Goal: Task Accomplishment & Management: Complete application form

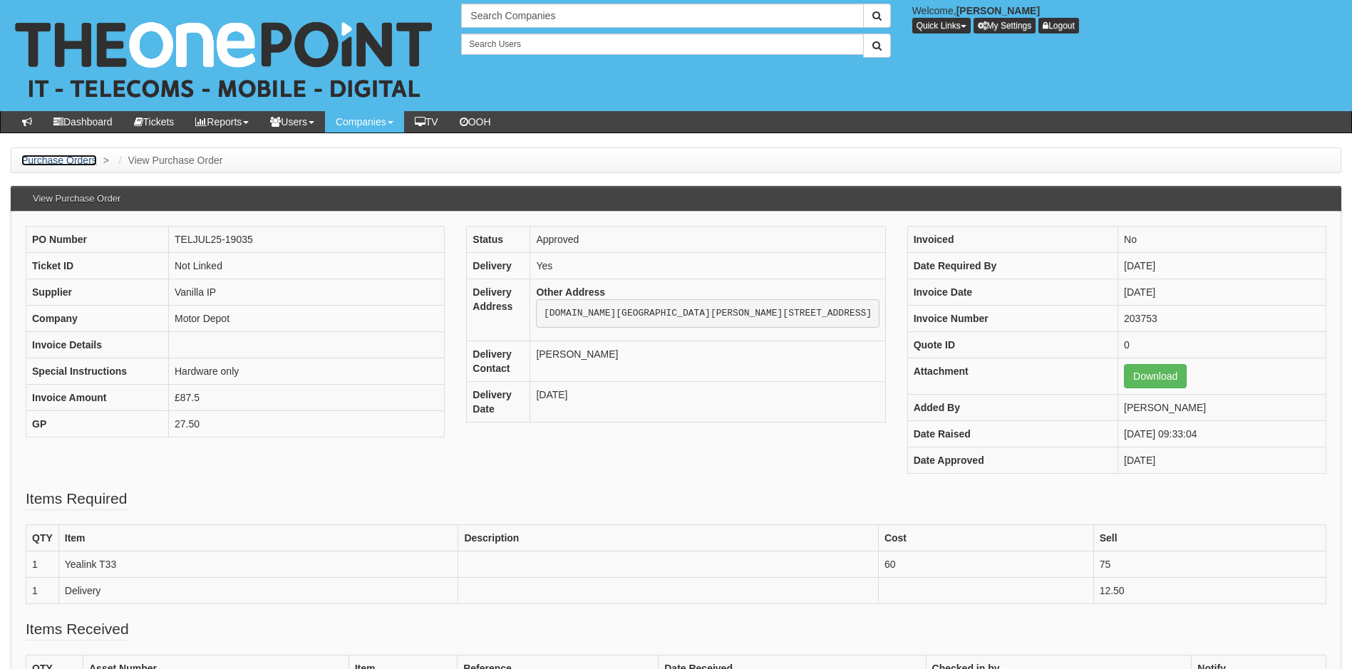
click at [67, 160] on link "Purchase Orders" at bounding box center [59, 160] width 76 height 11
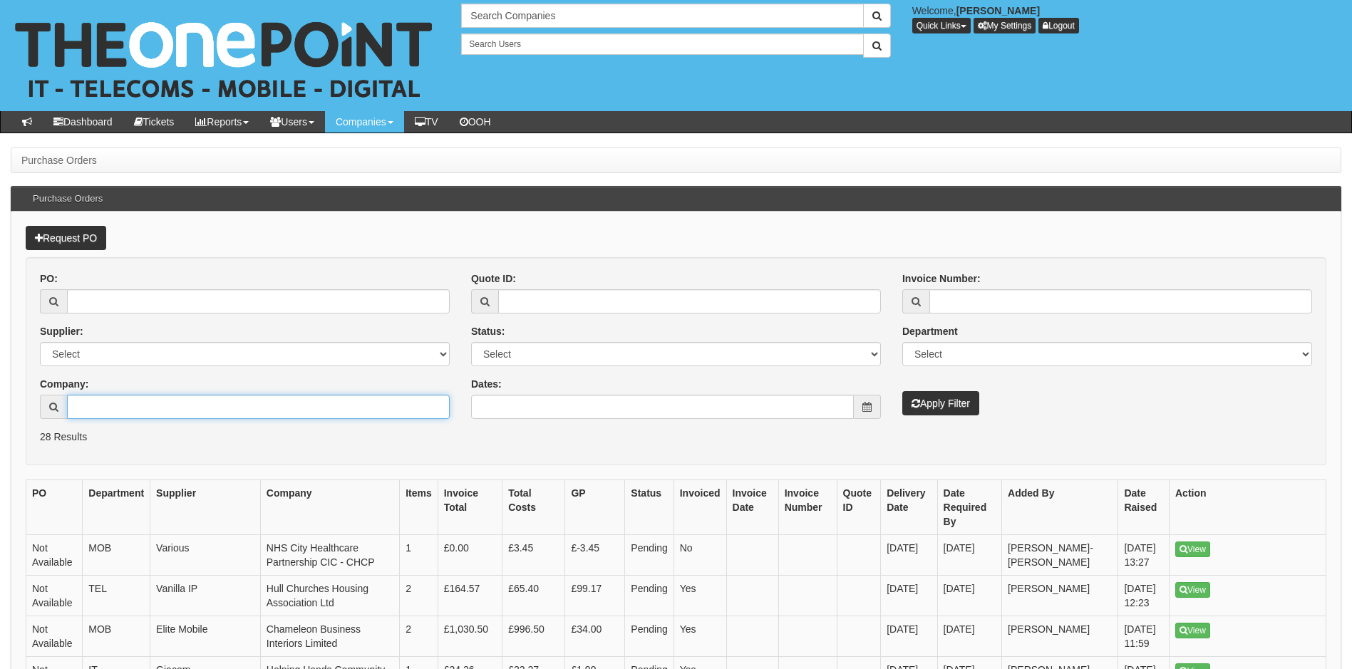
click at [114, 406] on input "Company:" at bounding box center [258, 407] width 383 height 24
type input "roinson"
click at [902, 391] on button "Apply Filter" at bounding box center [940, 403] width 77 height 24
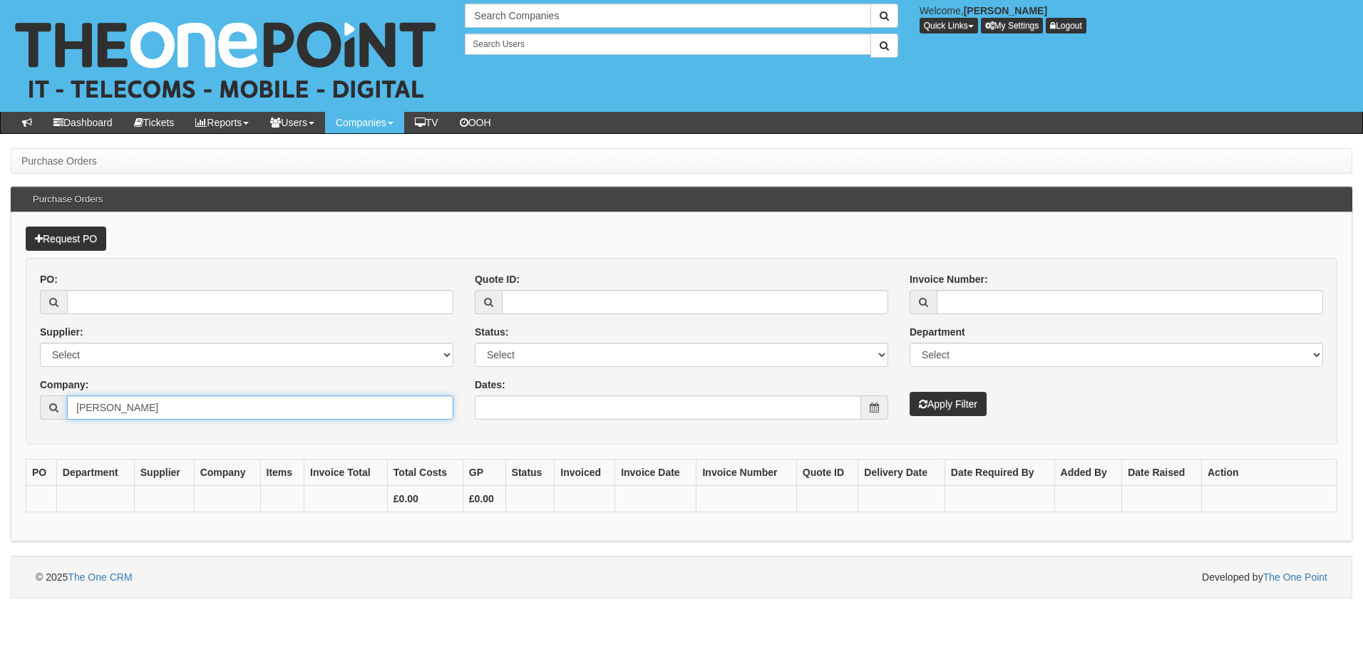
click at [114, 406] on input "roinson" at bounding box center [260, 408] width 386 height 24
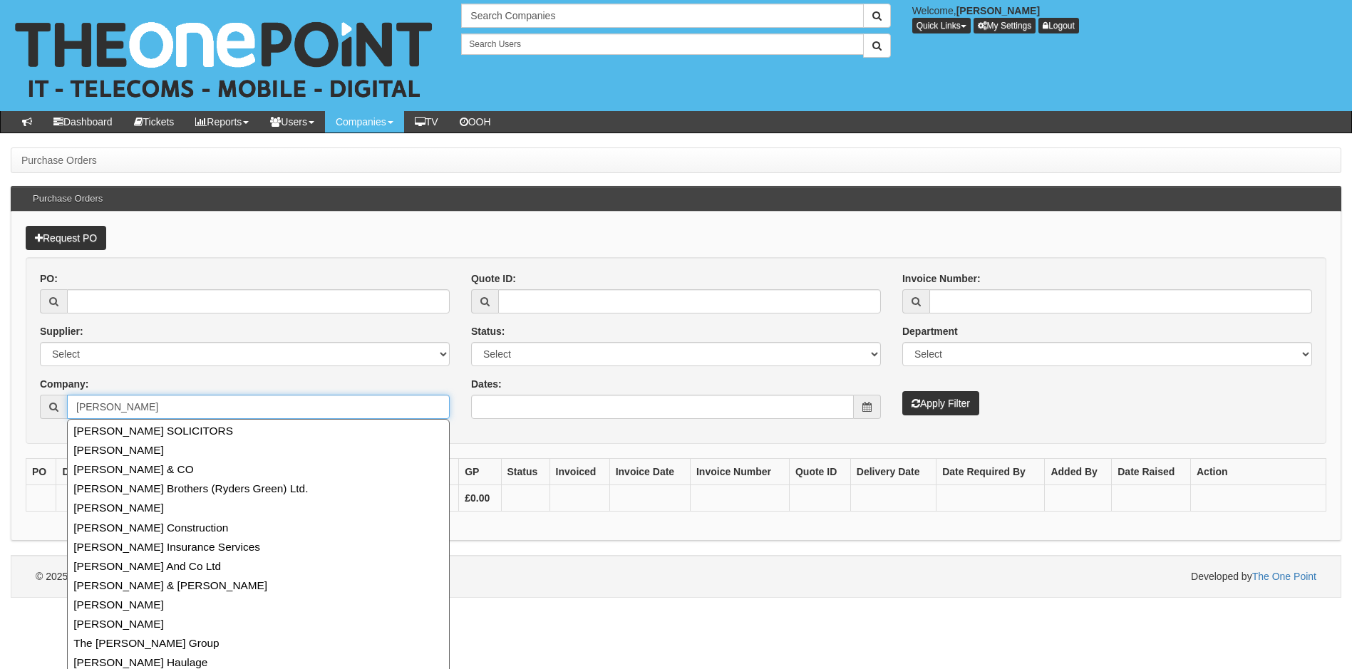
type input "robinson"
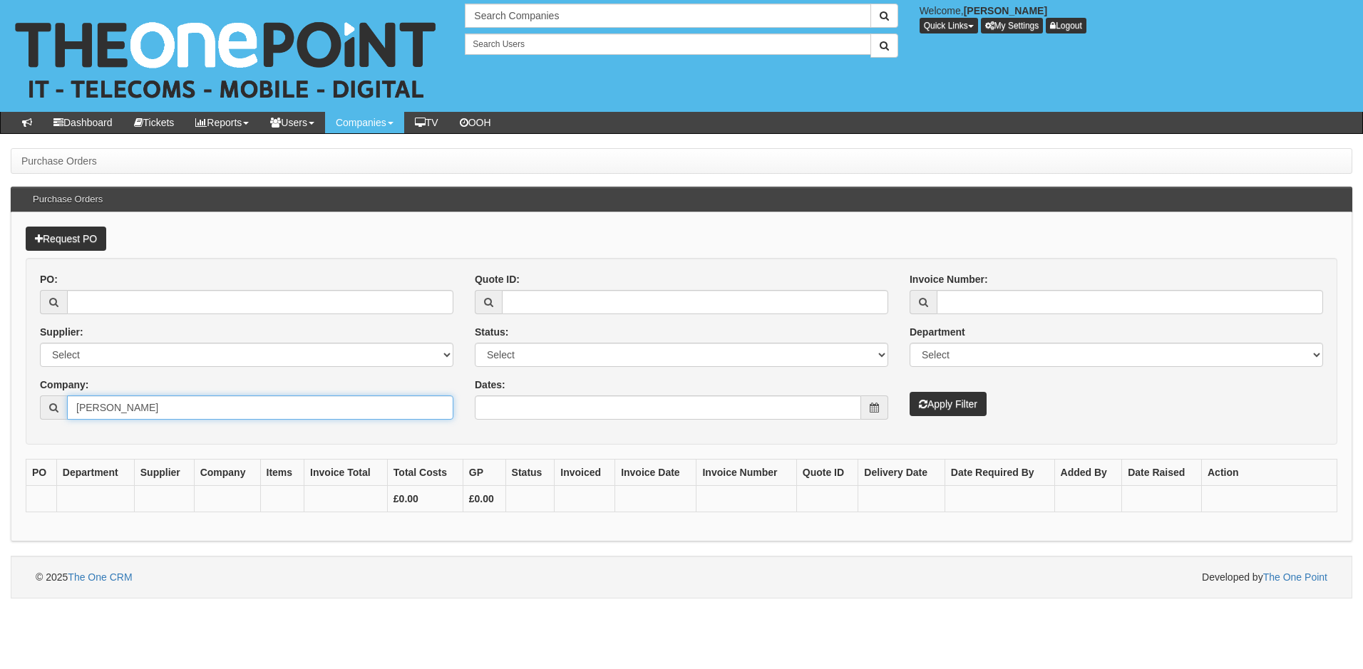
click at [172, 414] on input "robinson" at bounding box center [260, 408] width 386 height 24
click at [91, 234] on link "Request PO" at bounding box center [66, 239] width 81 height 24
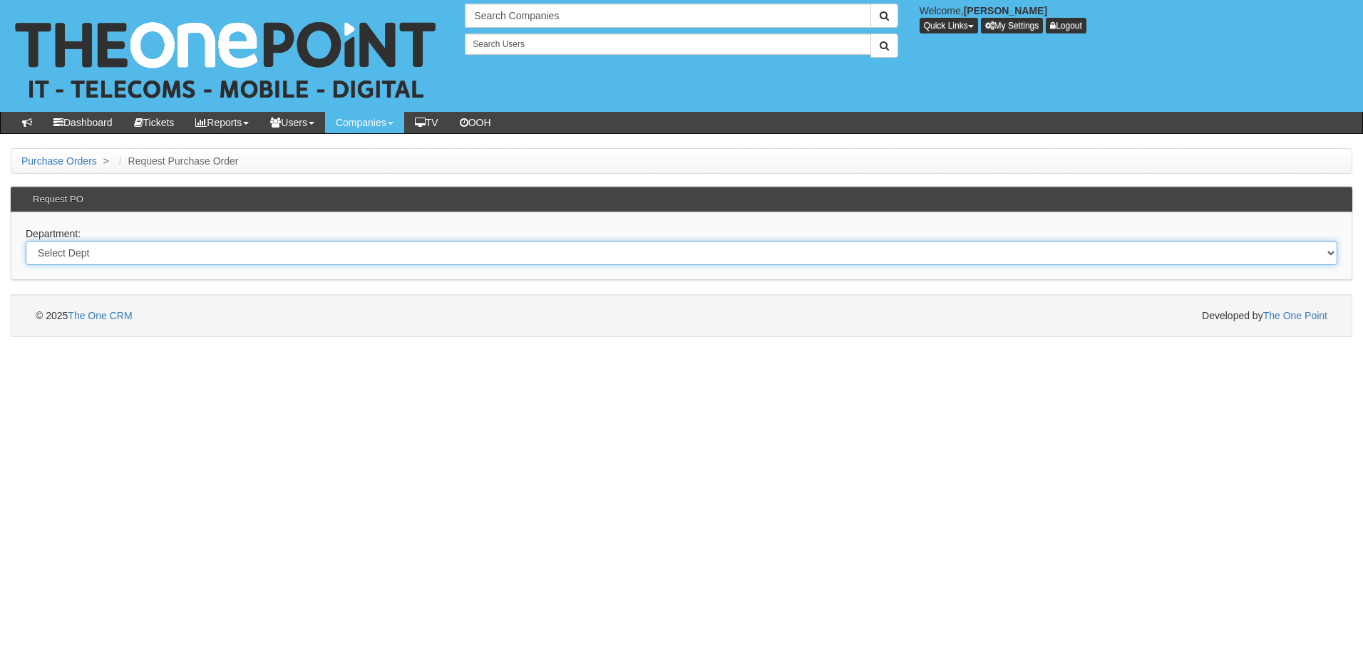
click at [119, 257] on select "Select Dept Digital Internal IT Mobiles Marketing Telecoms" at bounding box center [682, 253] width 1312 height 24
select select "?pipeID=&dept=IT"
click at [26, 241] on select "Select Dept Digital Internal IT Mobiles Marketing Telecoms" at bounding box center [682, 253] width 1312 height 24
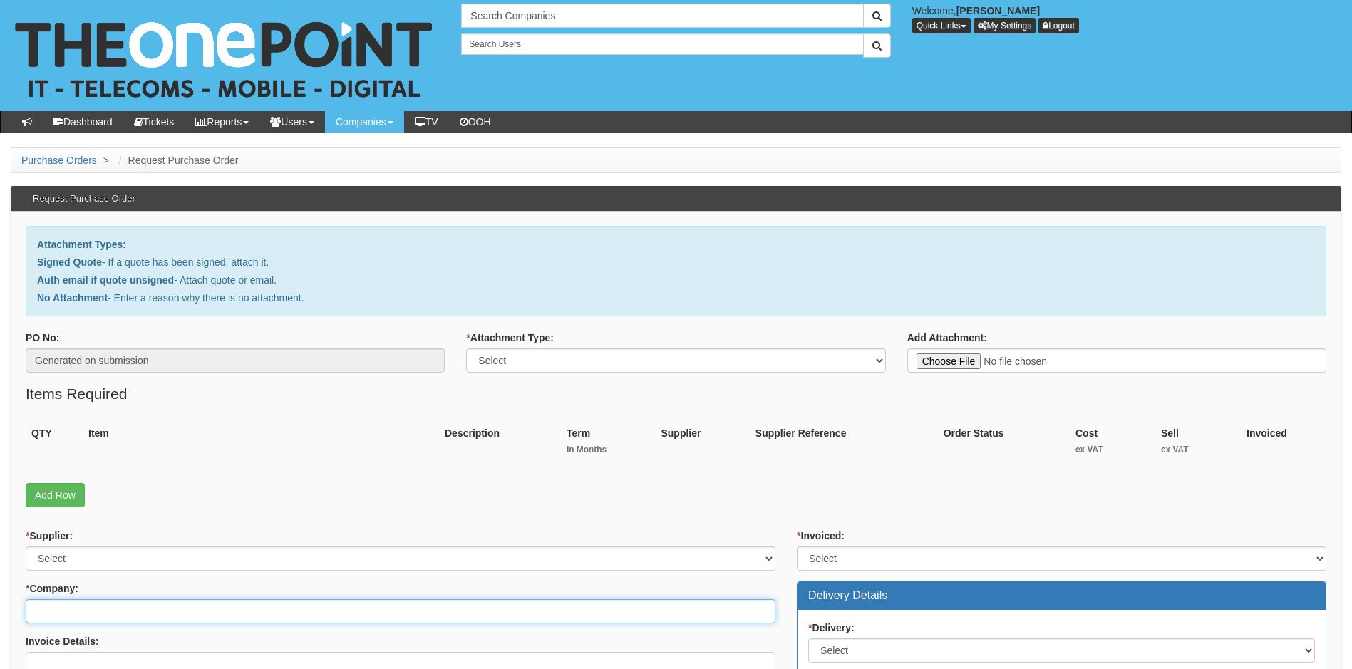
click at [100, 619] on input "* Company:" at bounding box center [401, 612] width 750 height 24
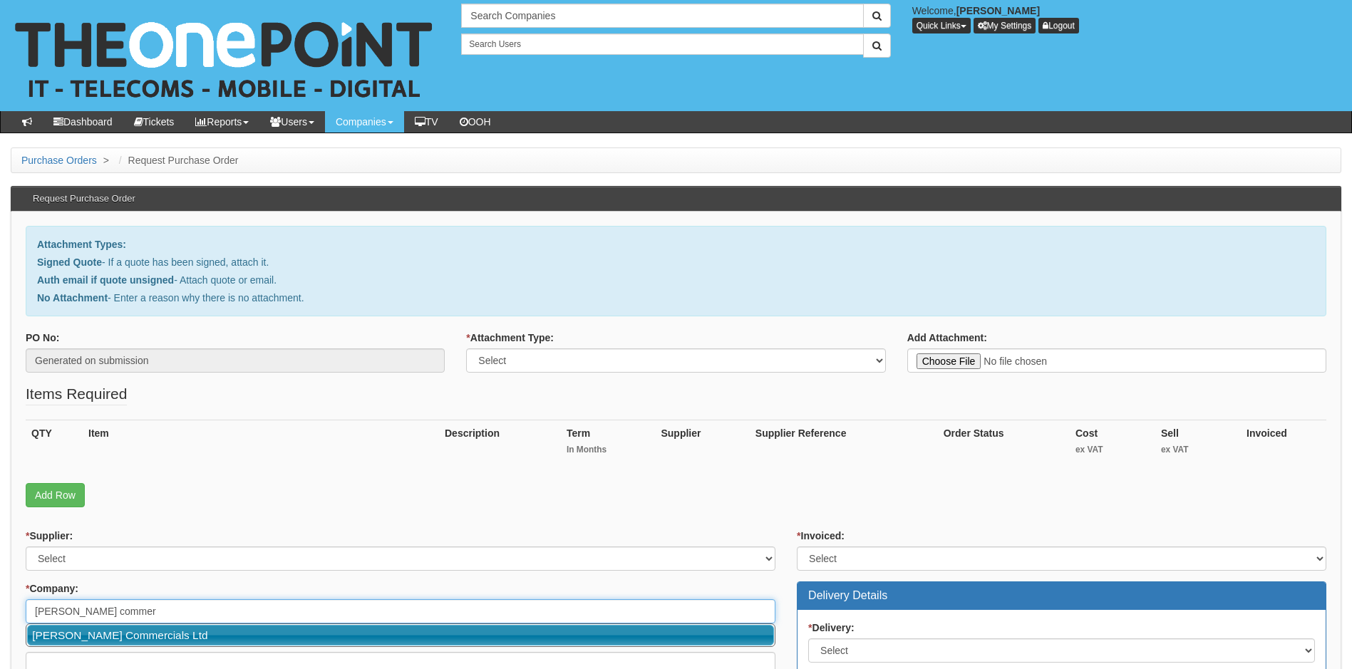
click at [175, 637] on link "[PERSON_NAME] Commercials Ltd" at bounding box center [400, 635] width 747 height 21
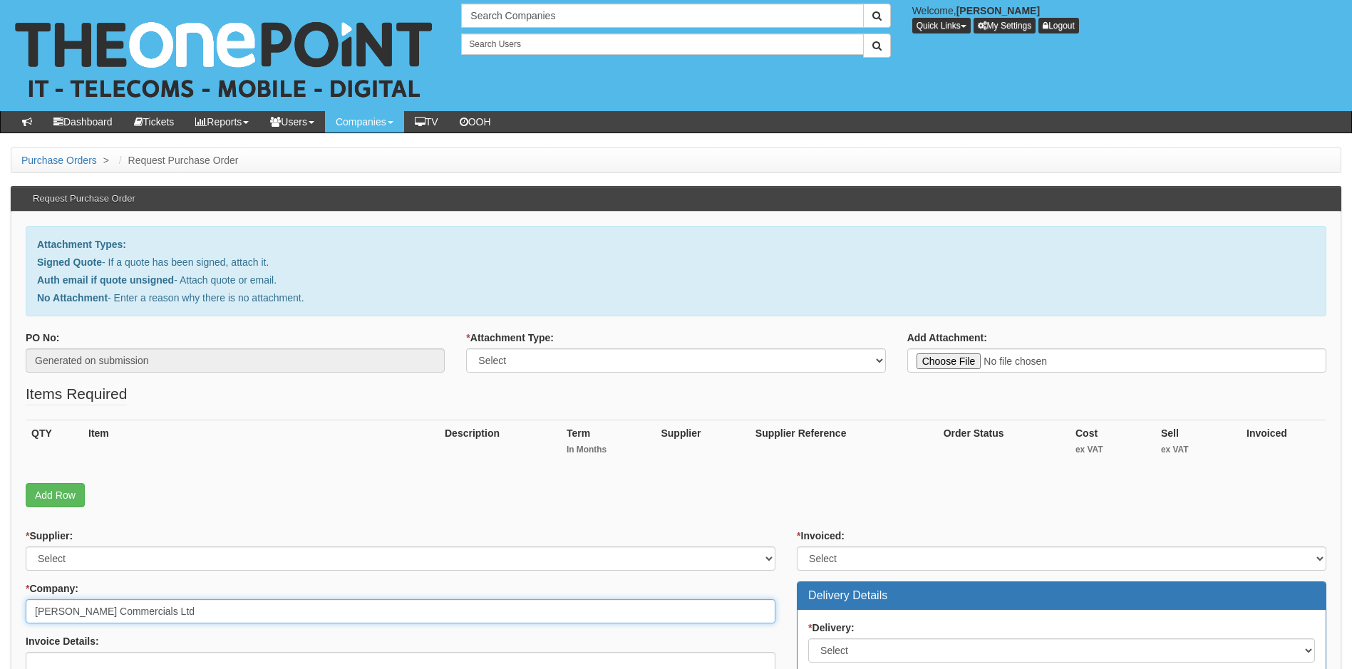
type input "[PERSON_NAME] Commercials Ltd"
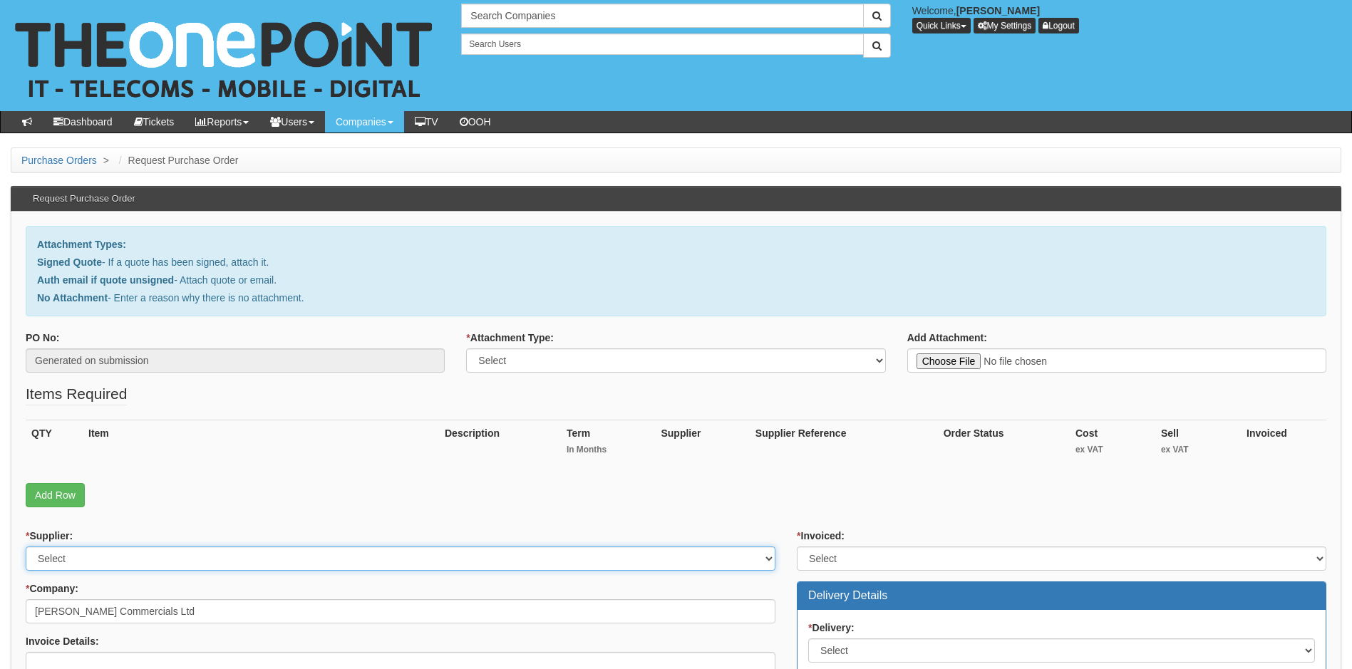
click at [254, 560] on select "Select 123 REG.co.uk 1Password 3 4Gon AA Jones Electric Ltd Abzorb Access Group…" at bounding box center [401, 559] width 750 height 24
select select "291"
click at [254, 560] on select "Select 123 REG.co.uk 1Password 3 4Gon AA Jones Electric Ltd Abzorb Access Group…" at bounding box center [401, 559] width 750 height 24
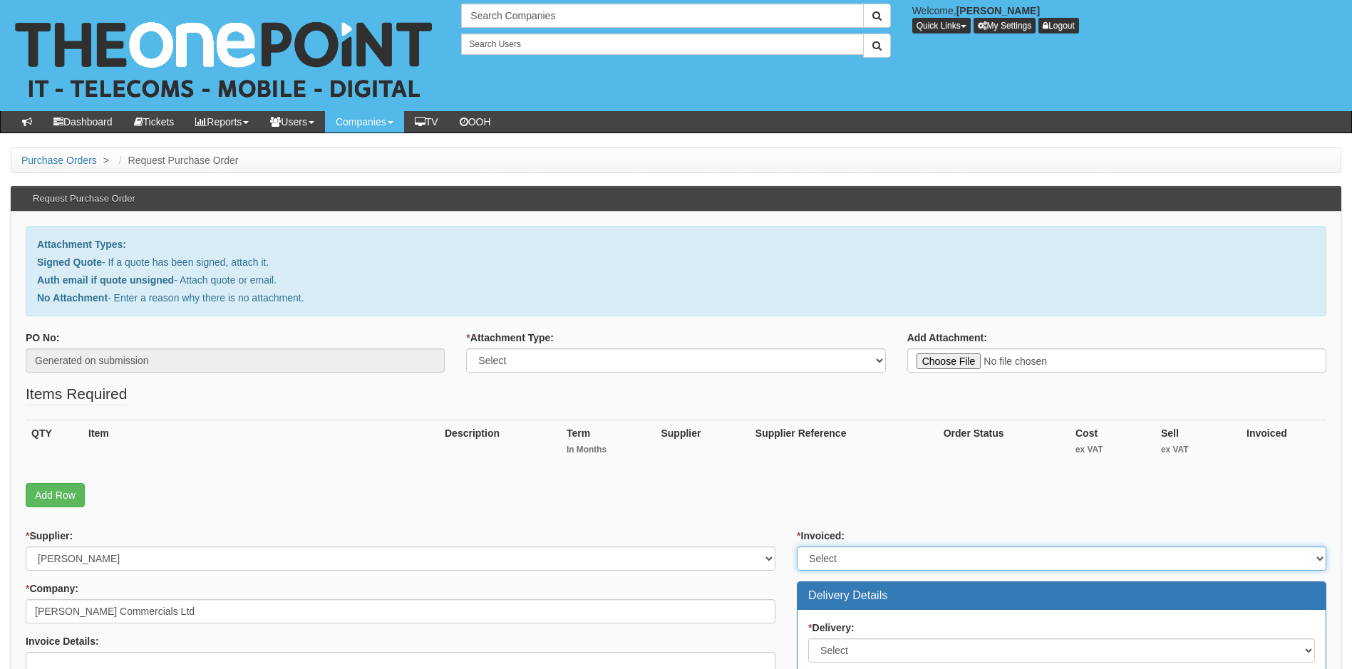
click at [991, 556] on select "Select Yes No N/A STB (part of order)" at bounding box center [1062, 559] width 530 height 24
select select "1"
click at [797, 547] on select "Select Yes No N/A STB (part of order)" at bounding box center [1062, 559] width 530 height 24
click at [66, 495] on link "Add Row" at bounding box center [55, 495] width 59 height 24
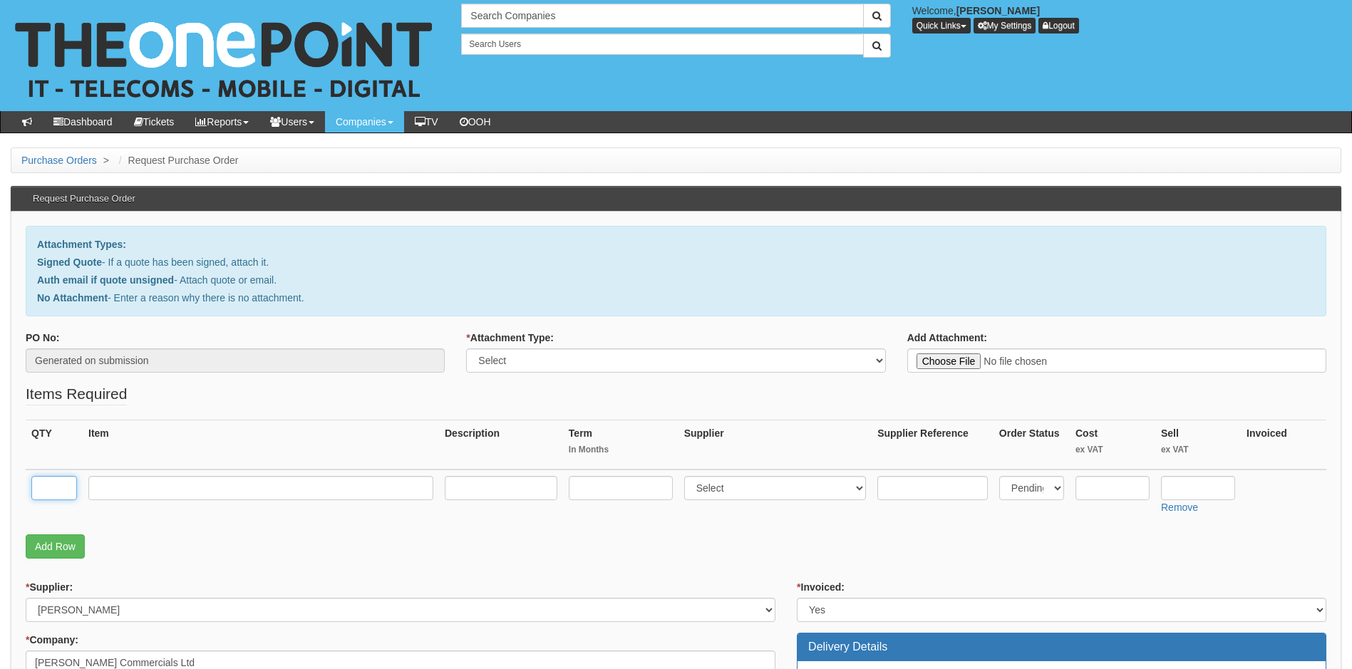
click at [61, 483] on input "text" at bounding box center [54, 488] width 46 height 24
type input "1"
type input "M365 Bus Std"
type input "12"
select select "291"
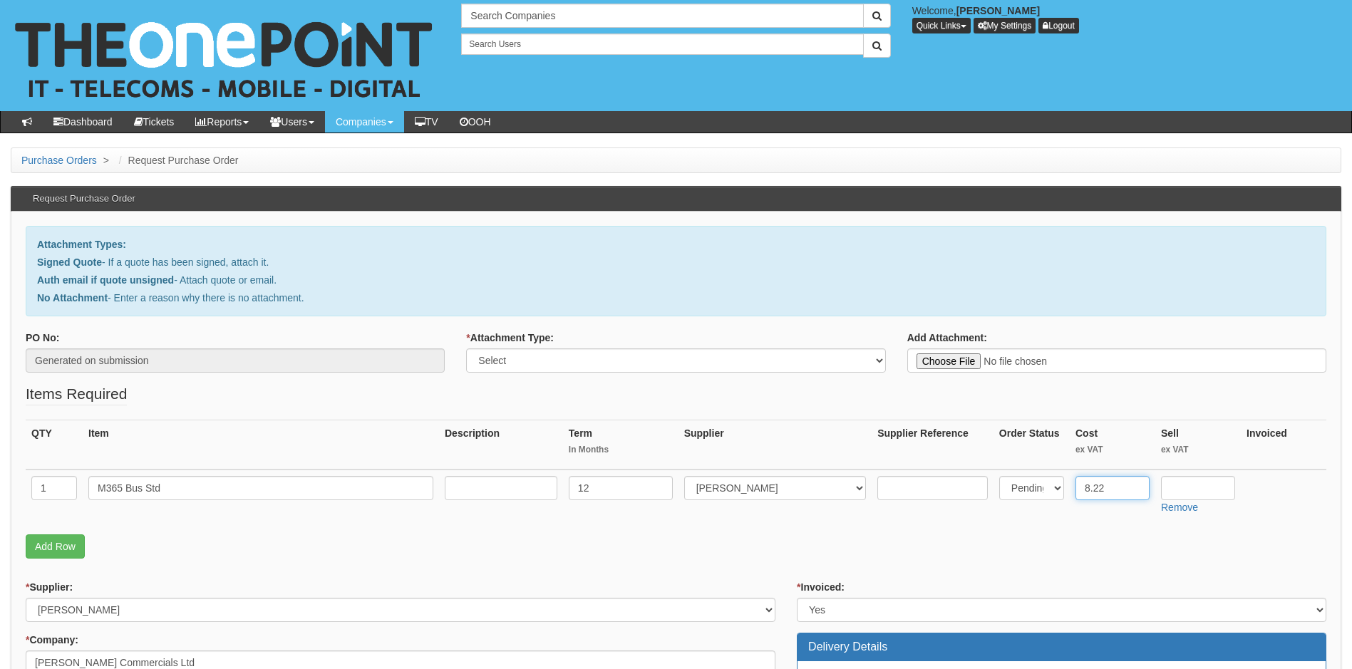
type input "8.22"
type input "10.08"
click at [48, 545] on link "Add Row" at bounding box center [55, 547] width 59 height 24
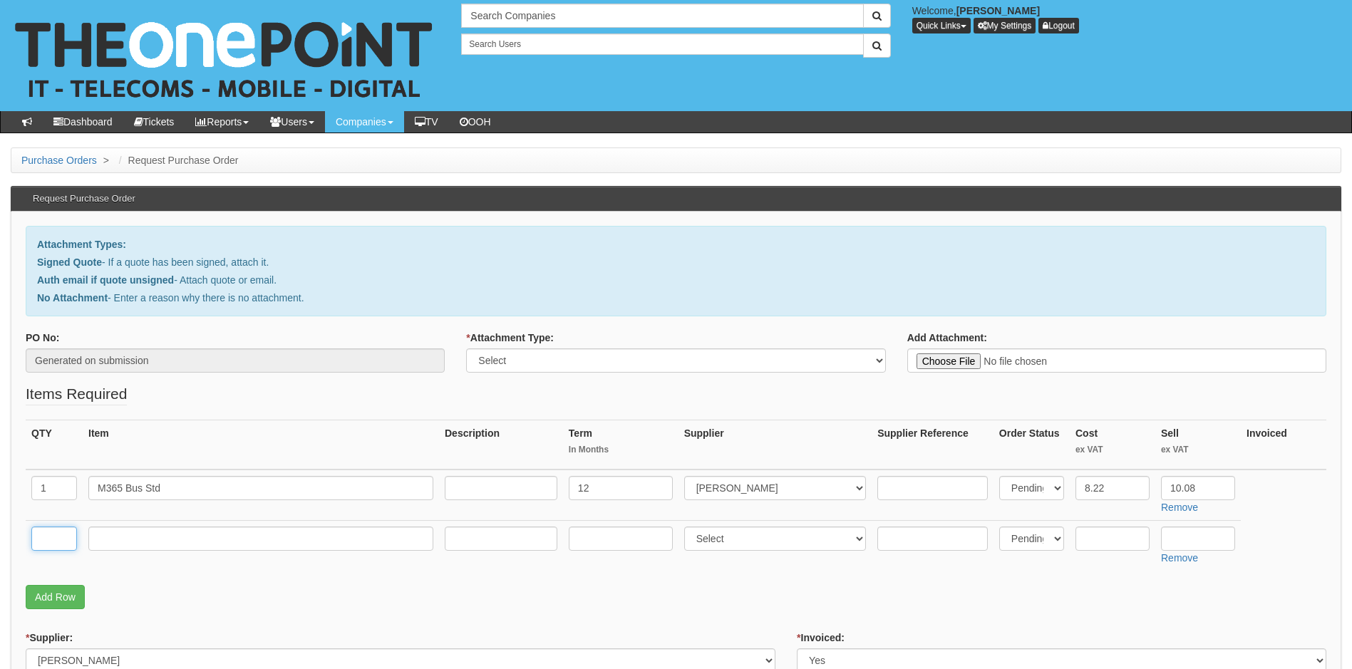
click at [52, 536] on input "text" at bounding box center [54, 539] width 46 height 24
type input "1"
type input "M365 Exclaimer Pro"
type input "12"
select select "291"
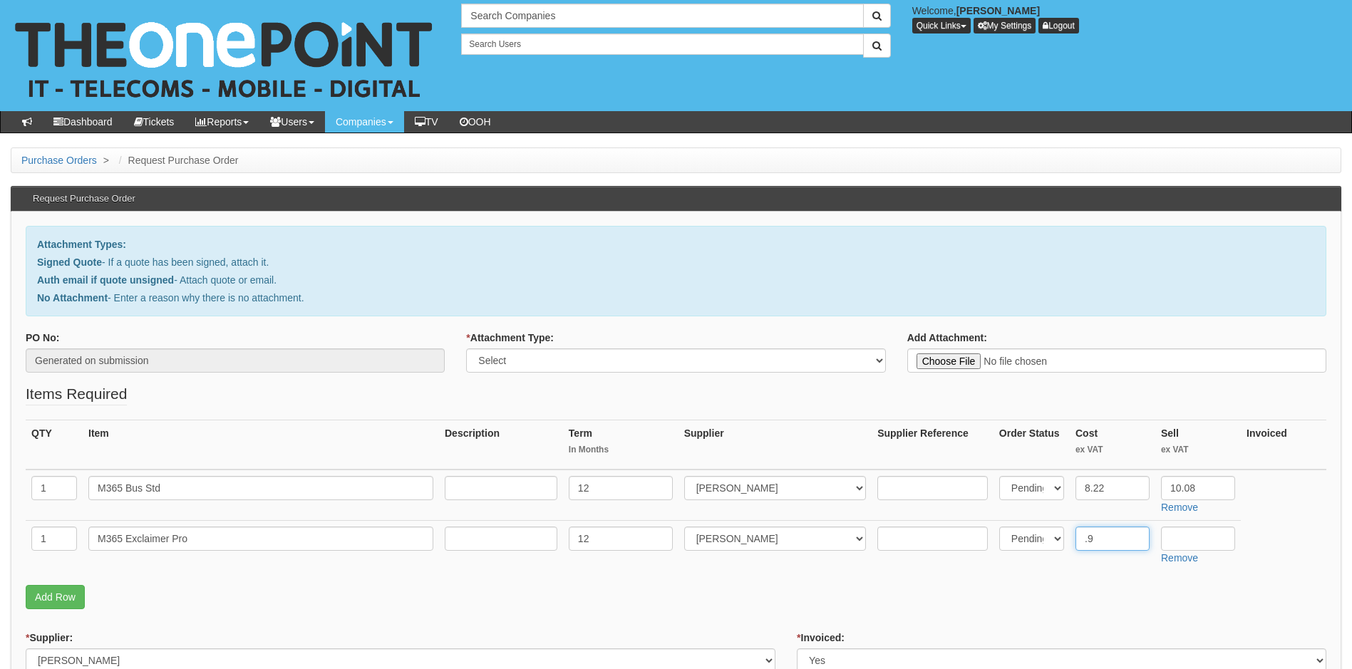
type input "."
type input "0.90"
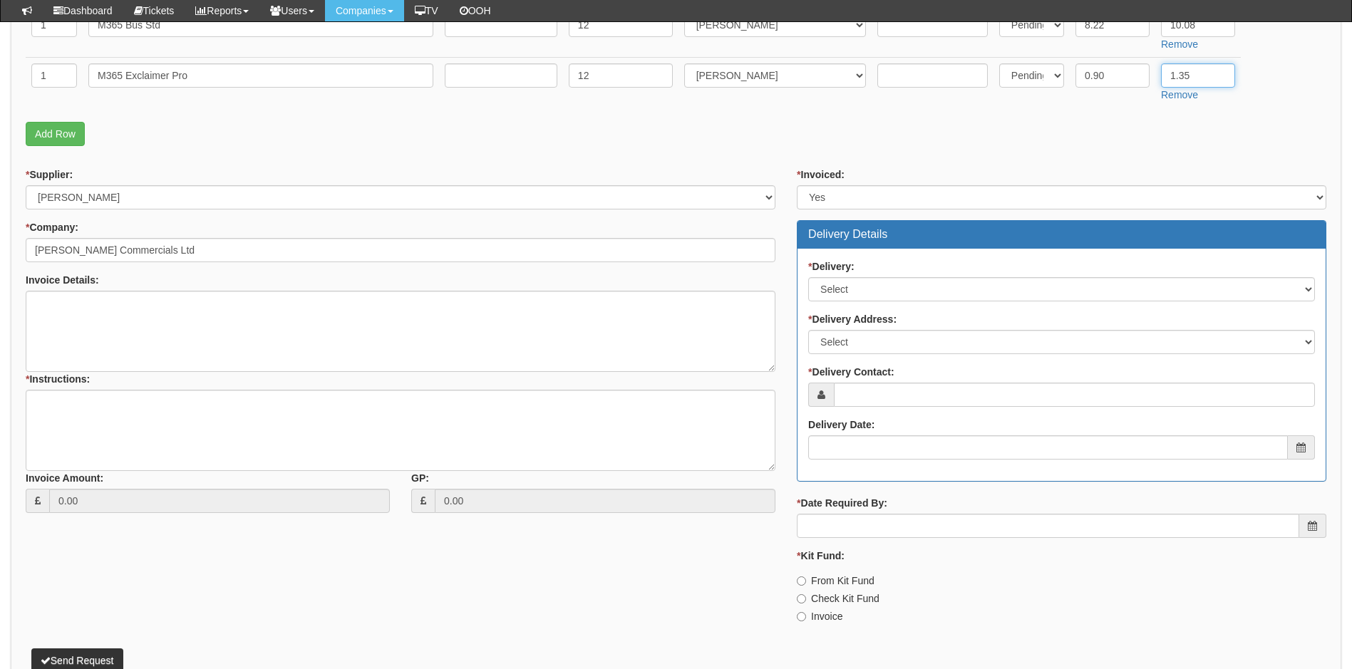
scroll to position [428, 0]
type input "1.35"
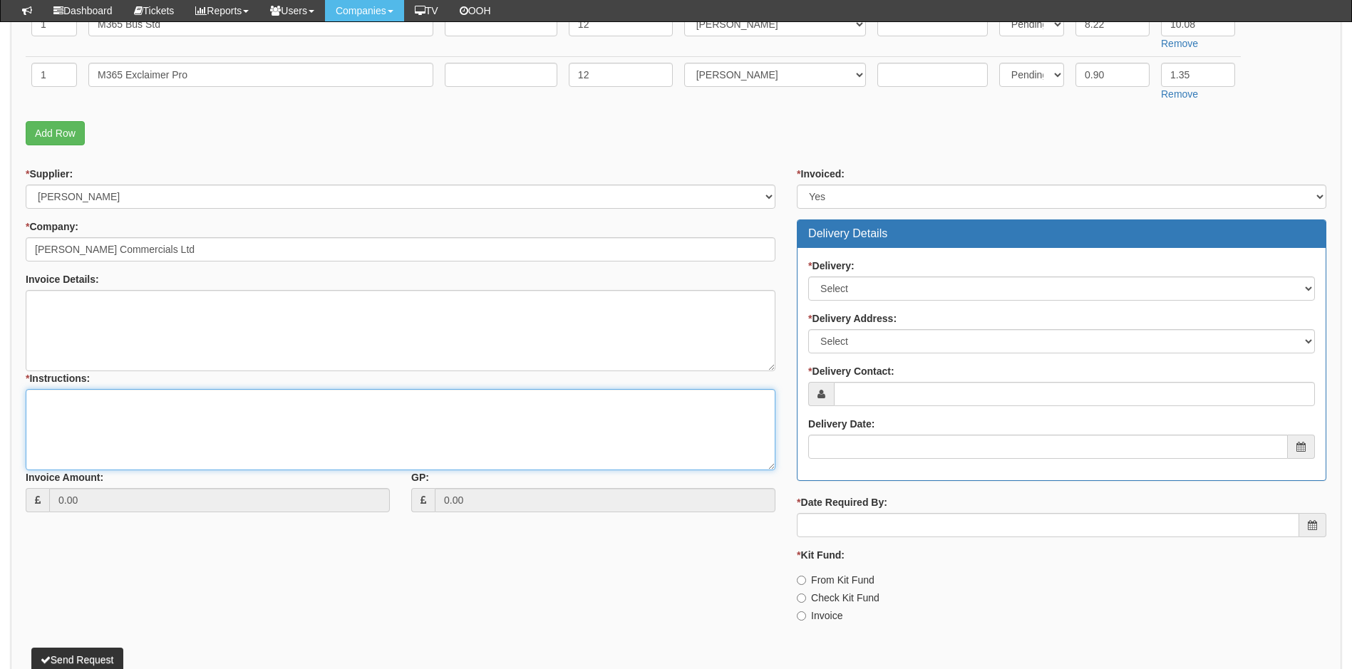
click at [78, 404] on textarea "* Instructions:" at bounding box center [401, 429] width 750 height 81
click at [130, 406] on textarea "* Instructions:" at bounding box center [401, 429] width 750 height 81
paste textarea "424180"
type textarea "Linked to ticket 424180. already processed by service desk"
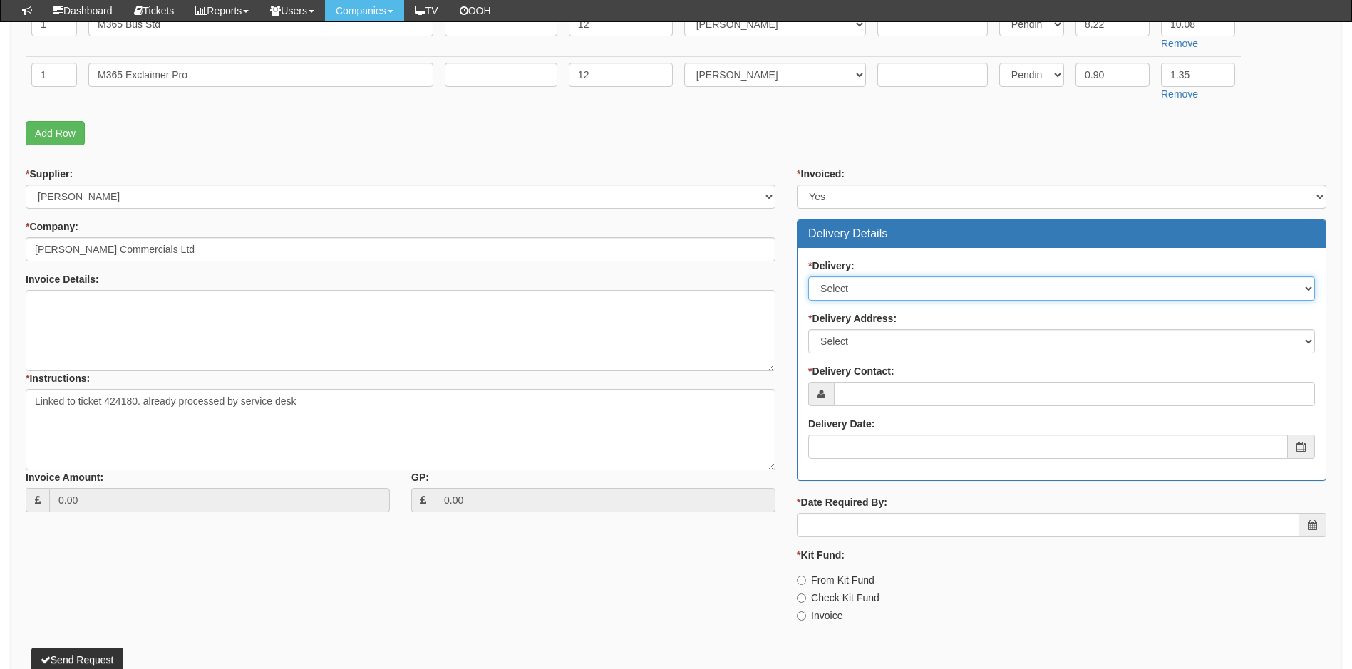
click at [902, 288] on select "Select No Not Applicable Yes" at bounding box center [1061, 289] width 507 height 24
select select "3"
click at [808, 277] on select "Select No Not Applicable Yes" at bounding box center [1061, 289] width 507 height 24
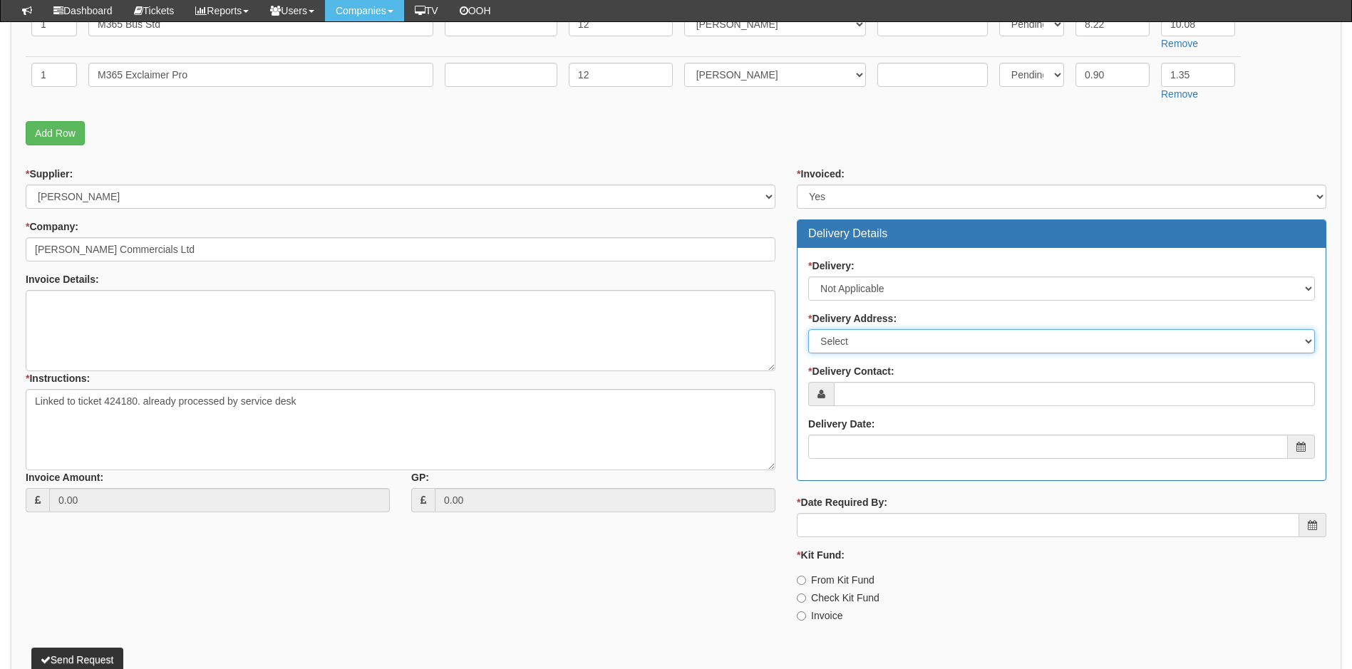
click at [891, 341] on select "Select Not Applicable Main Address - HU3 4UQ Other" at bounding box center [1061, 341] width 507 height 24
select select "N/A"
click at [808, 329] on select "Select Not Applicable Main Address - HU3 4UQ Other" at bounding box center [1061, 341] width 507 height 24
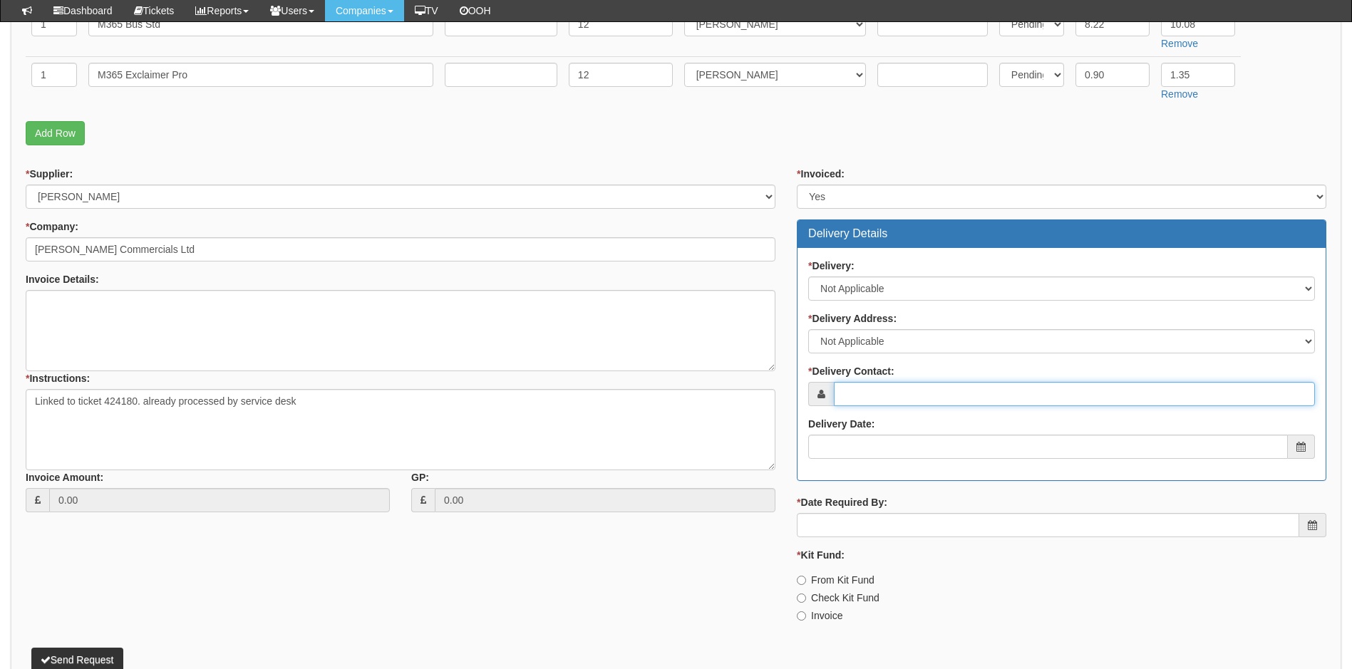
click at [875, 394] on input "* Delivery Contact:" at bounding box center [1074, 394] width 481 height 24
click at [895, 389] on input "* Delivery Contact:" at bounding box center [1074, 394] width 481 height 24
paste input "Cara.Innes@thompsoncommercials.co.uk"
type input "Cara.Innes@thompsoncommercials.co.uk"
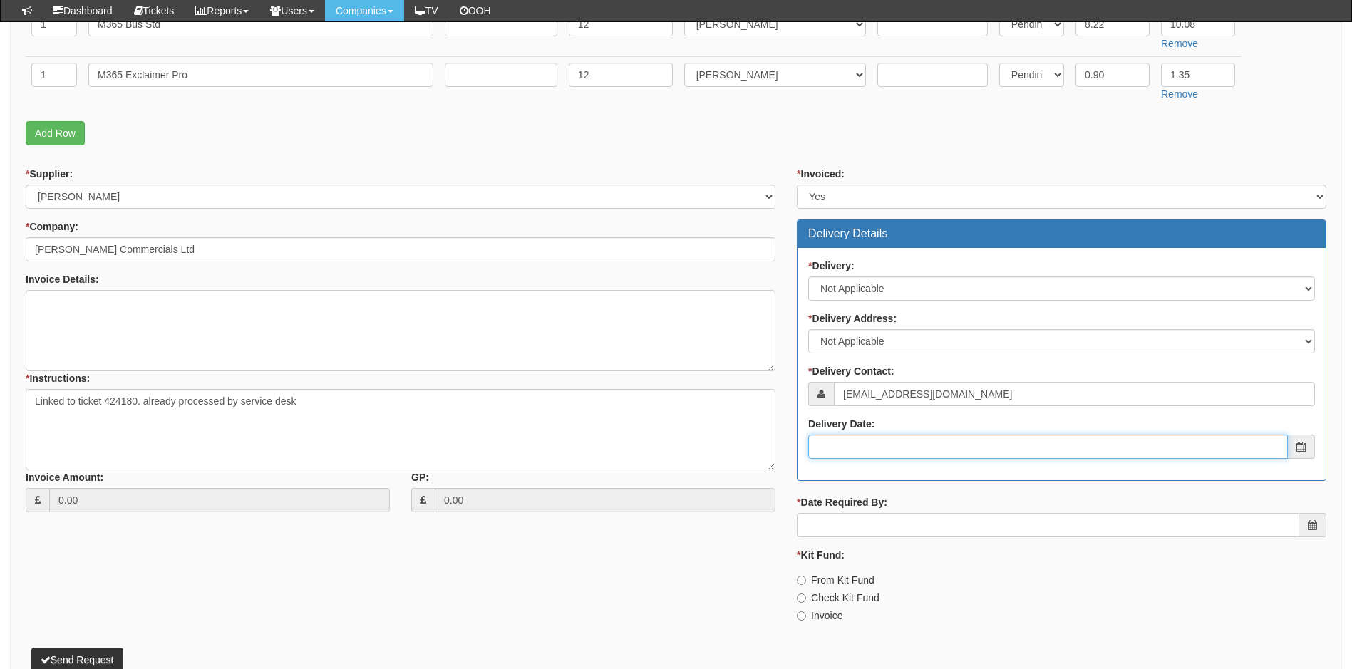
click at [888, 447] on input "Delivery Date:" at bounding box center [1048, 447] width 480 height 24
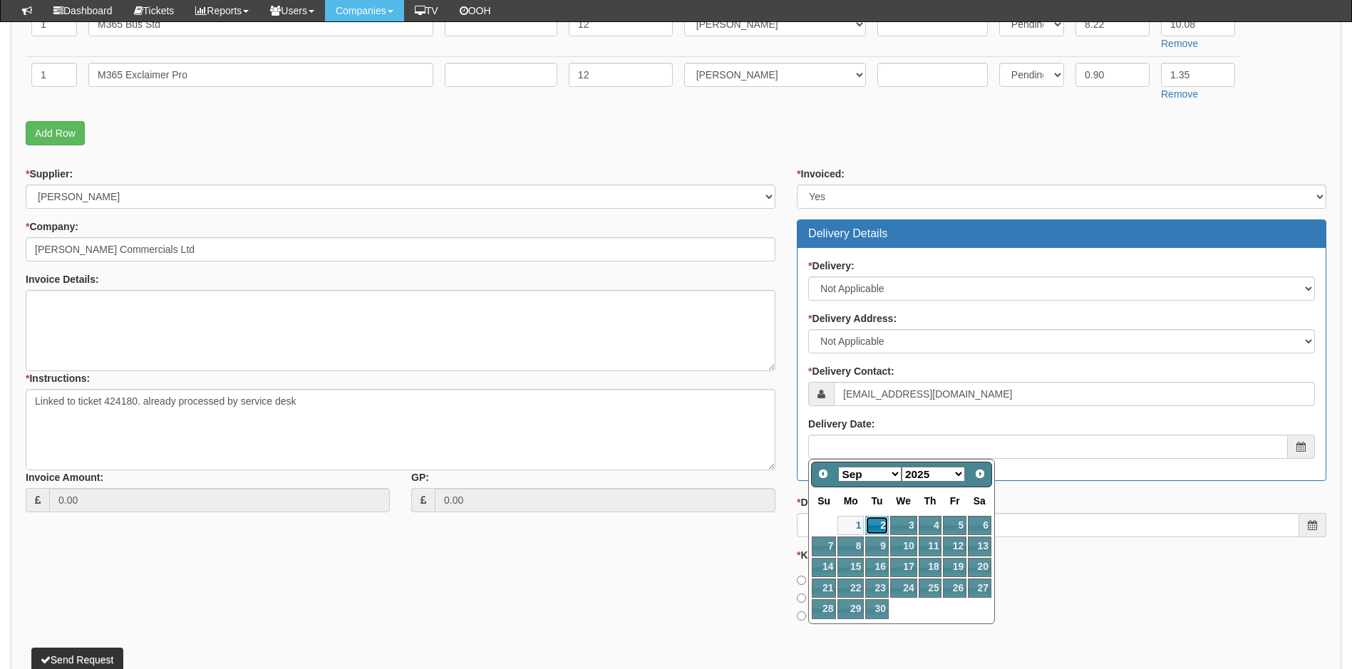
click at [877, 524] on link "2" at bounding box center [876, 525] width 23 height 19
type input "[DATE]"
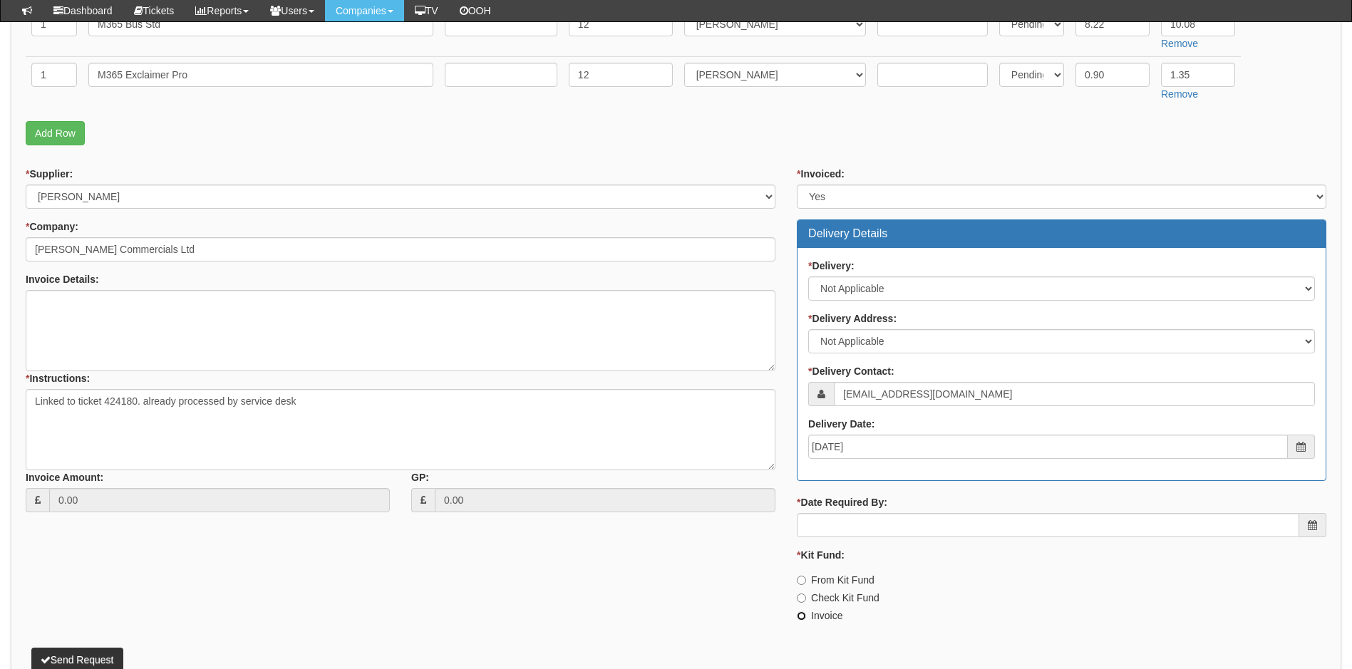
click at [799, 614] on input "Invoice" at bounding box center [801, 616] width 9 height 9
radio input "true"
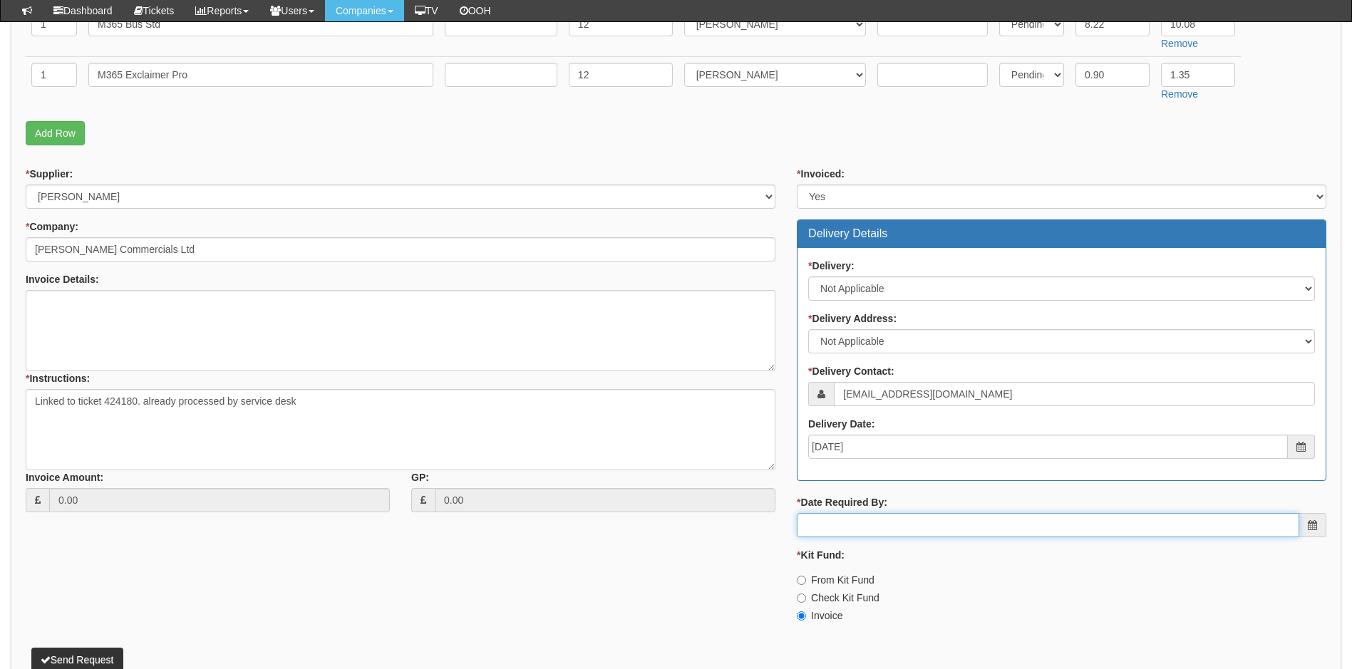
click at [853, 528] on input "* Date Required By:" at bounding box center [1048, 525] width 503 height 24
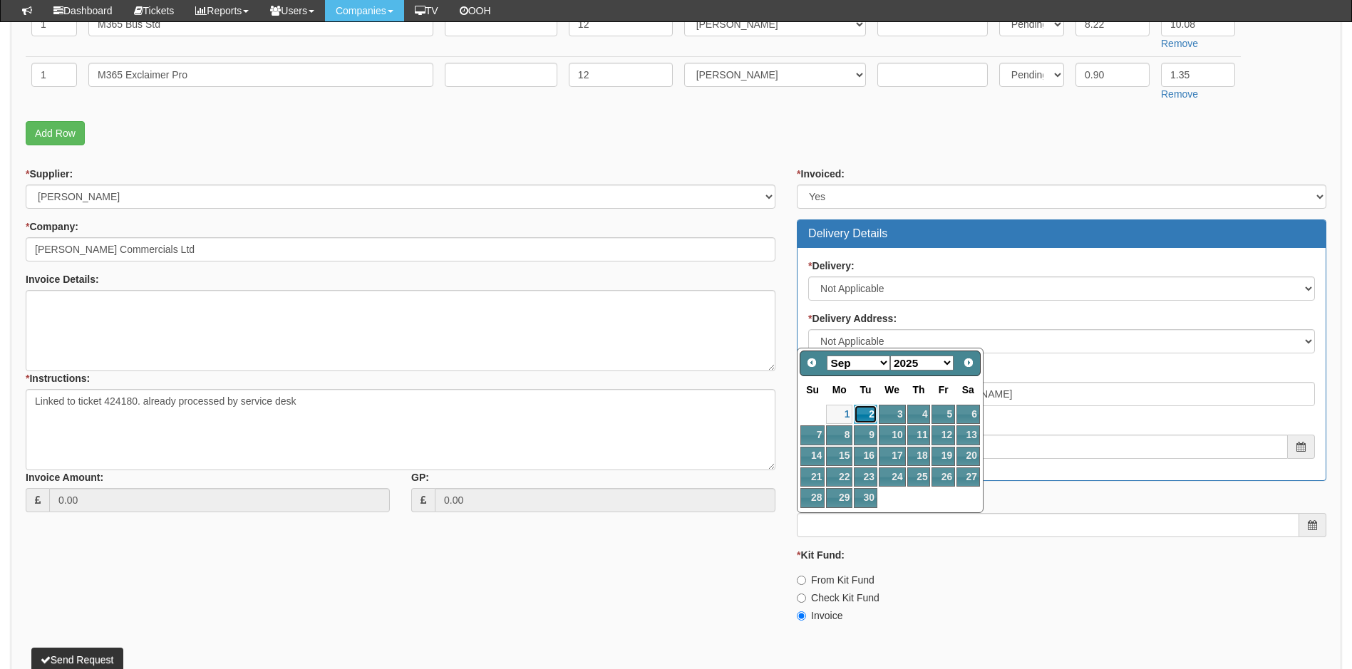
click at [866, 406] on link "2" at bounding box center [865, 414] width 23 height 19
type input "2025-09-02"
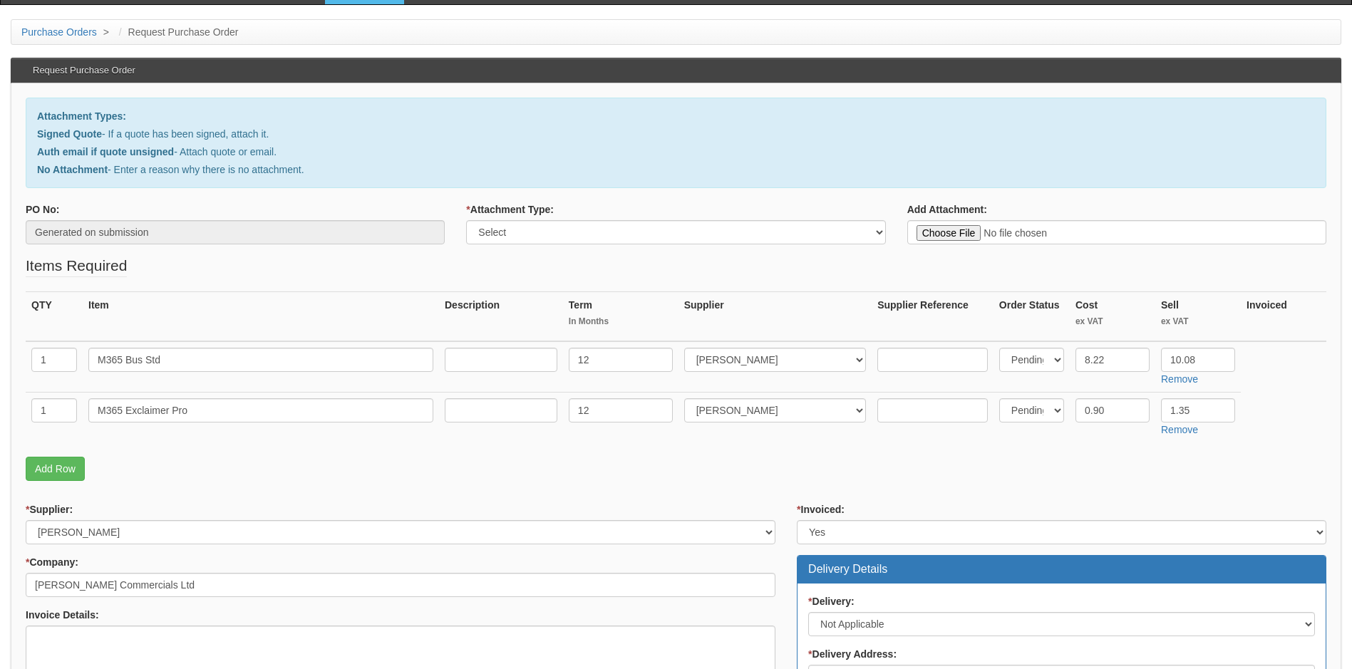
scroll to position [71, 0]
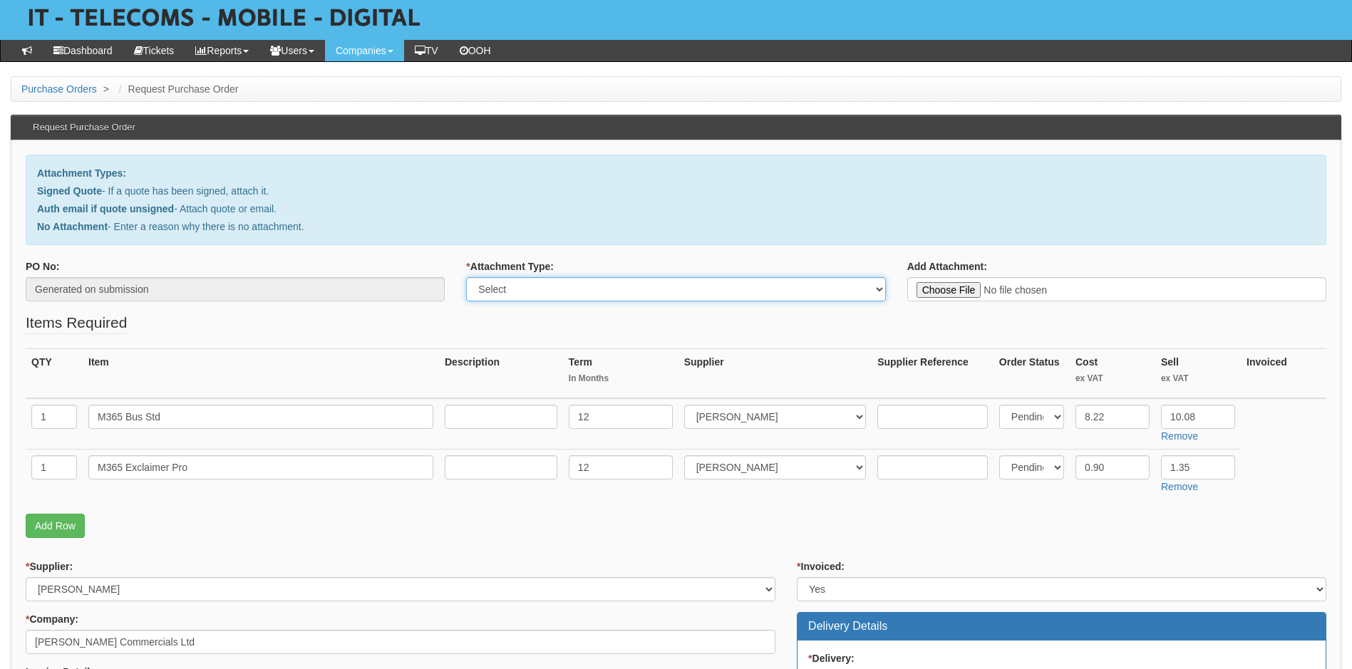
click at [880, 289] on select "Select Signed Quote Auth email with quote if unsigned No Attachment" at bounding box center [675, 289] width 419 height 24
select select "No Attachment"
click at [466, 277] on select "Select Signed Quote Auth email with quote if unsigned No Attachment" at bounding box center [675, 289] width 419 height 24
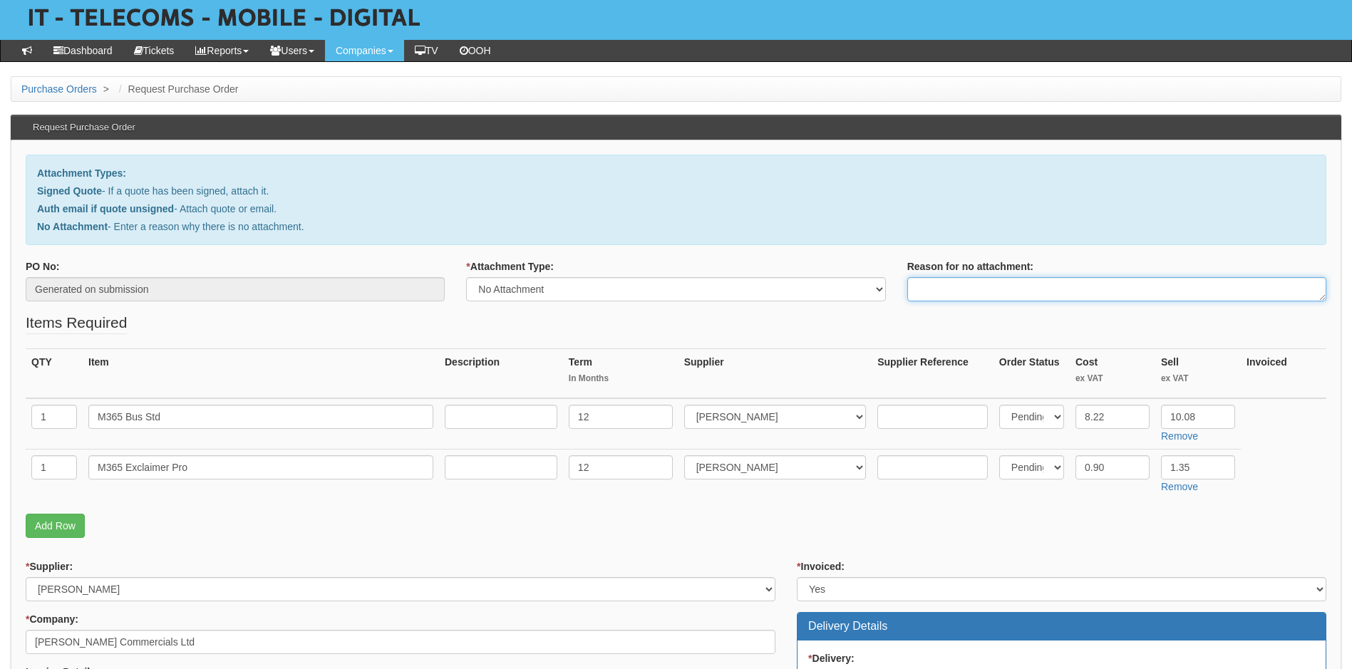
click at [960, 290] on textarea "Reason for no attachment:" at bounding box center [1116, 289] width 419 height 24
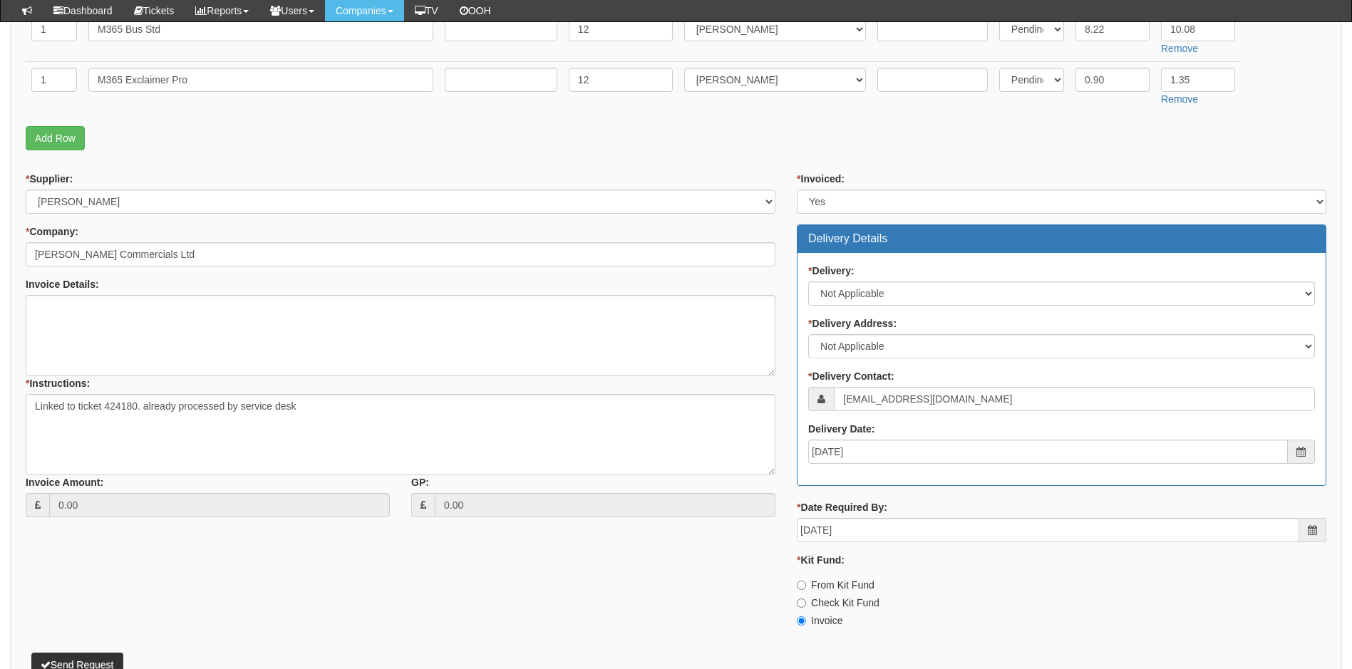
scroll to position [510, 0]
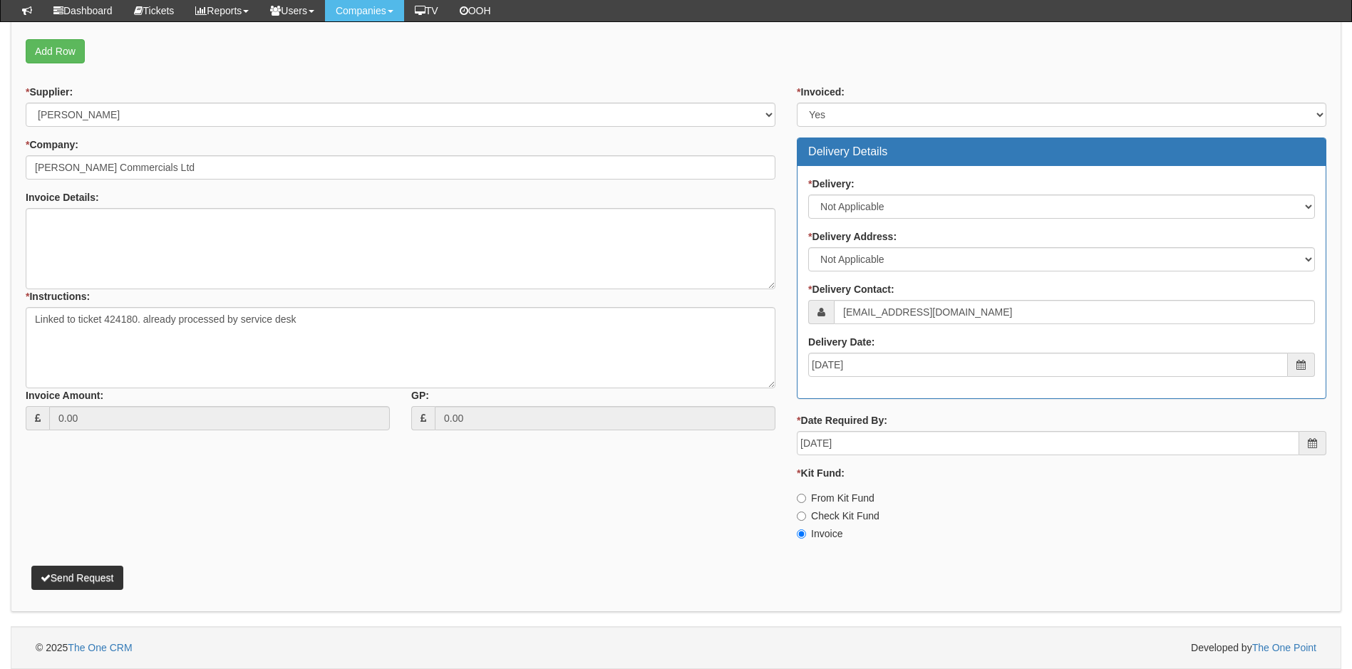
type textarea "Linked to ticket 424180"
click at [71, 580] on button "Send Request" at bounding box center [77, 578] width 92 height 24
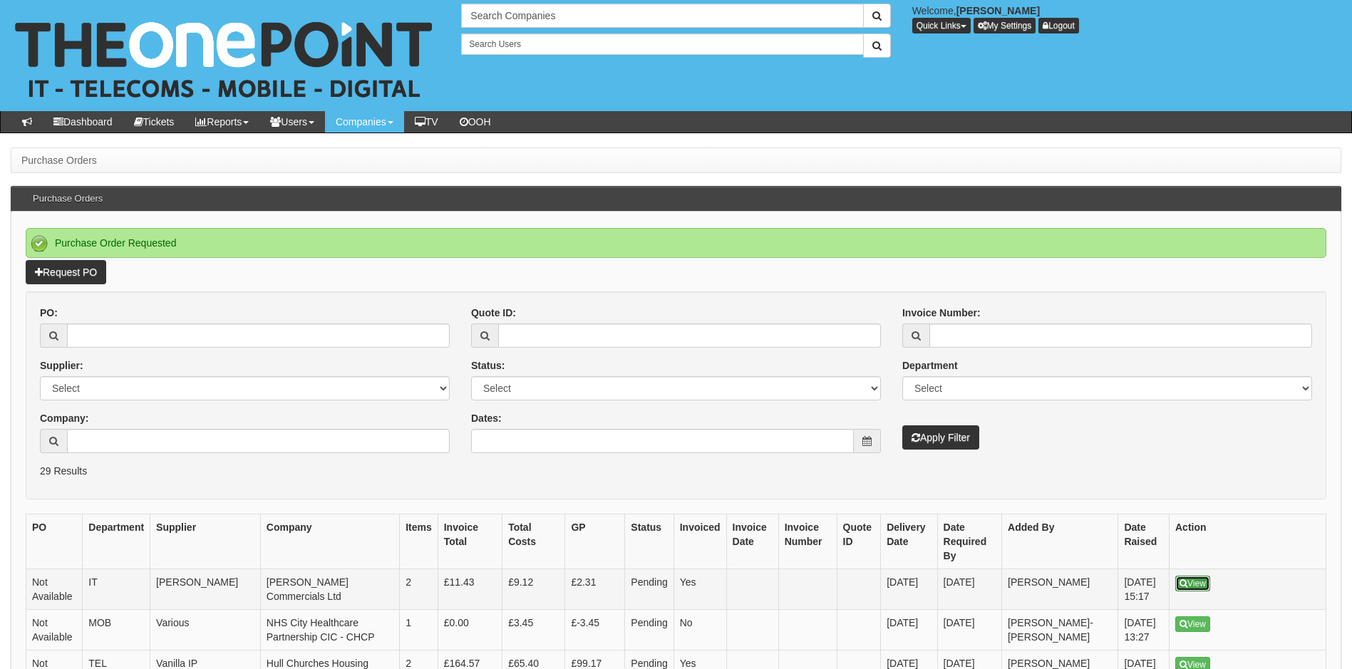
click at [1194, 576] on link "View" at bounding box center [1193, 584] width 35 height 16
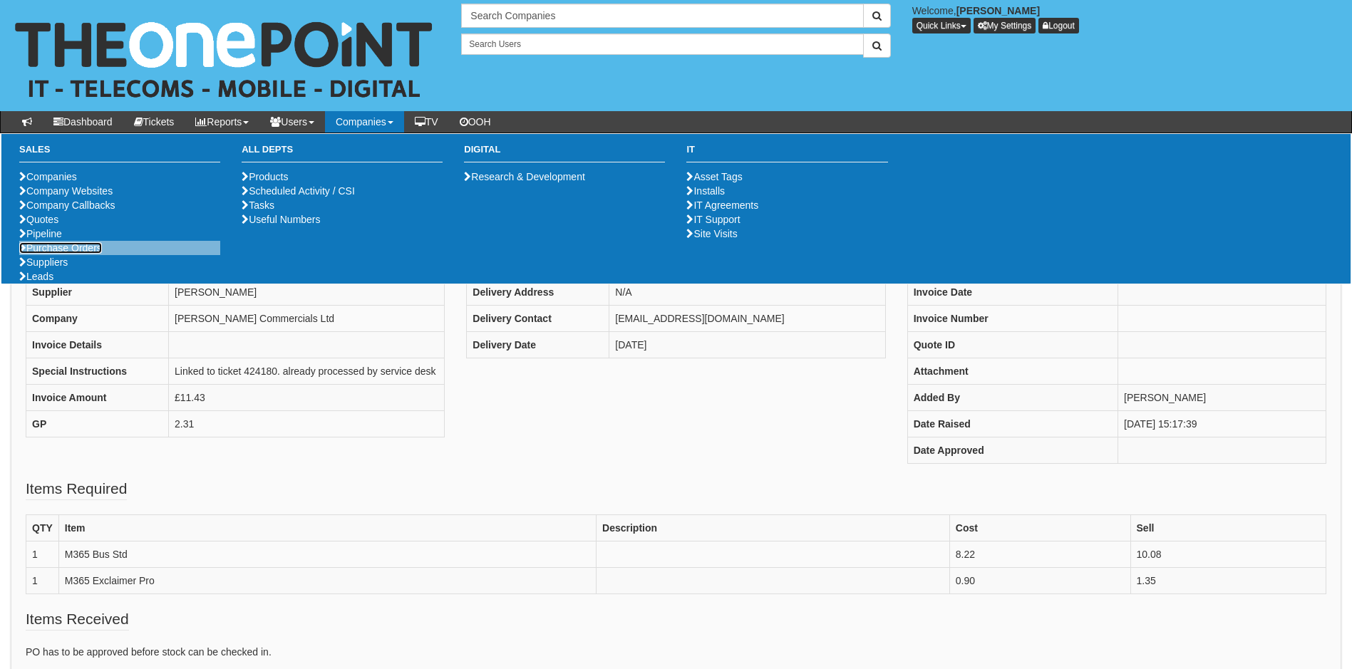
click at [74, 254] on link "Purchase Orders" at bounding box center [60, 247] width 83 height 11
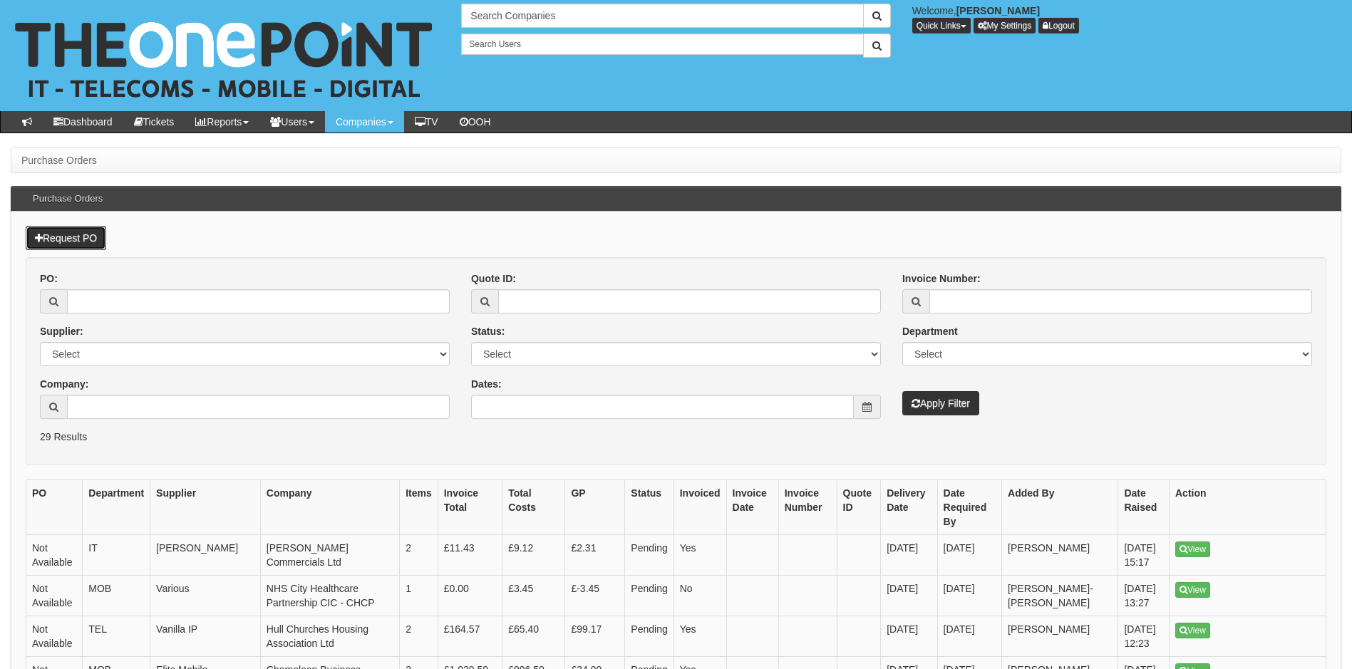
click at [99, 237] on link "Request PO" at bounding box center [66, 238] width 81 height 24
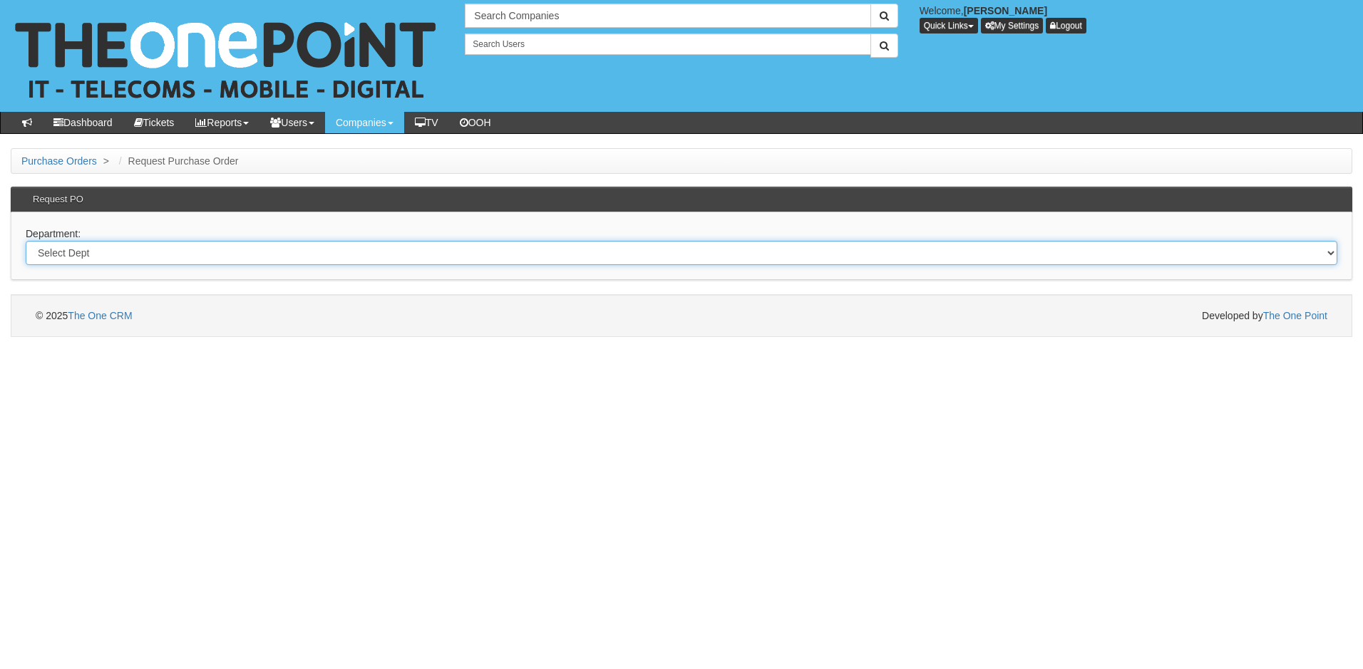
click at [110, 252] on select "Select Dept Digital Internal IT Mobiles Marketing Telecoms" at bounding box center [682, 253] width 1312 height 24
select select "?pipeID=&dept=TEL"
click at [26, 241] on select "Select Dept Digital Internal IT Mobiles Marketing Telecoms" at bounding box center [682, 253] width 1312 height 24
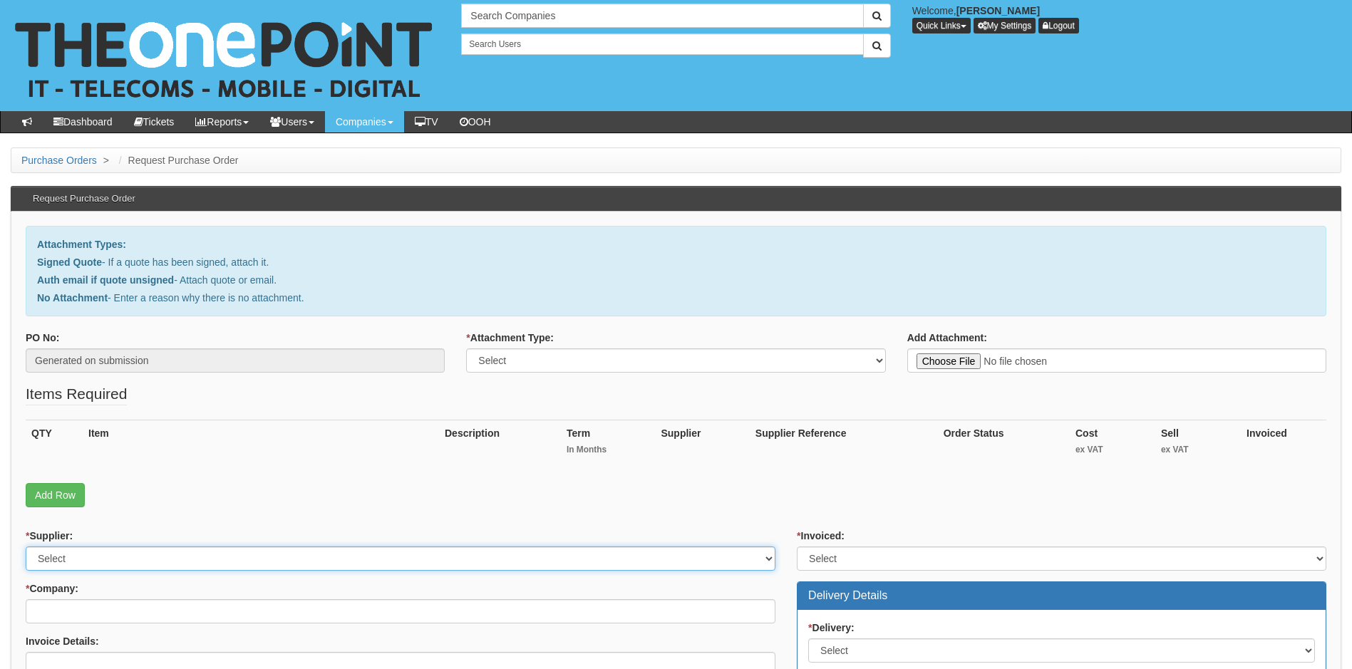
click at [151, 558] on select "Select 123 [DOMAIN_NAME] 1Password 3 4Gon [PERSON_NAME] Electric Ltd Abzorb Acc…" at bounding box center [401, 559] width 750 height 24
select select "72"
click at [151, 558] on select "Select 123 [DOMAIN_NAME] 1Password 3 4Gon [PERSON_NAME] Electric Ltd Abzorb Acc…" at bounding box center [401, 559] width 750 height 24
click at [609, 360] on select "Select Signed Quote Auth email with quote if unsigned No Attachment" at bounding box center [675, 361] width 419 height 24
select select "Signed Quote"
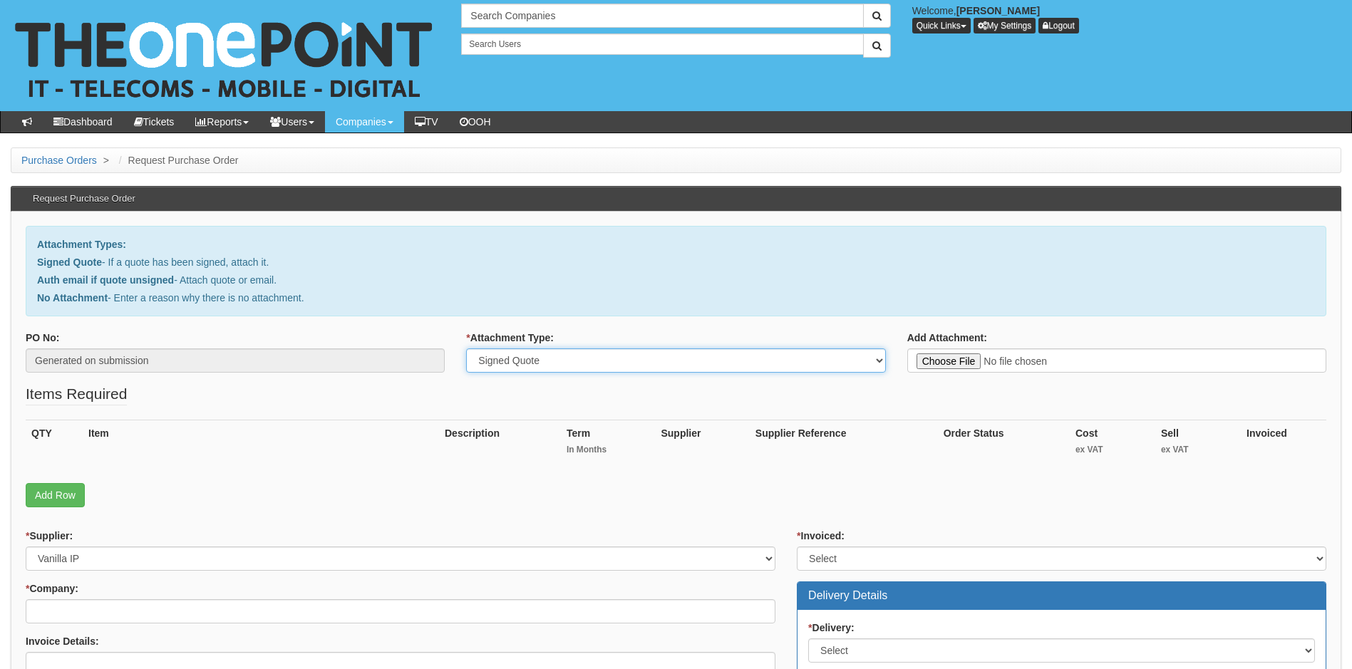
click at [466, 349] on select "Select Signed Quote Auth email with quote if unsigned No Attachment" at bounding box center [675, 361] width 419 height 24
type input "C:\fakepath\CarSupermarket.com - New Yealink T33.pdf"
click at [862, 555] on select "Select Yes No N/A STB (part of order)" at bounding box center [1062, 559] width 530 height 24
select select "1"
click at [797, 547] on select "Select Yes No N/A STB (part of order)" at bounding box center [1062, 559] width 530 height 24
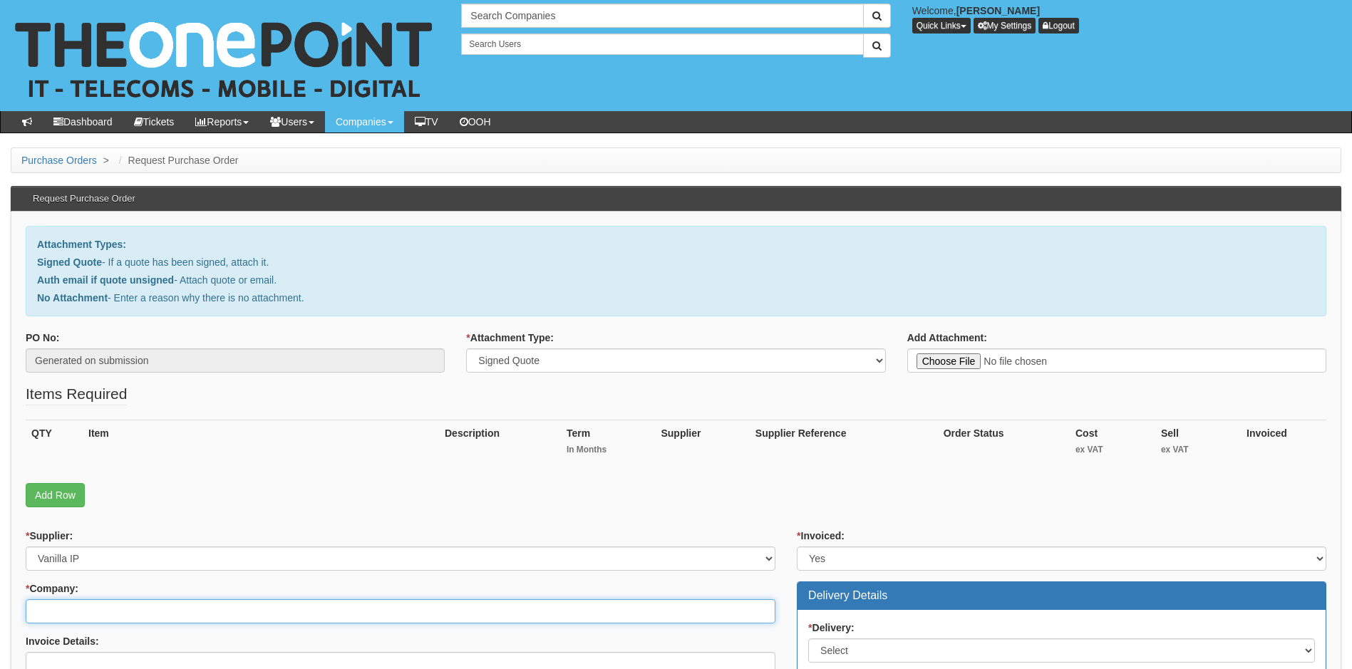
click at [263, 606] on input "* Company:" at bounding box center [401, 612] width 750 height 24
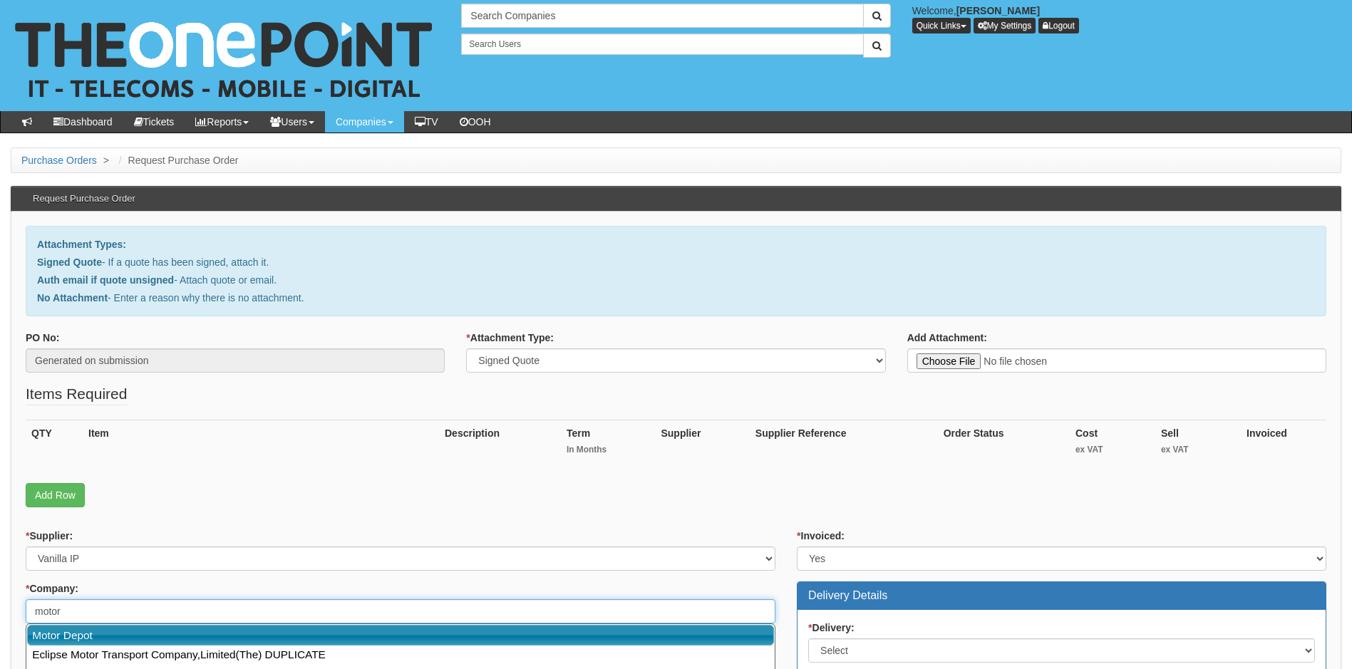
click at [237, 631] on link "Motor Depot" at bounding box center [400, 635] width 747 height 21
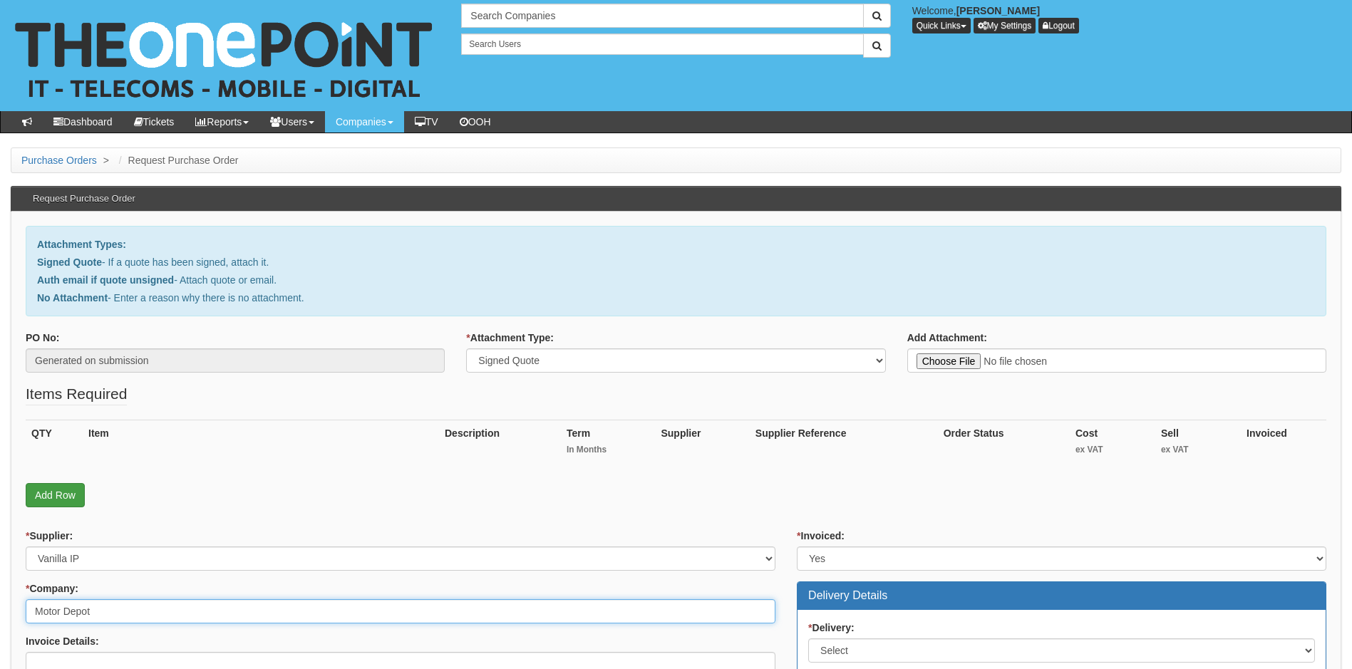
type input "Motor Depot"
click at [58, 494] on link "Add Row" at bounding box center [55, 495] width 59 height 24
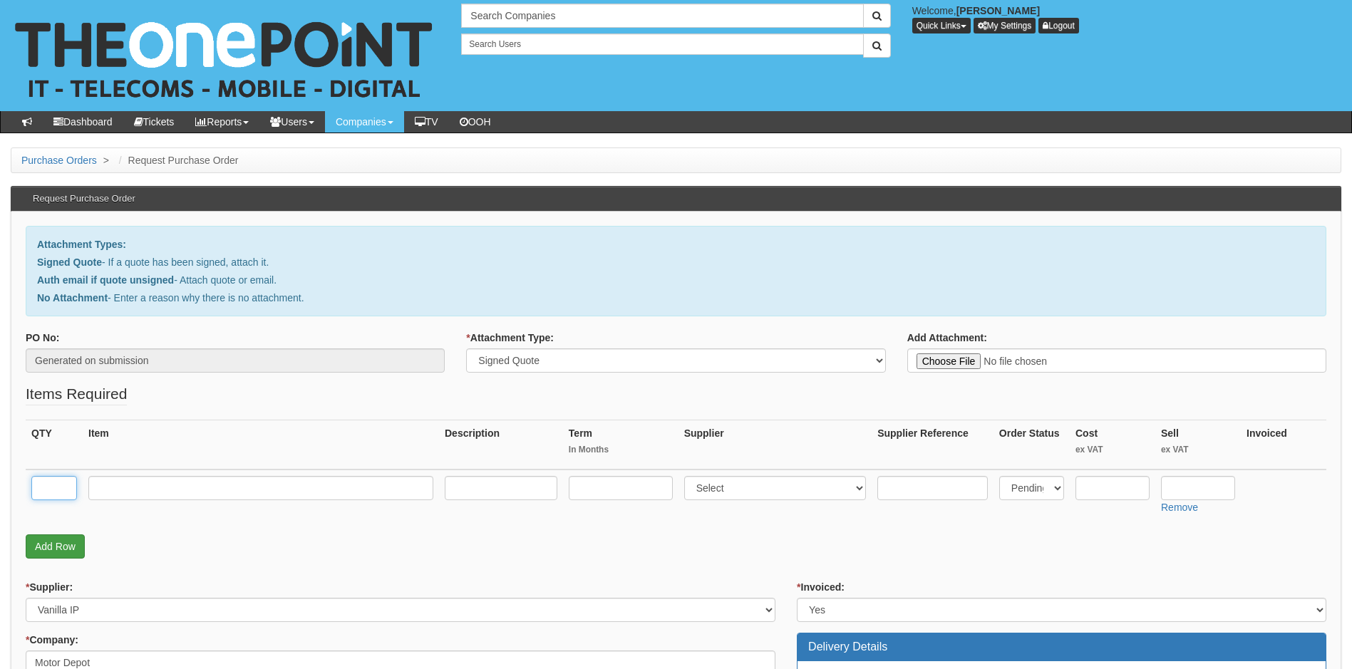
click at [58, 494] on input "text" at bounding box center [54, 488] width 46 height 24
type input "1"
type input "Yealink T33G Desk Phone"
select select "72"
type input "75"
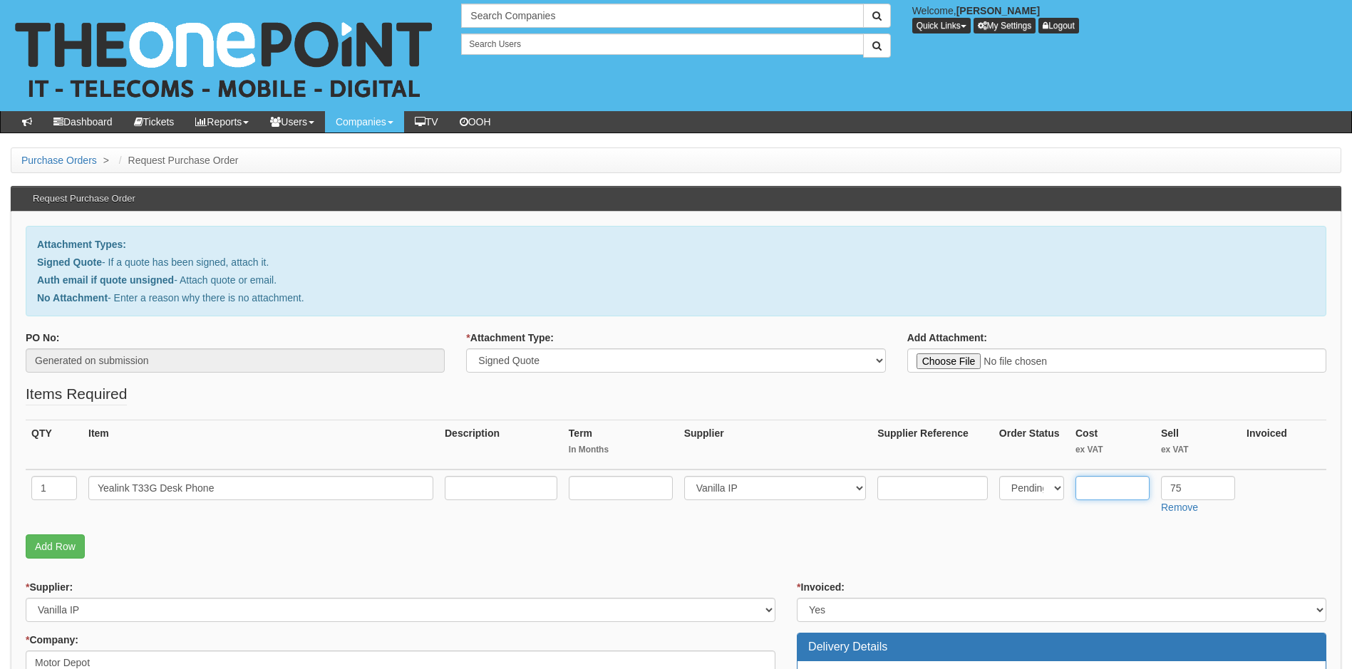
click at [1106, 482] on input "text" at bounding box center [1113, 488] width 74 height 24
type input "54.34"
click at [62, 543] on link "Add Row" at bounding box center [55, 547] width 59 height 24
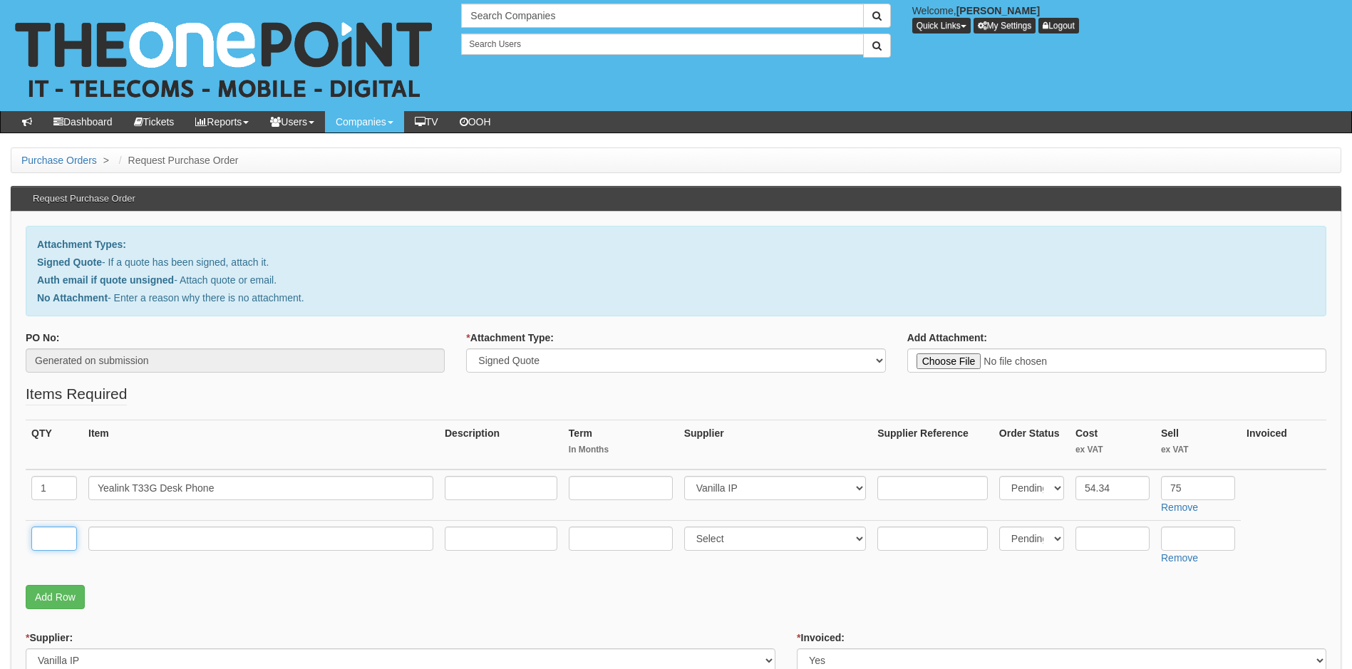
click at [66, 538] on input "text" at bounding box center [54, 539] width 46 height 24
type input "1"
click at [114, 540] on input "text" at bounding box center [260, 539] width 345 height 24
type input "Delivery"
select select "81"
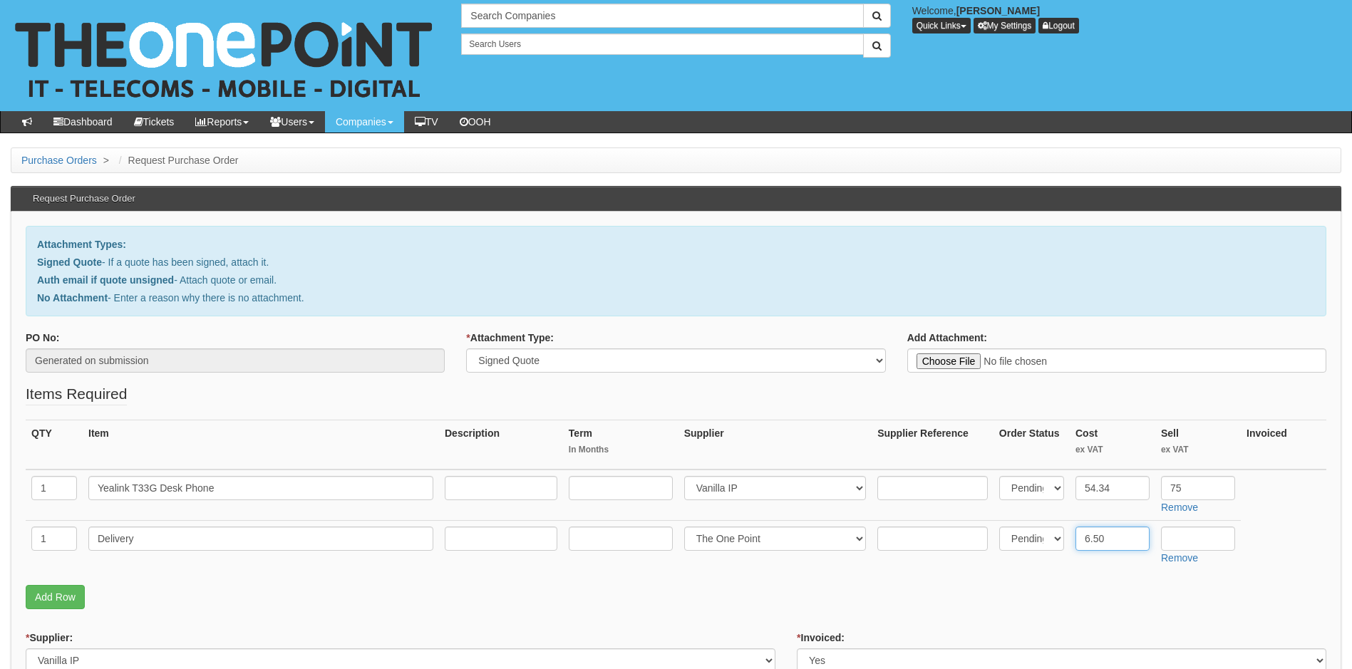
type input "6.50"
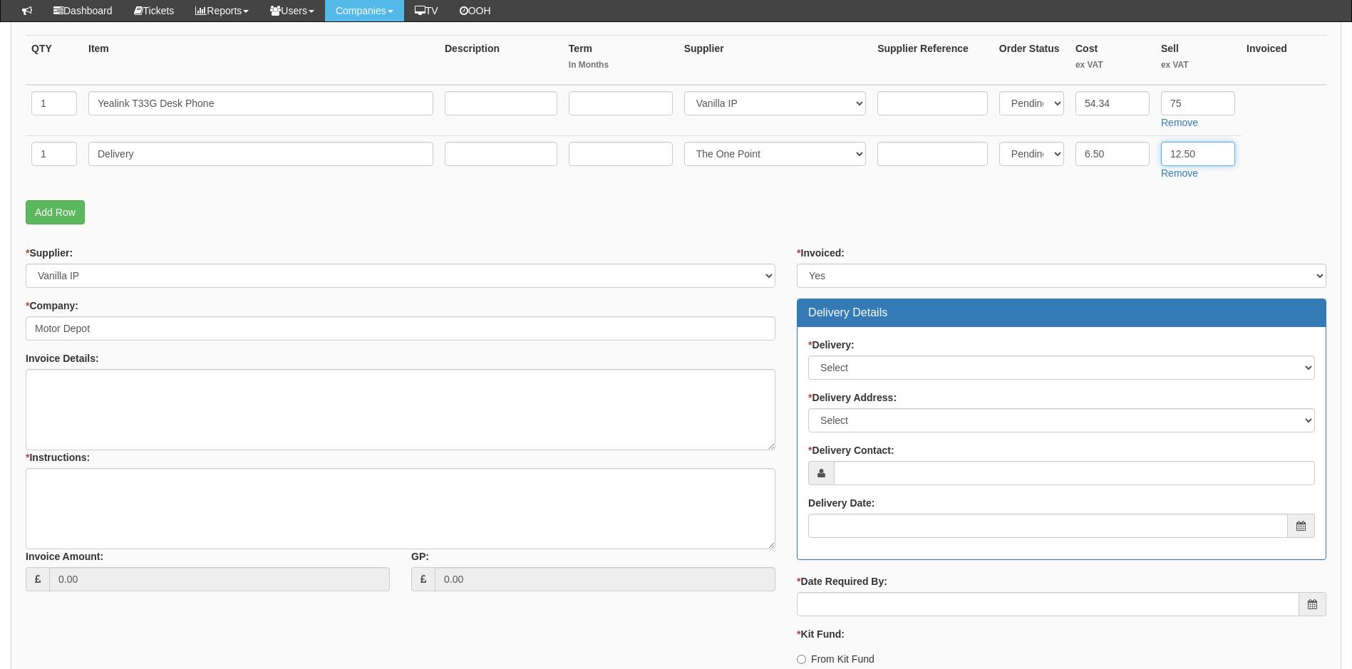
scroll to position [356, 0]
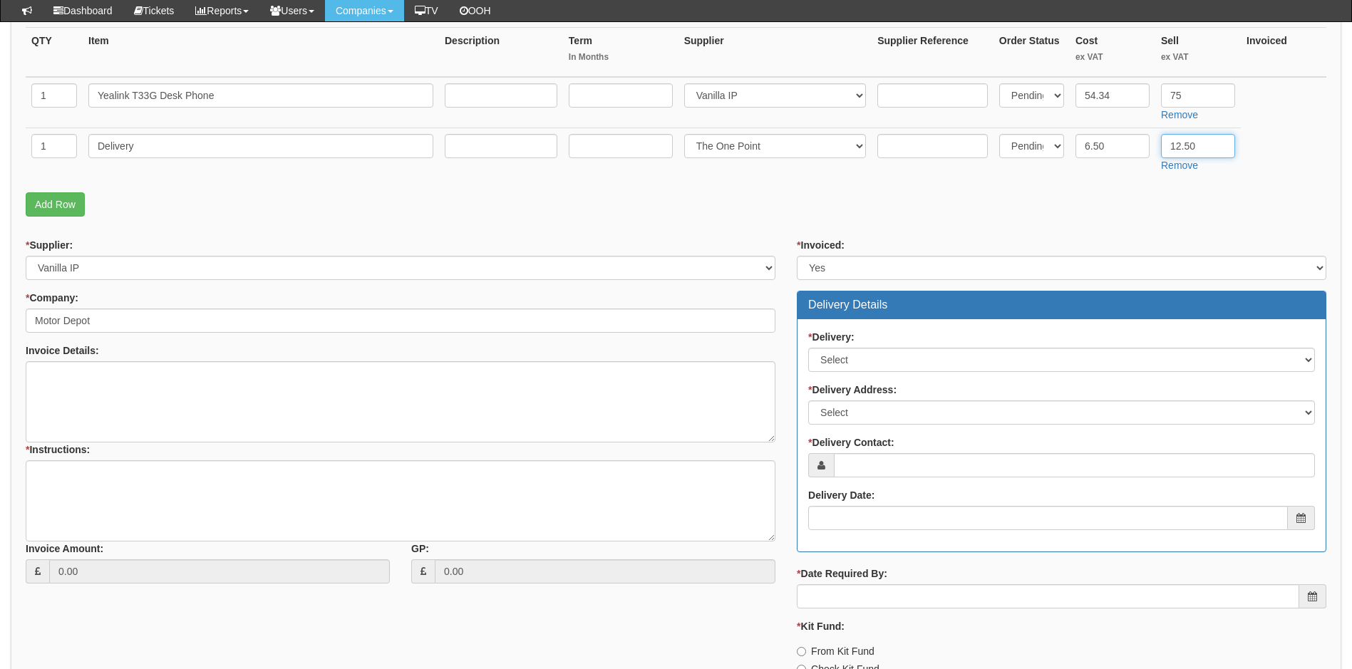
type input "12.50"
click at [103, 483] on textarea "* Instructions:" at bounding box center [401, 501] width 750 height 81
click at [136, 465] on textarea "* Instructions:" at bounding box center [401, 501] width 750 height 81
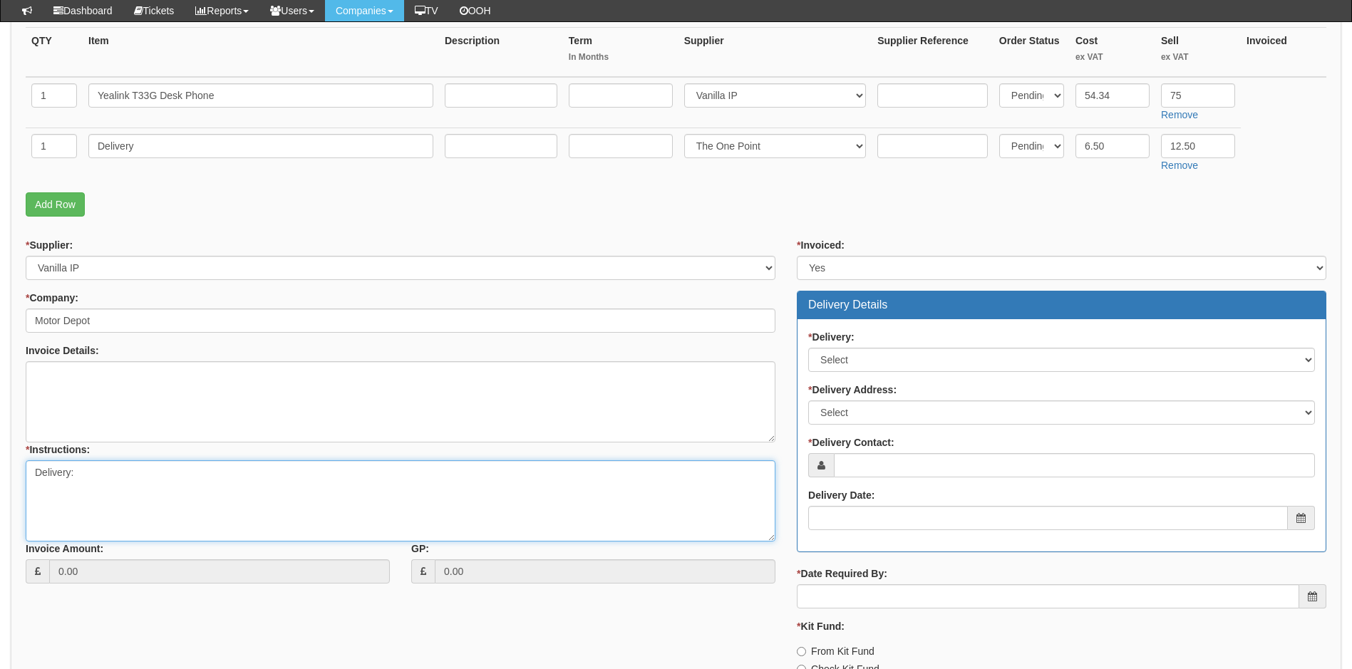
paste textarea "FAO Neil Morgan, CarSupermarket.com, Bridge Haven One, Saxon Way, Hessle, East …"
type textarea "Delivery: FAO Neil Morgan, CarSupermarket.com, Bridge Haven One, Saxon Way, Hes…"
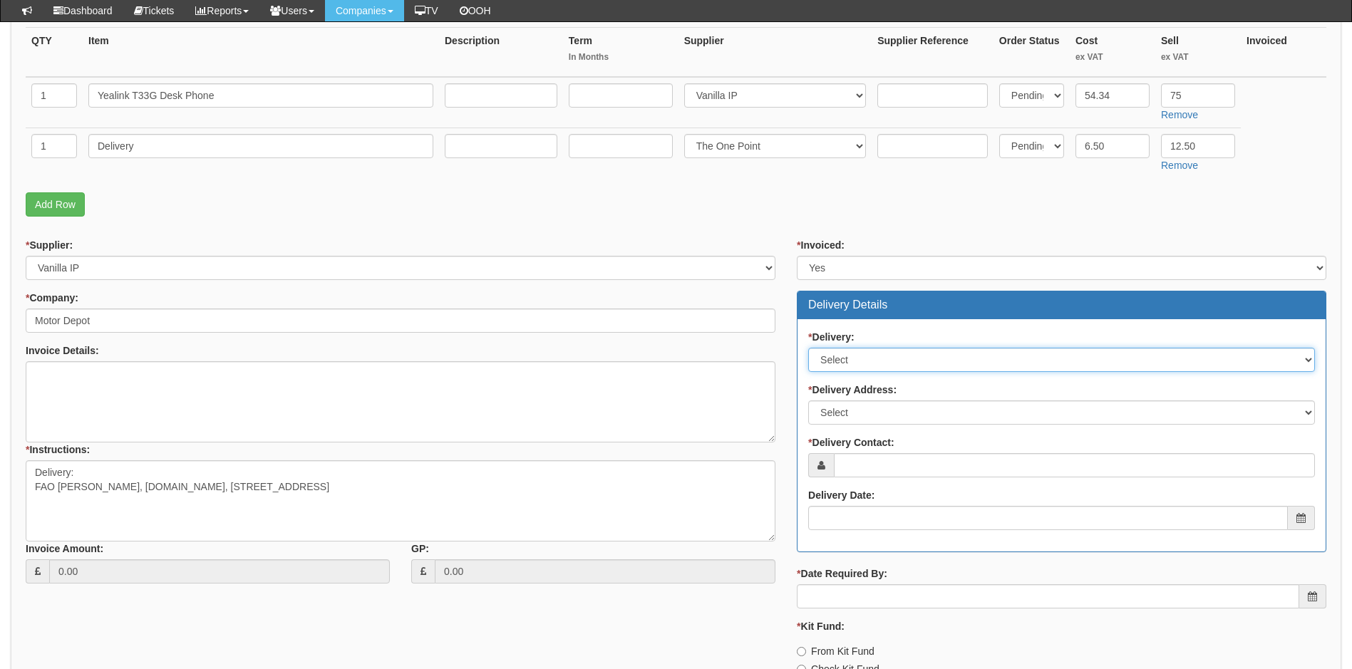
click at [879, 361] on select "Select No Not Applicable Yes" at bounding box center [1061, 360] width 507 height 24
select select "1"
click at [808, 348] on select "Select No Not Applicable Yes" at bounding box center [1061, 360] width 507 height 24
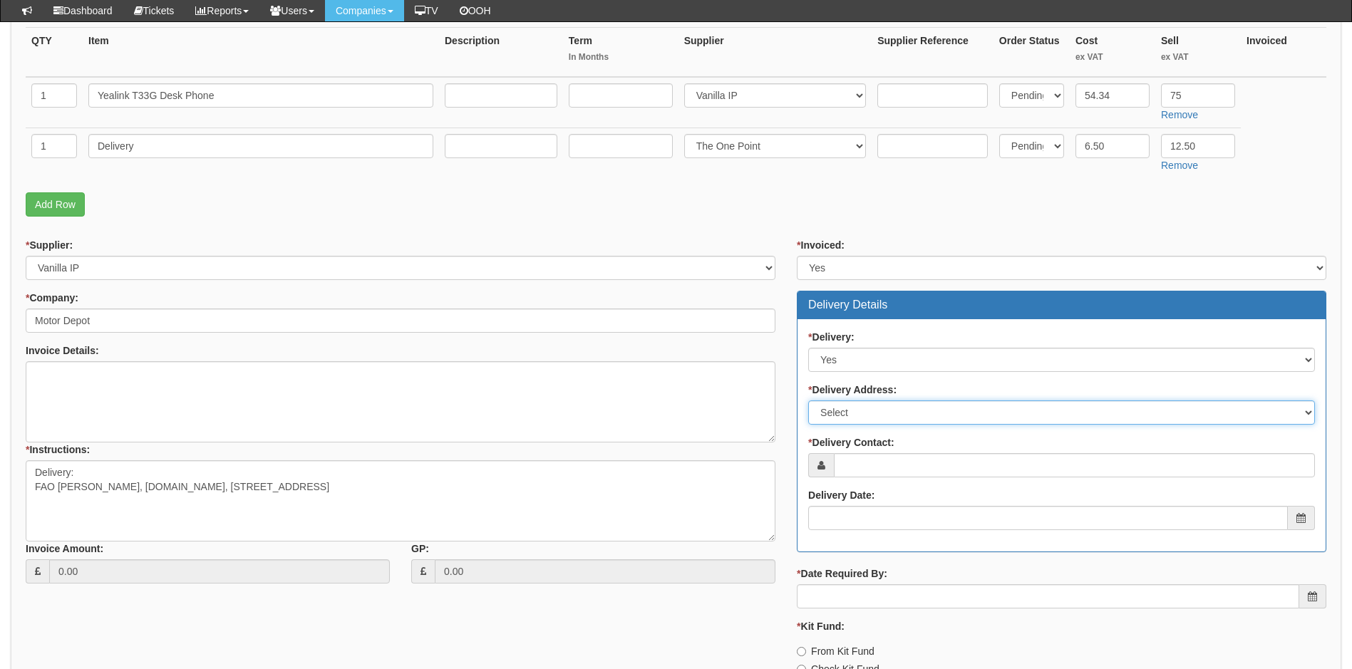
click at [899, 406] on select "Select Not Applicable Main Address - HU13 9PG Other" at bounding box center [1061, 413] width 507 height 24
select select "company_main_address"
click at [808, 401] on select "Select Not Applicable Main Address - HU13 9PG Other" at bounding box center [1061, 413] width 507 height 24
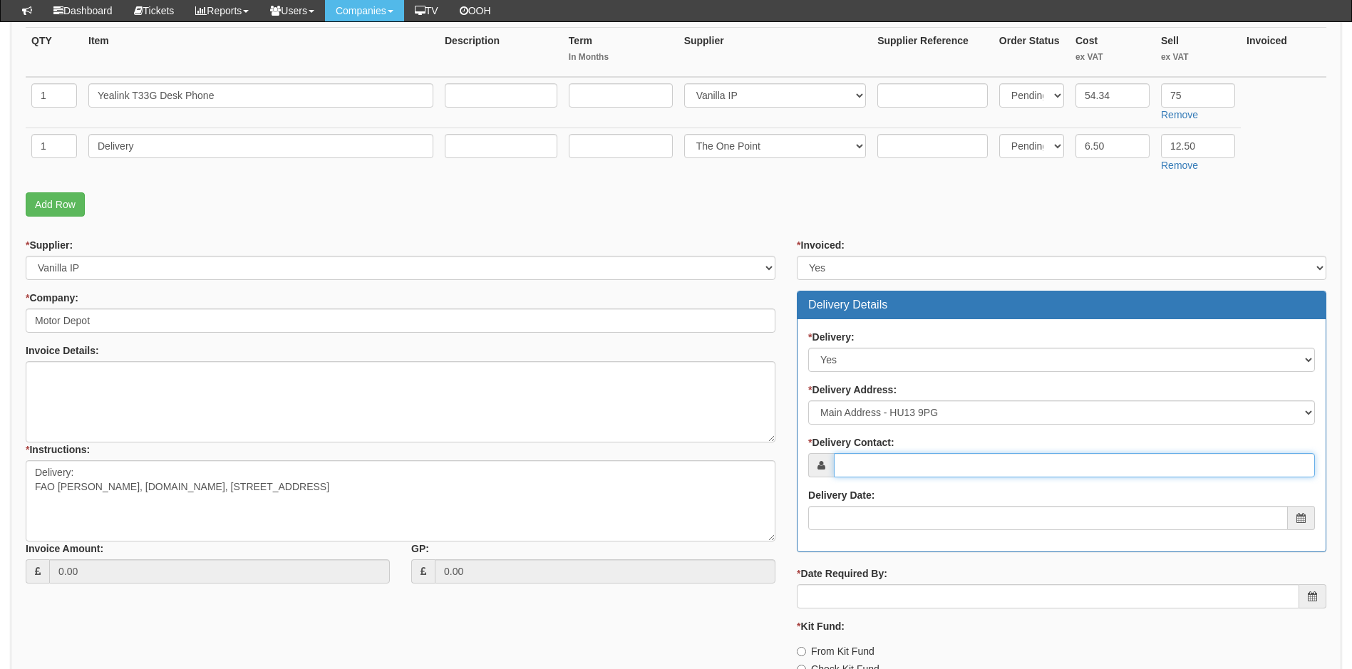
click at [905, 467] on input "* Delivery Contact:" at bounding box center [1074, 465] width 481 height 24
click at [900, 475] on input "* Delivery Contact:" at bounding box center [1074, 465] width 481 height 24
paste input "neil.morgan@carsupermarket.com"
type input "neil.morgan@carsupermarket.com"
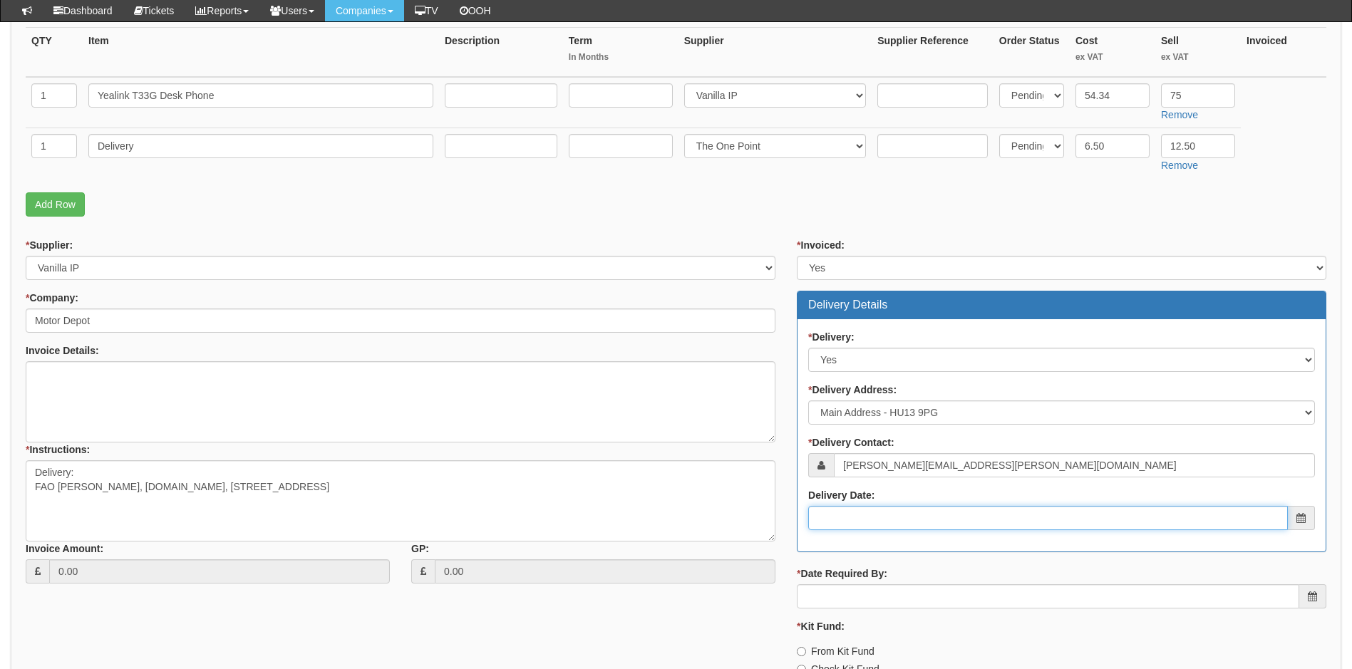
click at [924, 521] on input "Delivery Date:" at bounding box center [1048, 518] width 480 height 24
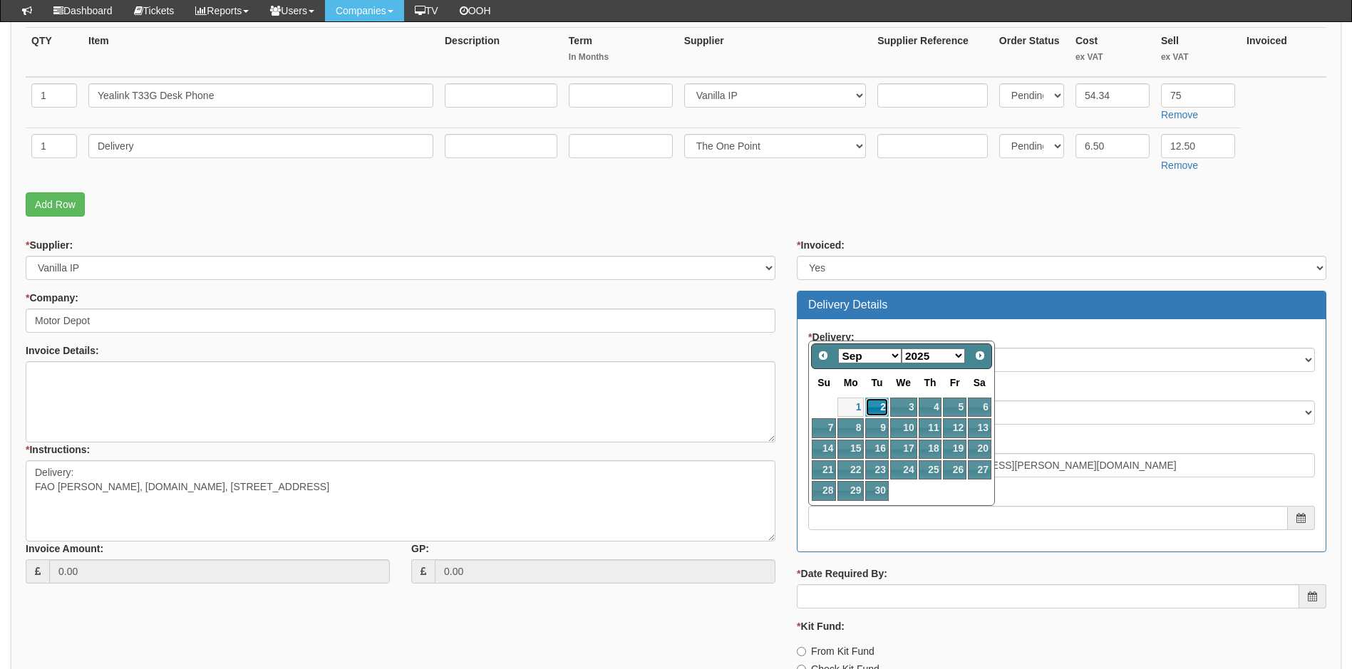
click at [878, 401] on link "2" at bounding box center [876, 407] width 23 height 19
type input "2025-09-02"
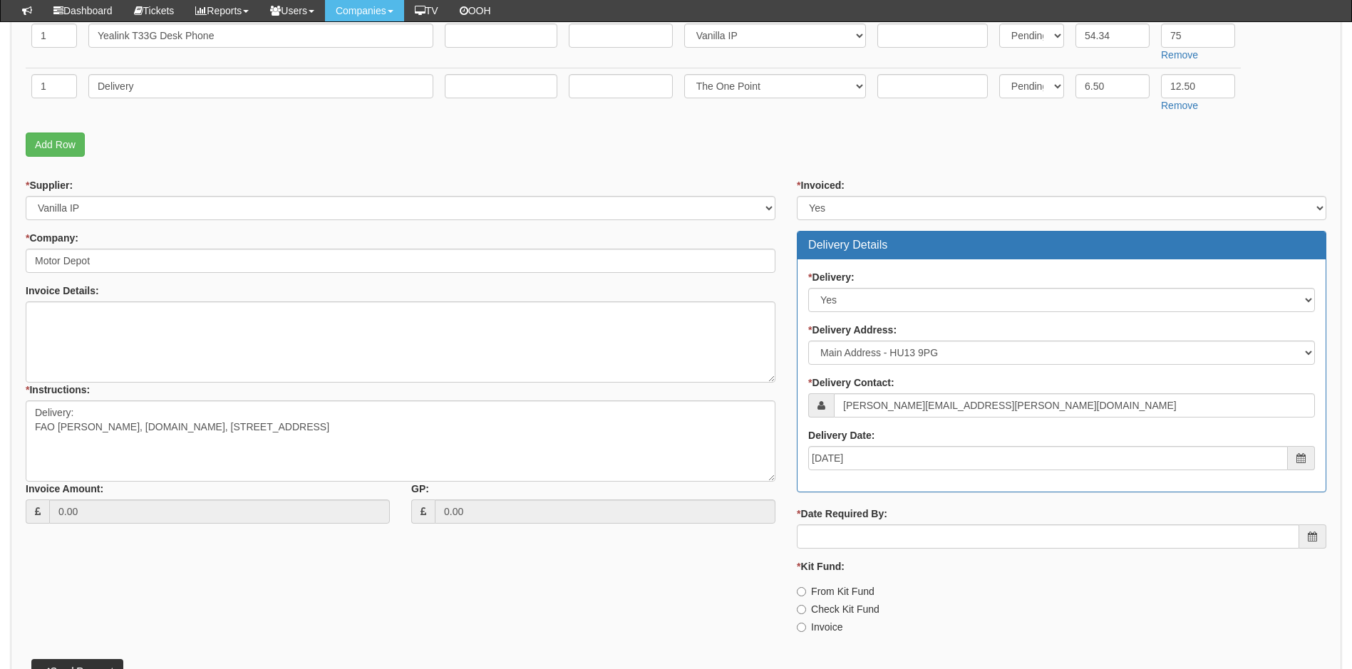
scroll to position [510, 0]
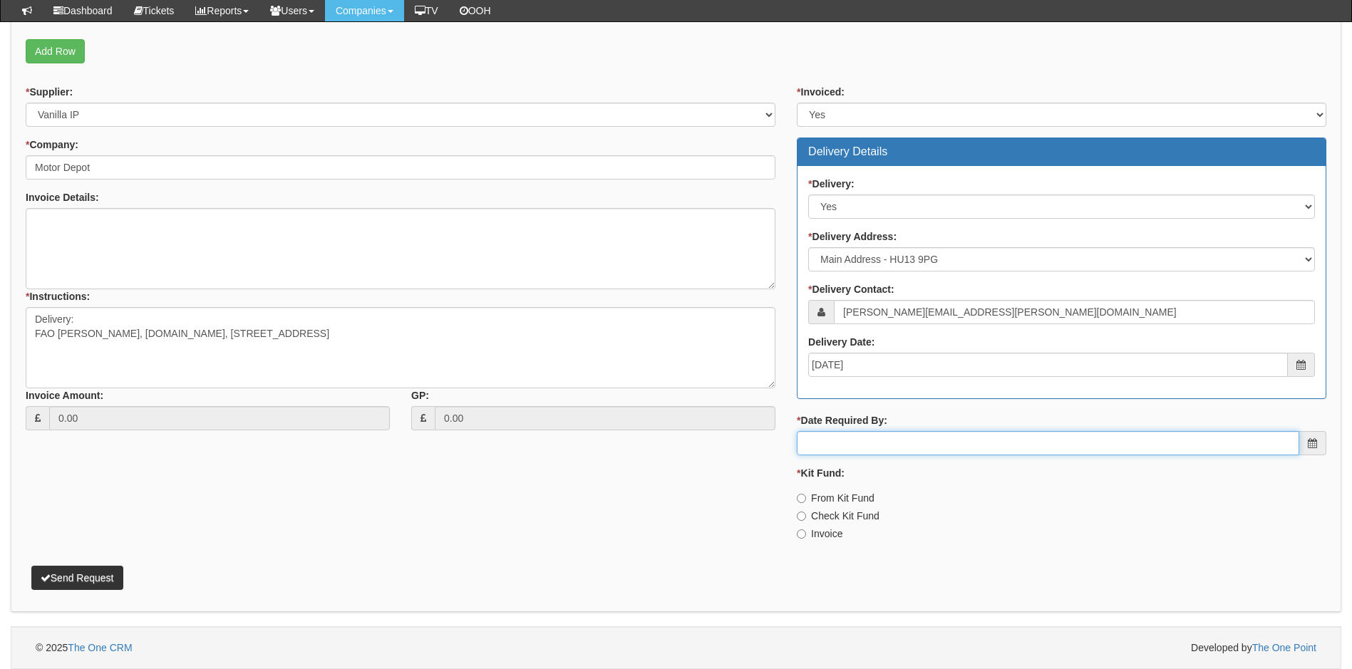
click at [909, 439] on input "* Date Required By:" at bounding box center [1048, 443] width 503 height 24
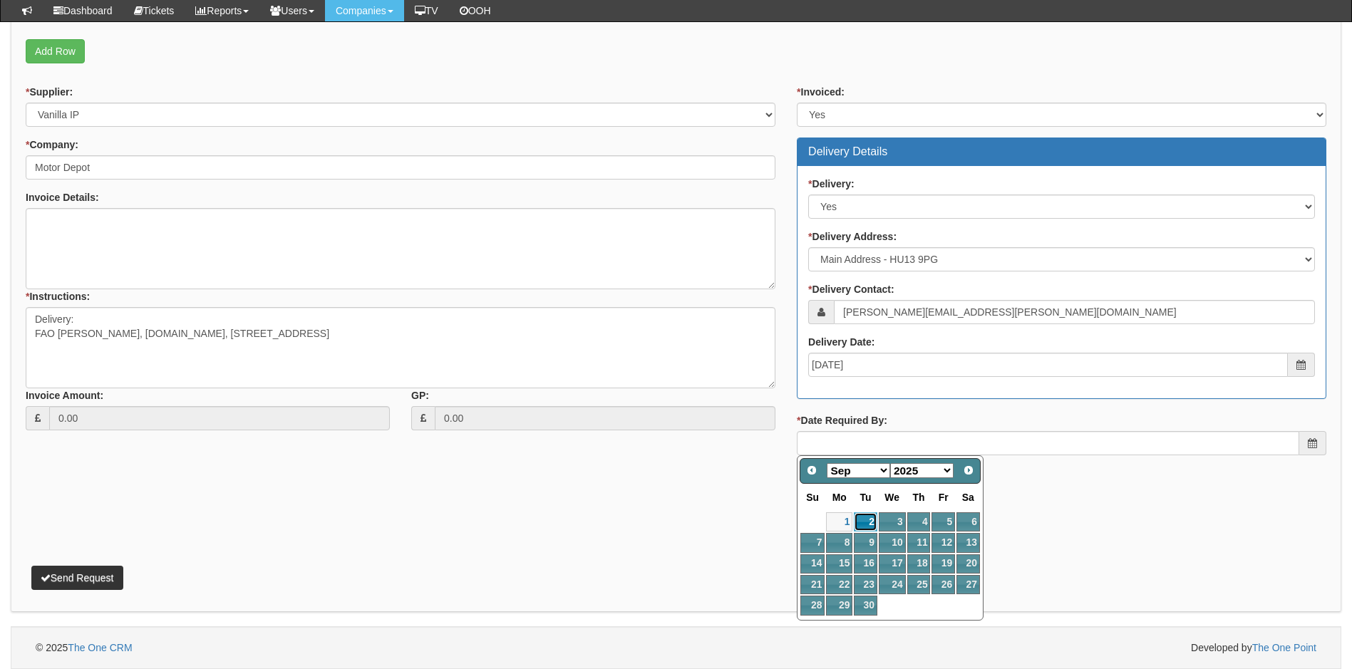
click at [869, 515] on link "2" at bounding box center [865, 522] width 23 height 19
type input "2025-09-02"
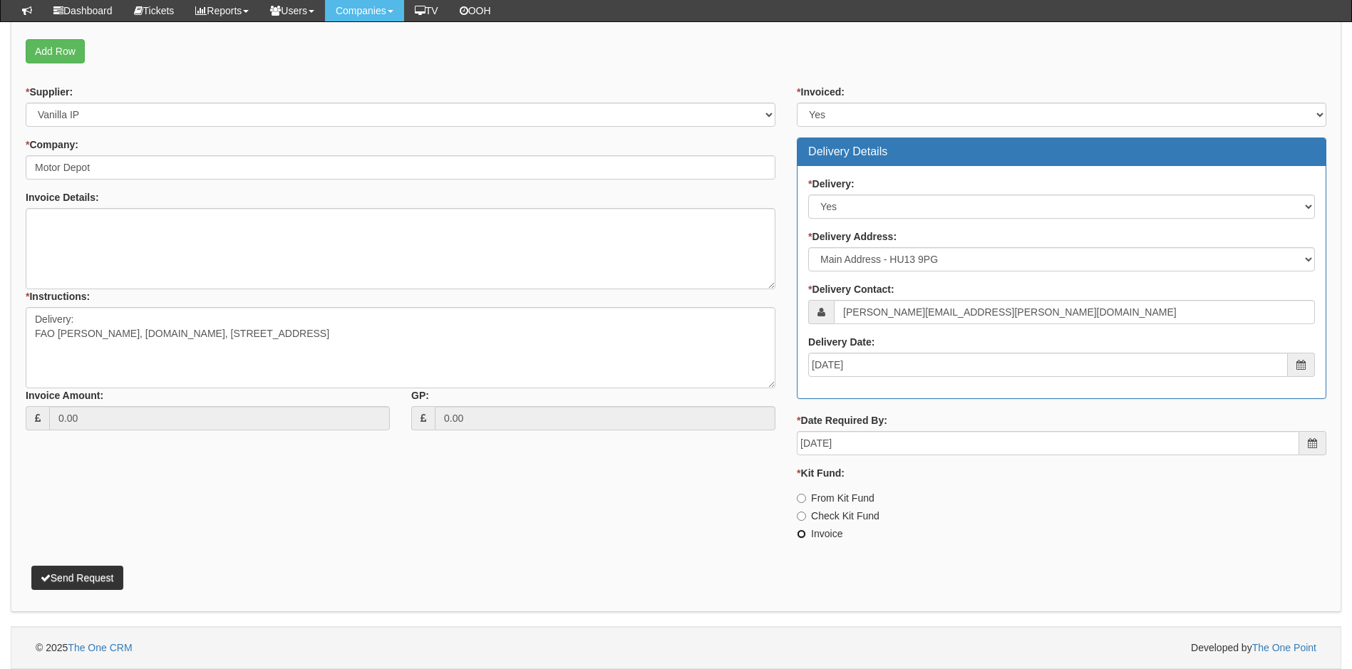
click at [798, 533] on input "Invoice" at bounding box center [801, 534] width 9 height 9
radio input "true"
click at [93, 577] on button "Send Request" at bounding box center [77, 578] width 92 height 24
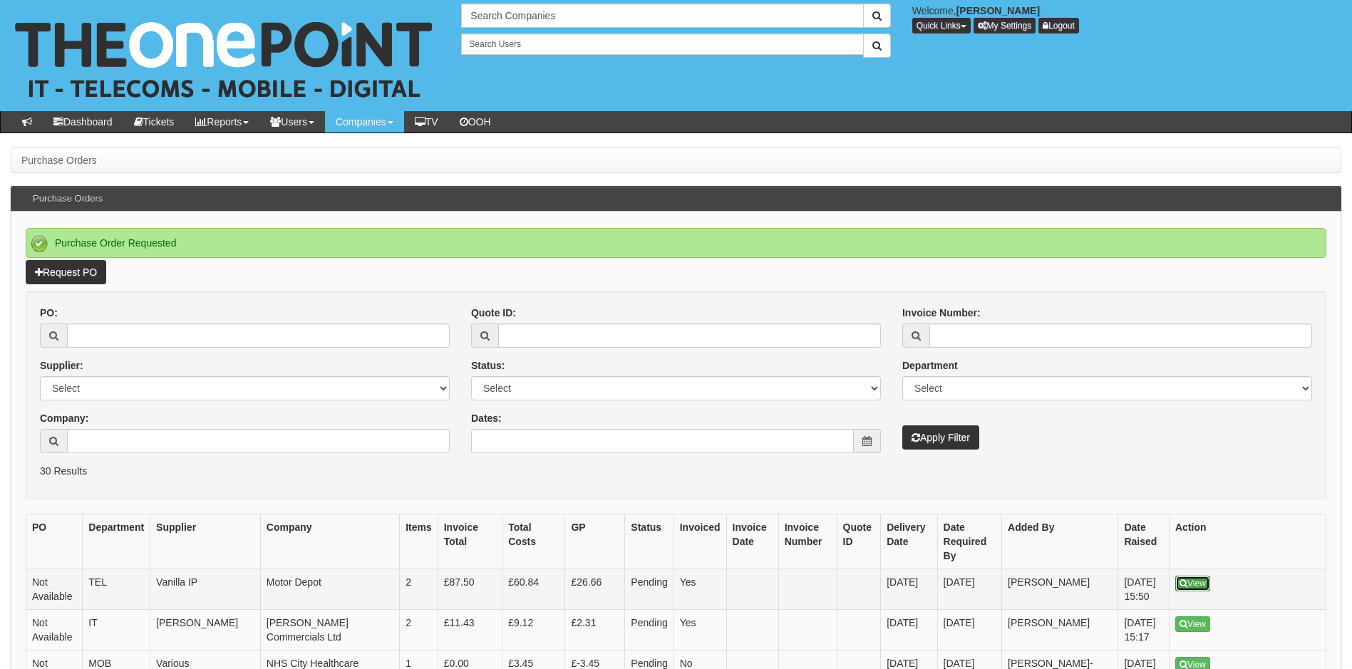
click at [1200, 576] on link "View" at bounding box center [1193, 584] width 35 height 16
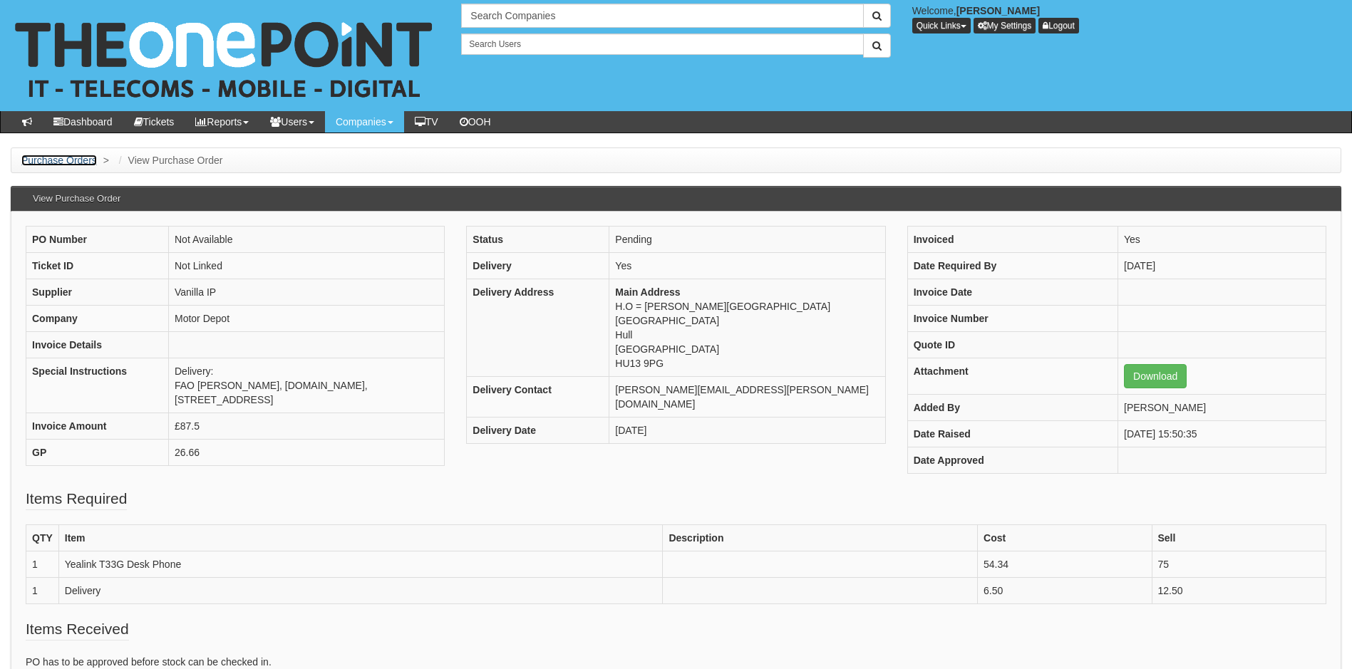
click at [73, 161] on link "Purchase Orders" at bounding box center [59, 160] width 76 height 11
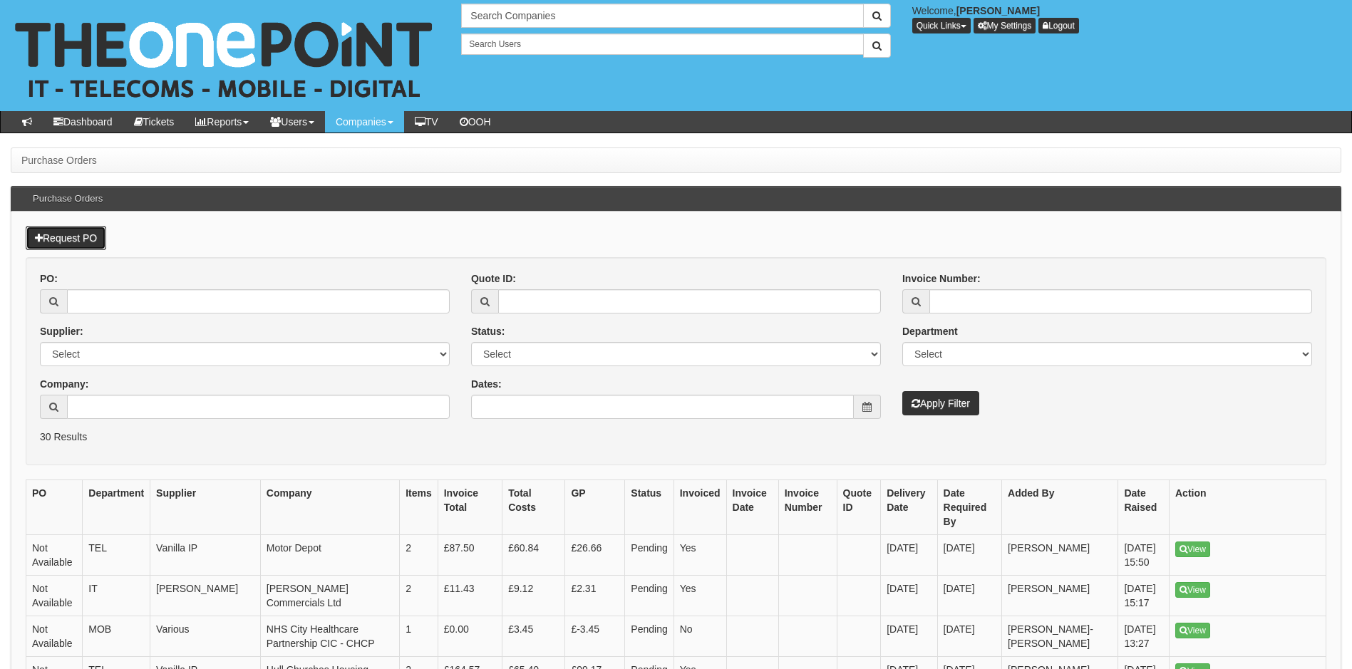
click at [70, 235] on link "Request PO" at bounding box center [66, 238] width 81 height 24
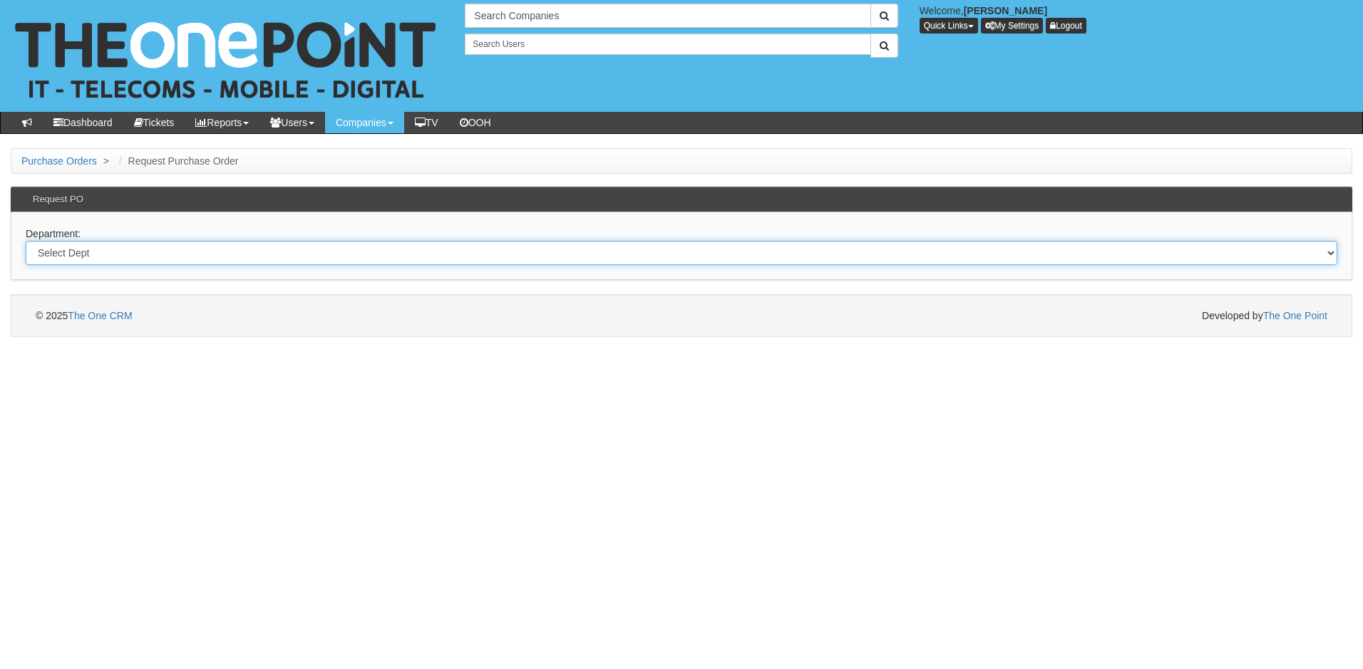
click at [130, 257] on select "Select Dept Digital Internal IT Mobiles Marketing Telecoms" at bounding box center [682, 253] width 1312 height 24
select select "?pipeID=&dept=MOB"
click at [26, 241] on select "Select Dept Digital Internal IT Mobiles Marketing Telecoms" at bounding box center [682, 253] width 1312 height 24
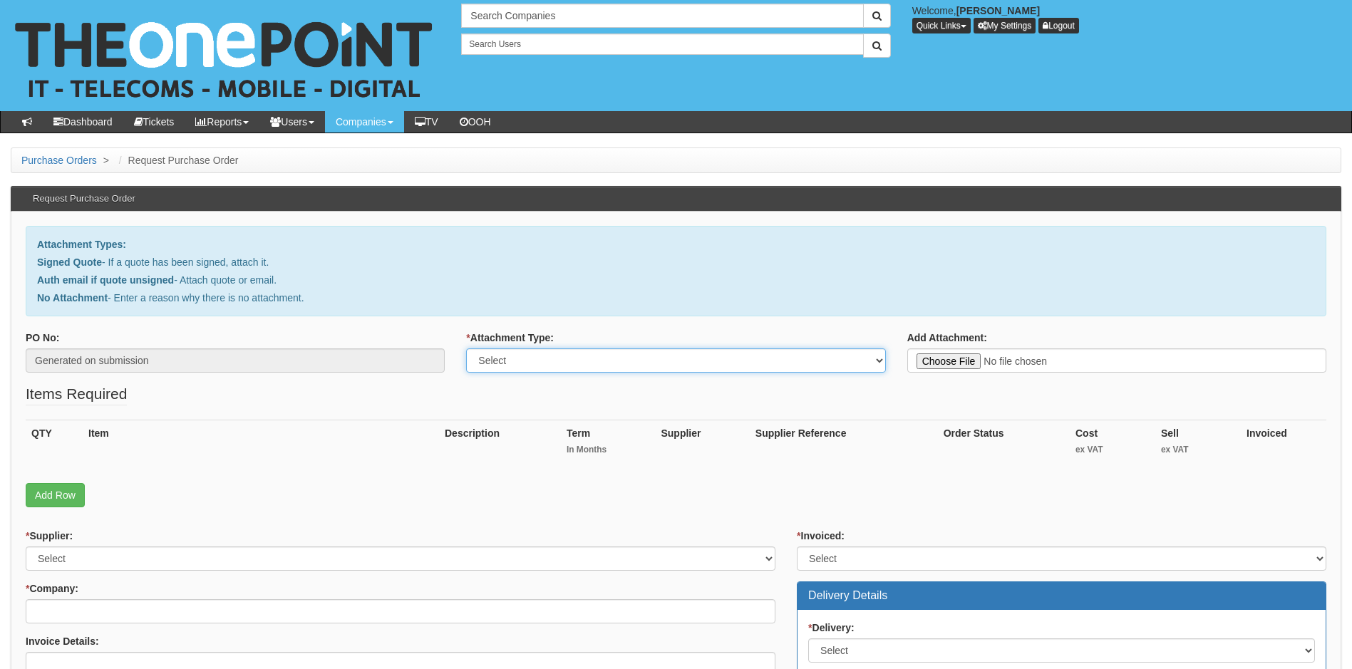
click at [557, 363] on select "Select Signed Quote Auth email with quote if unsigned No Attachment" at bounding box center [675, 361] width 419 height 24
select select "Signed Quote"
click at [466, 349] on select "Select Signed Quote Auth email with quote if unsigned No Attachment" at bounding box center [675, 361] width 419 height 24
type input "C:\fakepath\St Georges Crypt - New iPhone 15 128Gb.pdf"
click at [58, 490] on link "Add Row" at bounding box center [55, 495] width 59 height 24
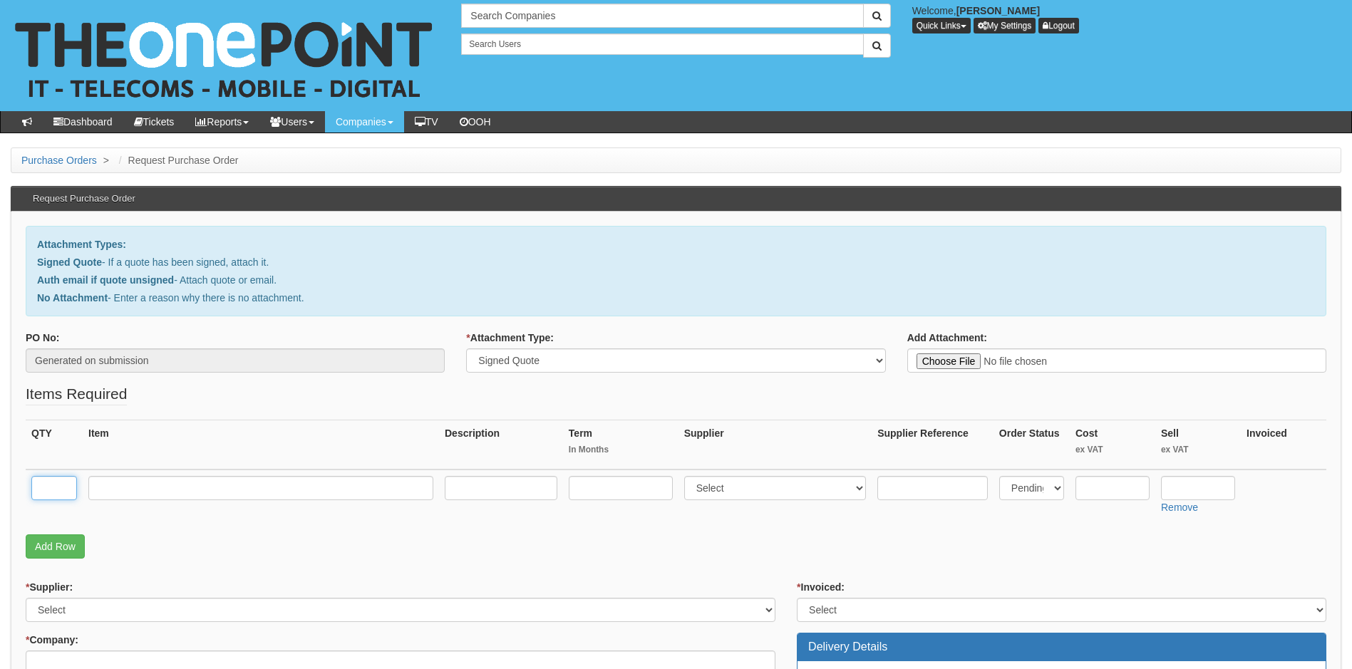
click at [56, 496] on input "text" at bounding box center [54, 488] width 46 height 24
type input "1"
type input "iPhone 15 128Gb"
select select "260"
type input "495"
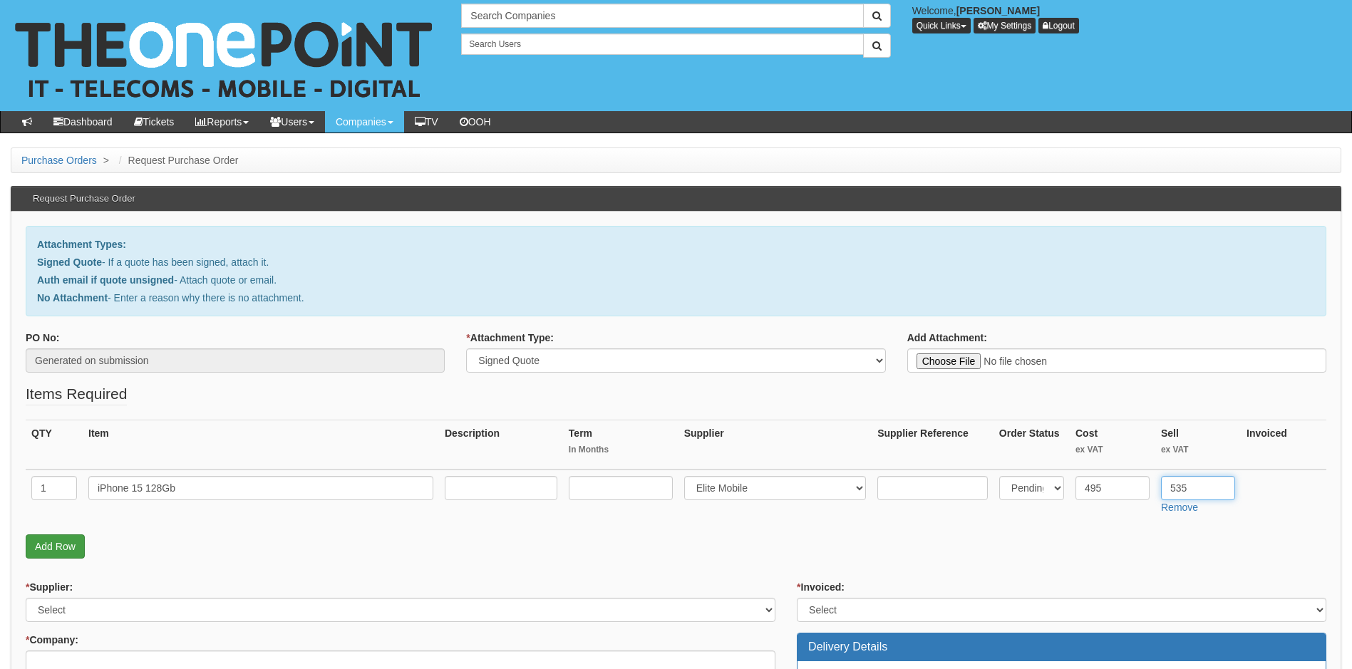
type input "535"
click at [63, 547] on link "Add Row" at bounding box center [55, 547] width 59 height 24
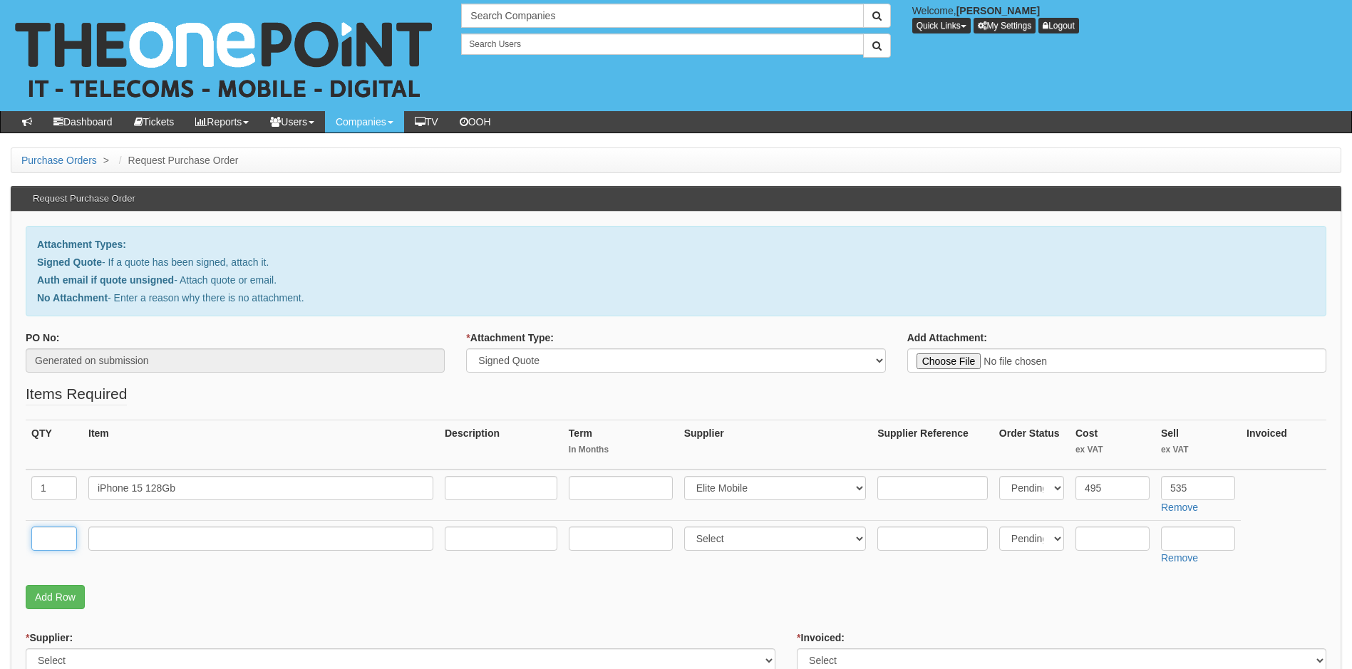
click at [59, 537] on input "text" at bounding box center [54, 539] width 46 height 24
type input "1"
click at [110, 537] on input "text" at bounding box center [260, 539] width 345 height 24
type input "Delivery"
select select "81"
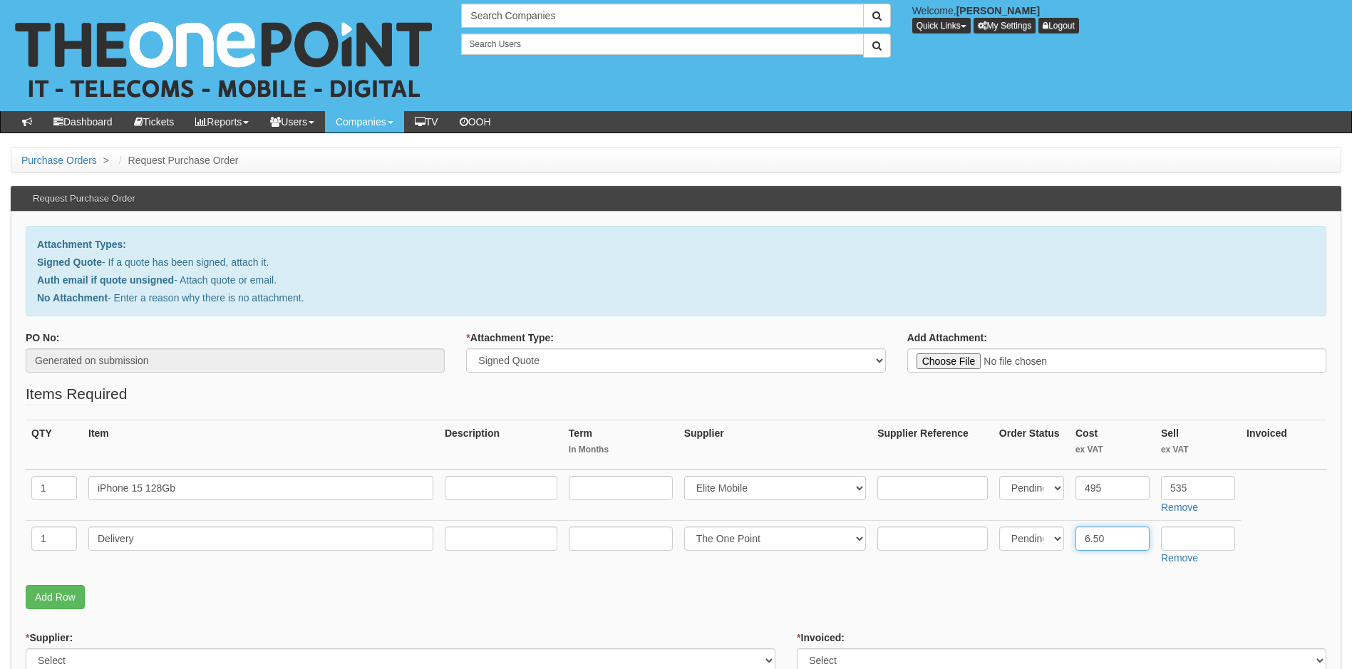
type input "6.50"
type input "12.50"
click at [180, 590] on p "Add Row" at bounding box center [676, 597] width 1301 height 24
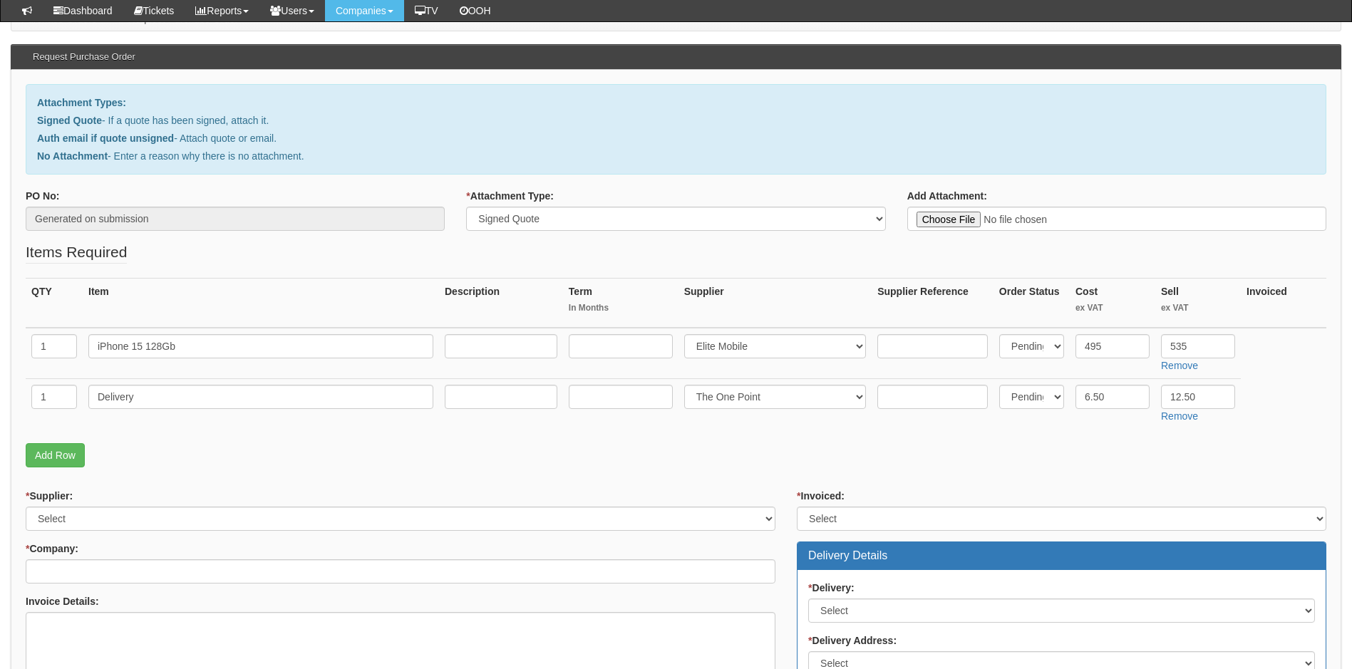
scroll to position [214, 0]
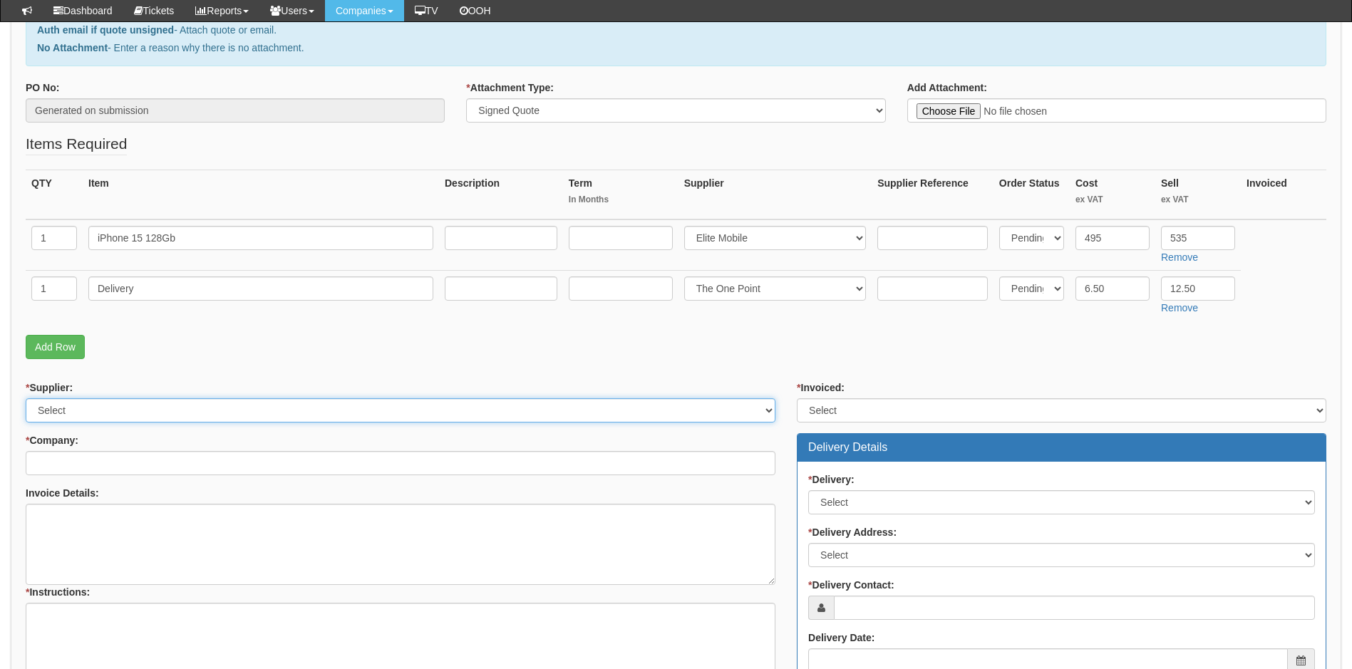
click at [152, 412] on select "Select 123 REG.co.uk 1Password 3 4Gon AA Jones Electric Ltd Abzorb Access Group…" at bounding box center [401, 410] width 750 height 24
select select "260"
click at [152, 412] on select "Select 123 REG.co.uk 1Password 3 4Gon AA Jones Electric Ltd Abzorb Access Group…" at bounding box center [401, 410] width 750 height 24
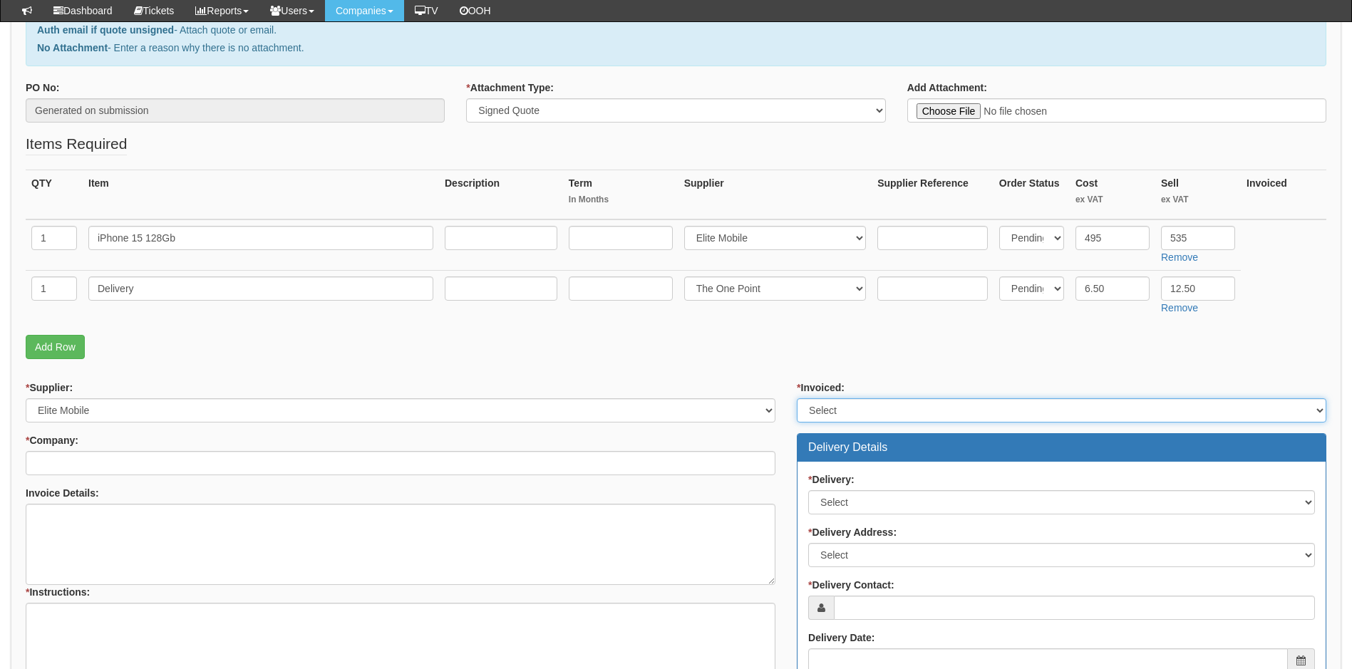
click at [945, 409] on select "Select Yes No N/A STB (part of order)" at bounding box center [1062, 410] width 530 height 24
select select "1"
click at [797, 398] on select "Select Yes No N/A STB (part of order)" at bounding box center [1062, 410] width 530 height 24
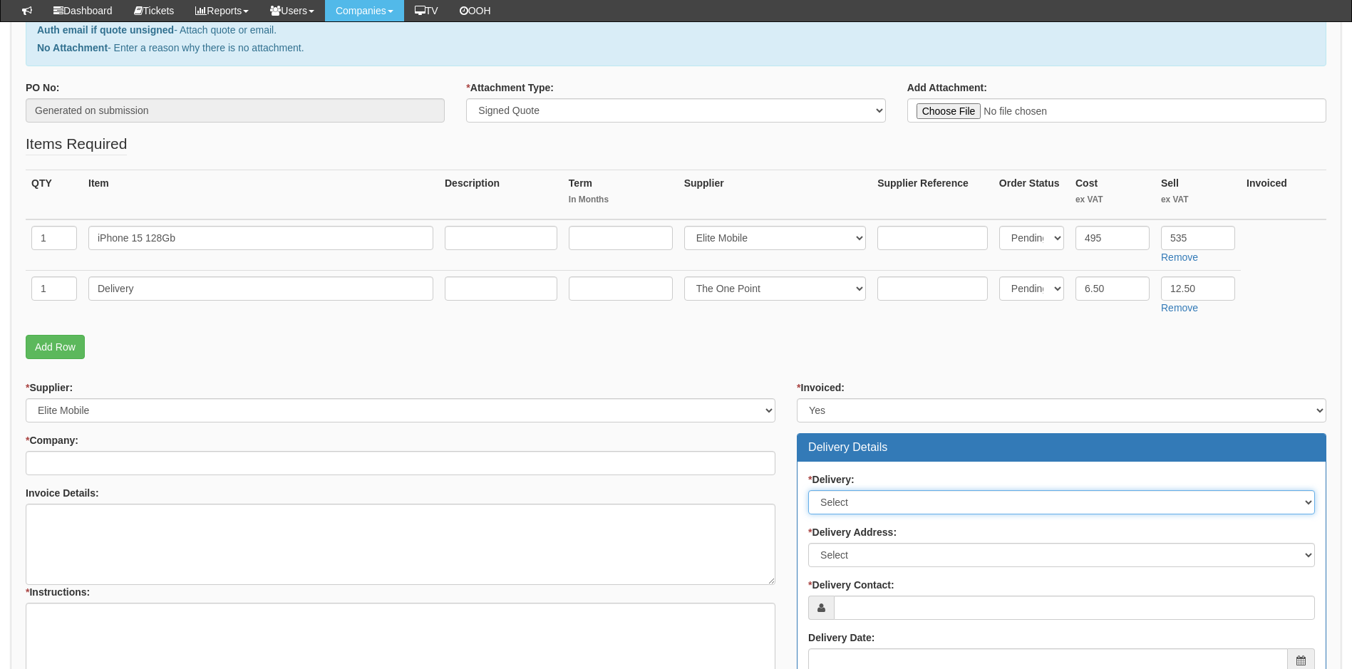
click at [892, 507] on select "Select No Not Applicable Yes" at bounding box center [1061, 502] width 507 height 24
select select "1"
click at [808, 490] on select "Select No Not Applicable Yes" at bounding box center [1061, 502] width 507 height 24
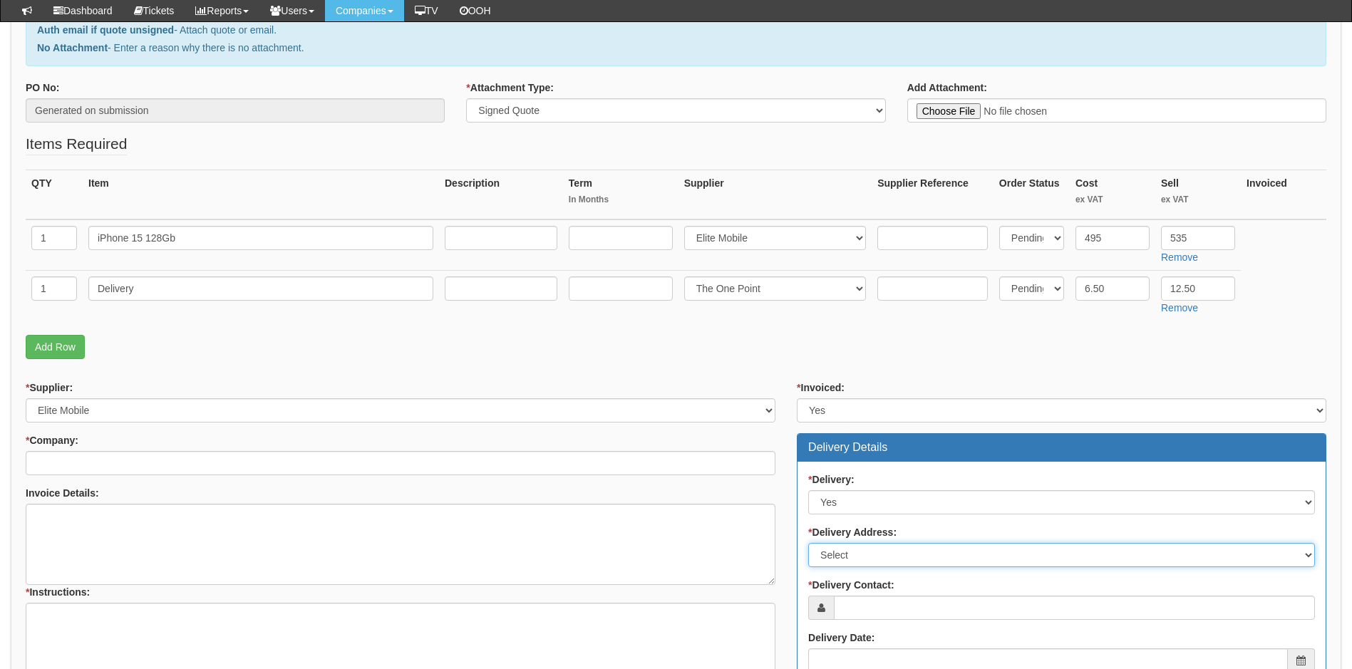
click at [905, 550] on select "Select Not Applicable Other" at bounding box center [1061, 555] width 507 height 24
click at [808, 543] on select "Select Not Applicable Other" at bounding box center [1061, 555] width 507 height 24
click at [911, 555] on select "Select Not Applicable Other" at bounding box center [1061, 555] width 507 height 24
select select "other"
click at [808, 543] on select "Select Not Applicable Other" at bounding box center [1061, 555] width 507 height 24
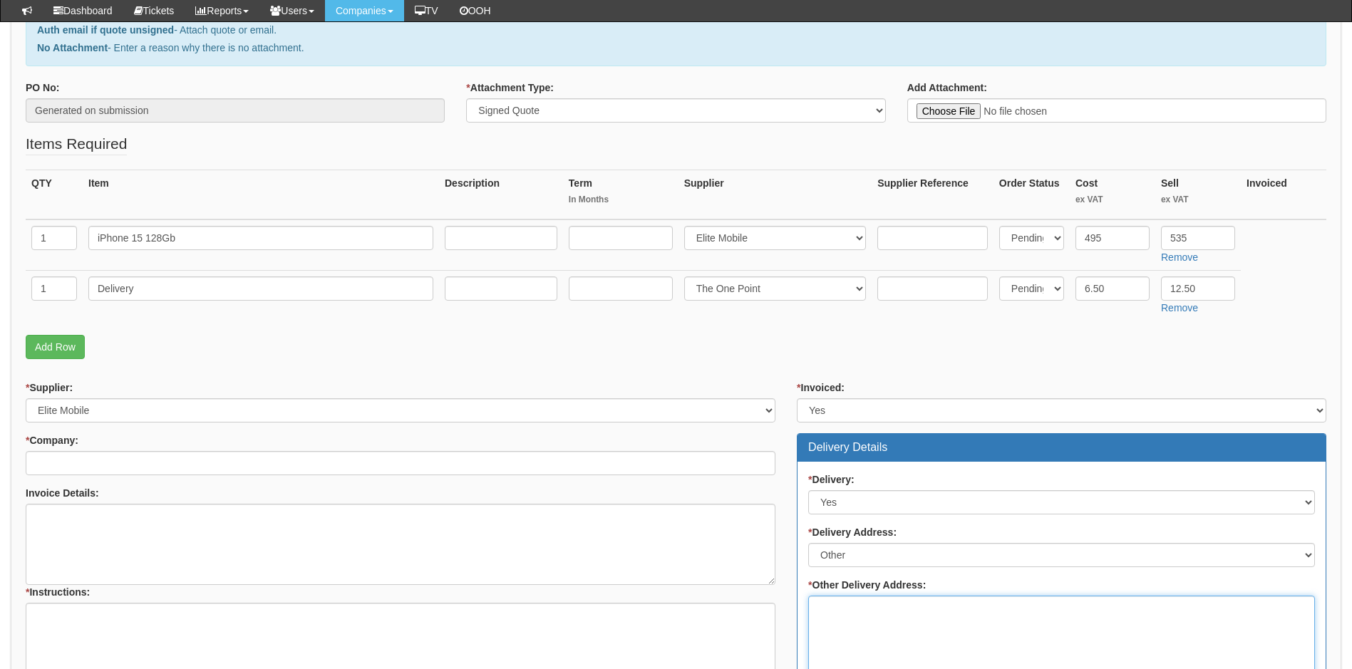
click at [831, 607] on textarea "* Other Delivery Address:" at bounding box center [1061, 636] width 507 height 81
paste textarea "GREAT GEORGE STREET Leeds, England LS1 3BR"
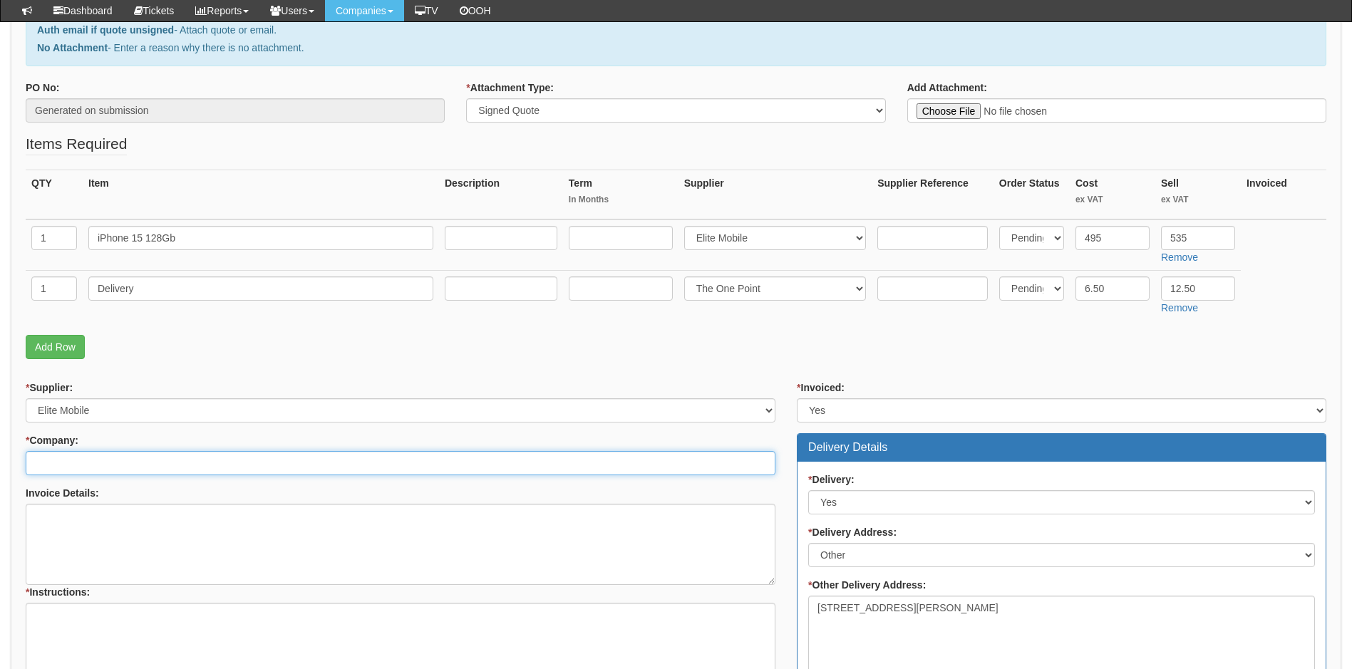
click at [83, 464] on input "* Company:" at bounding box center [401, 463] width 750 height 24
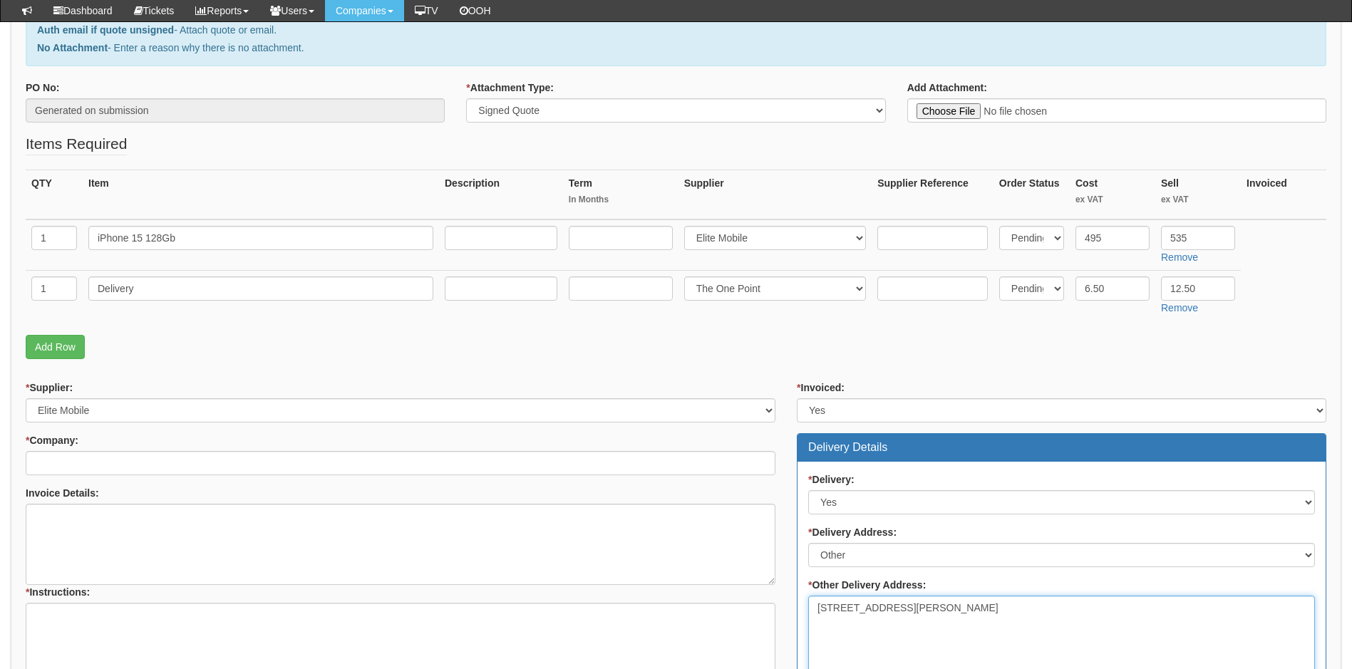
click at [929, 619] on textarea "GREAT GEORGE STREET Leeds, England LS1 3BR" at bounding box center [1061, 636] width 507 height 81
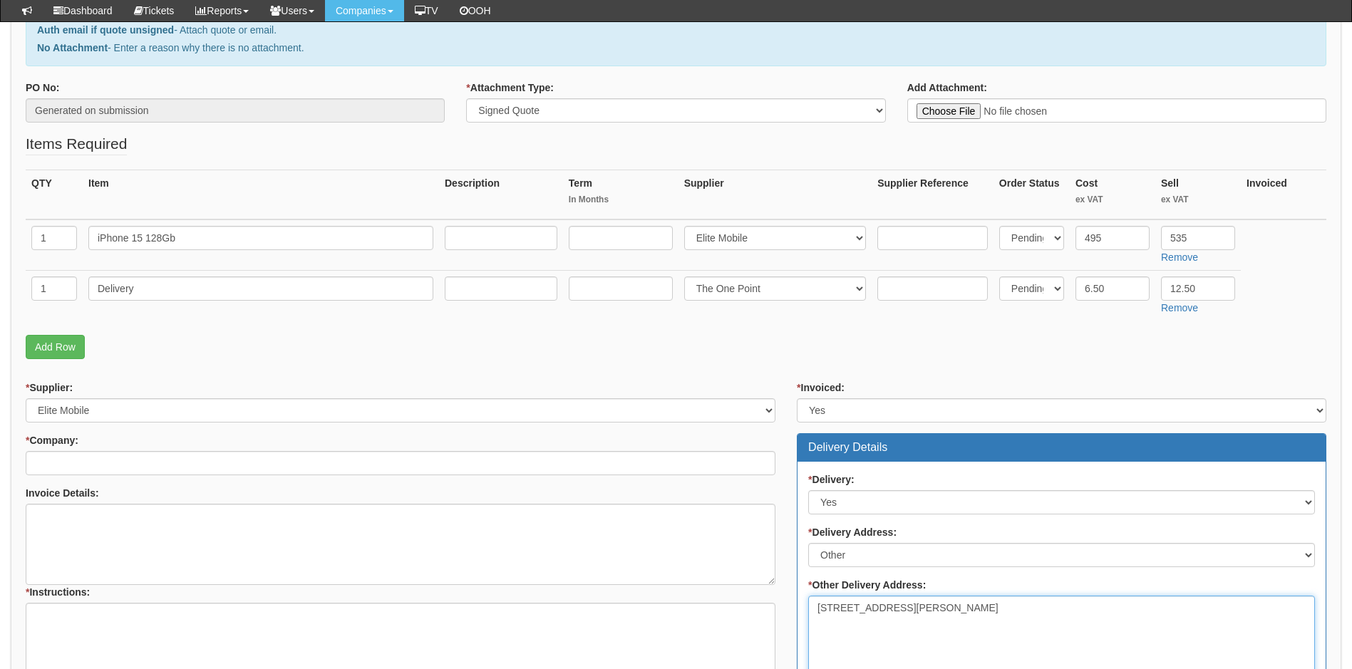
click at [929, 619] on textarea "GREAT GEORGE STREET Leeds, England LS1 3BR" at bounding box center [1061, 636] width 507 height 81
type textarea "G"
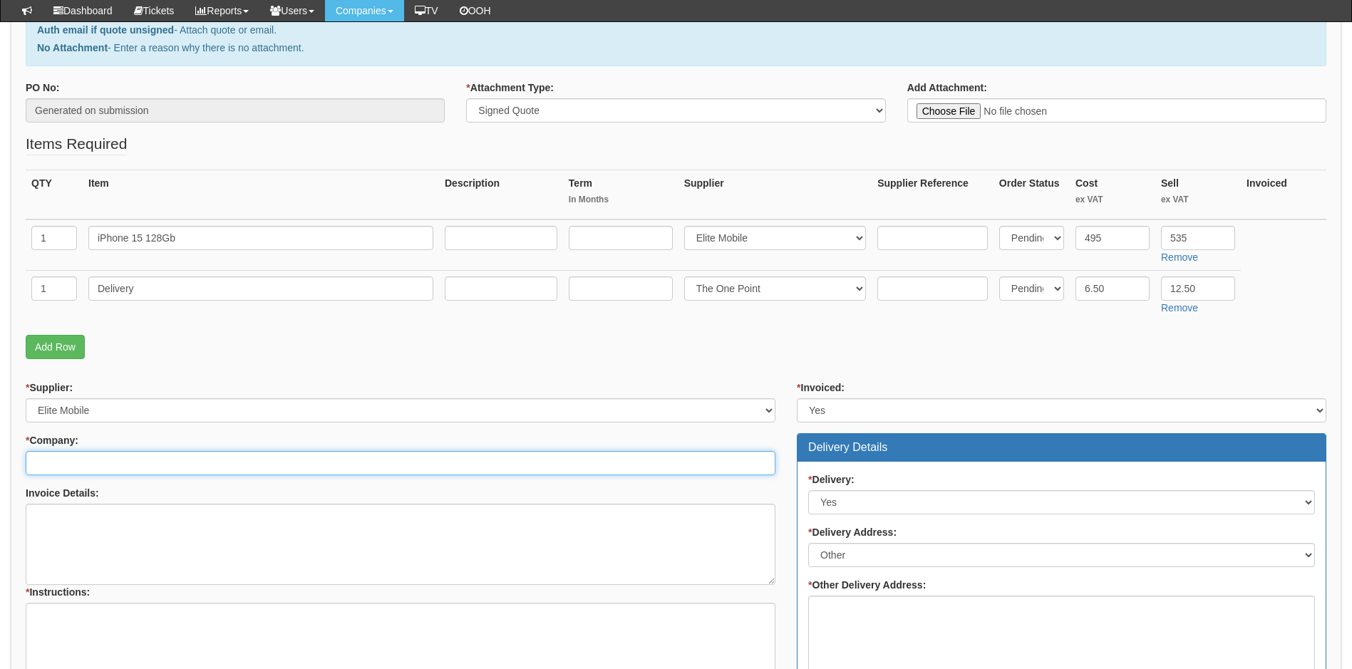
click at [267, 465] on input "* Company:" at bounding box center [401, 463] width 750 height 24
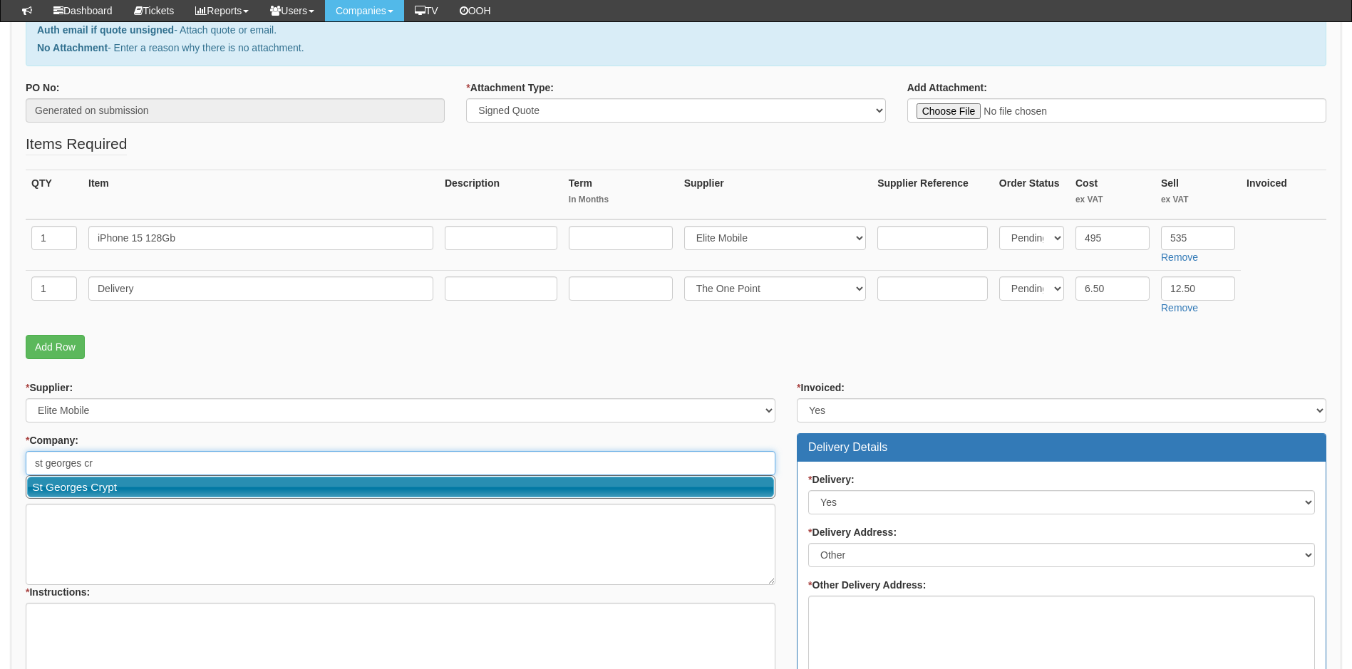
click at [352, 488] on link "St Georges Crypt" at bounding box center [400, 487] width 747 height 21
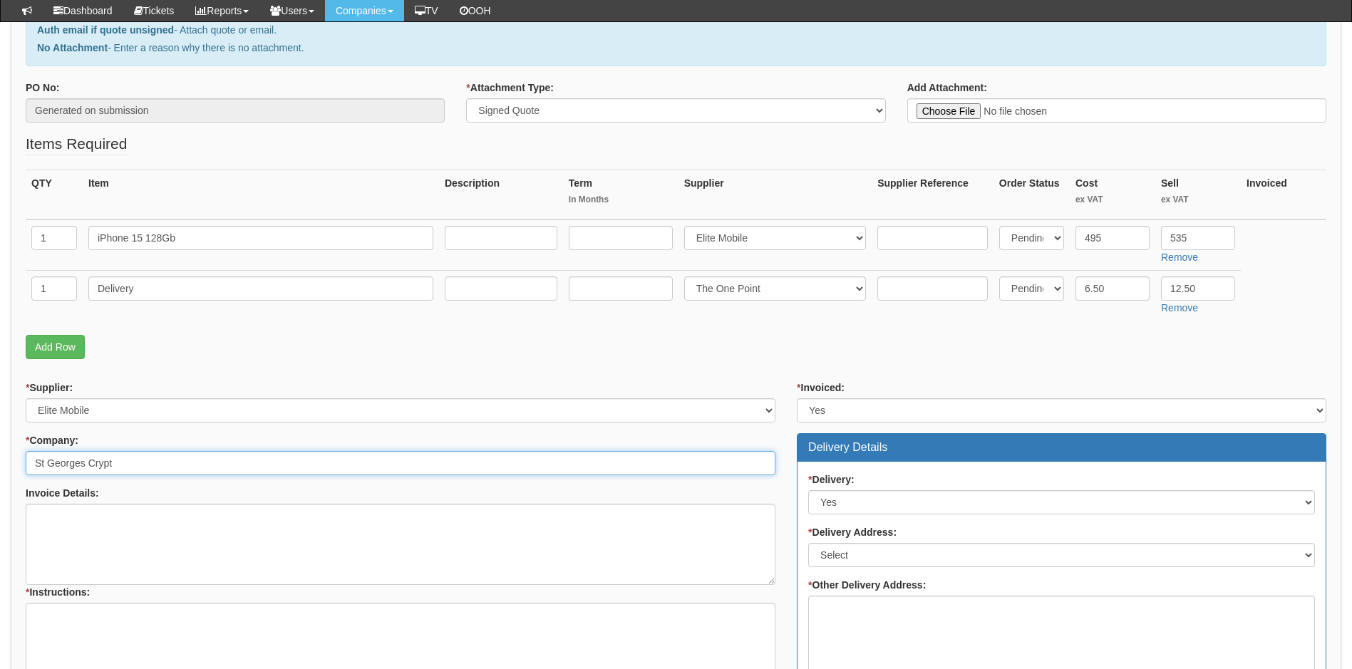
type input "St Georges Crypt"
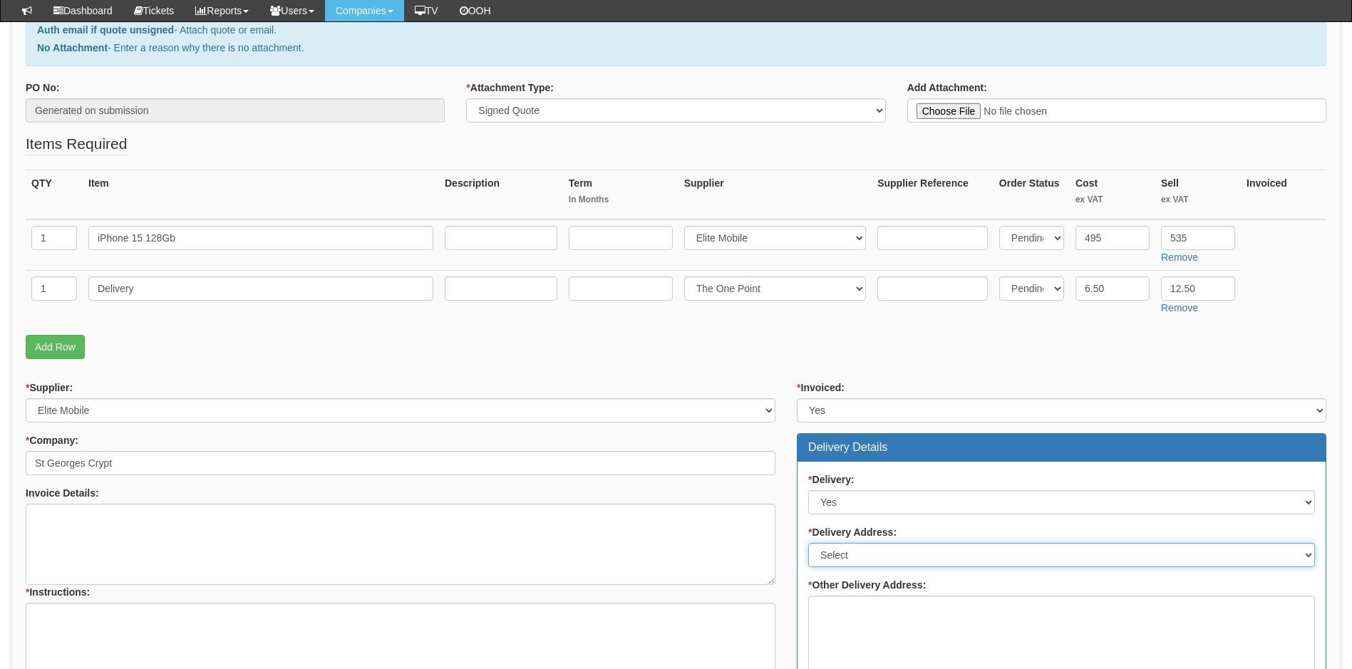
click at [879, 548] on select "Select Not Applicable Main Address - LS1 3BR Other" at bounding box center [1061, 555] width 507 height 24
select select "company_main_address"
click at [808, 543] on select "Select Not Applicable Main Address - LS1 3BR Other" at bounding box center [1061, 555] width 507 height 24
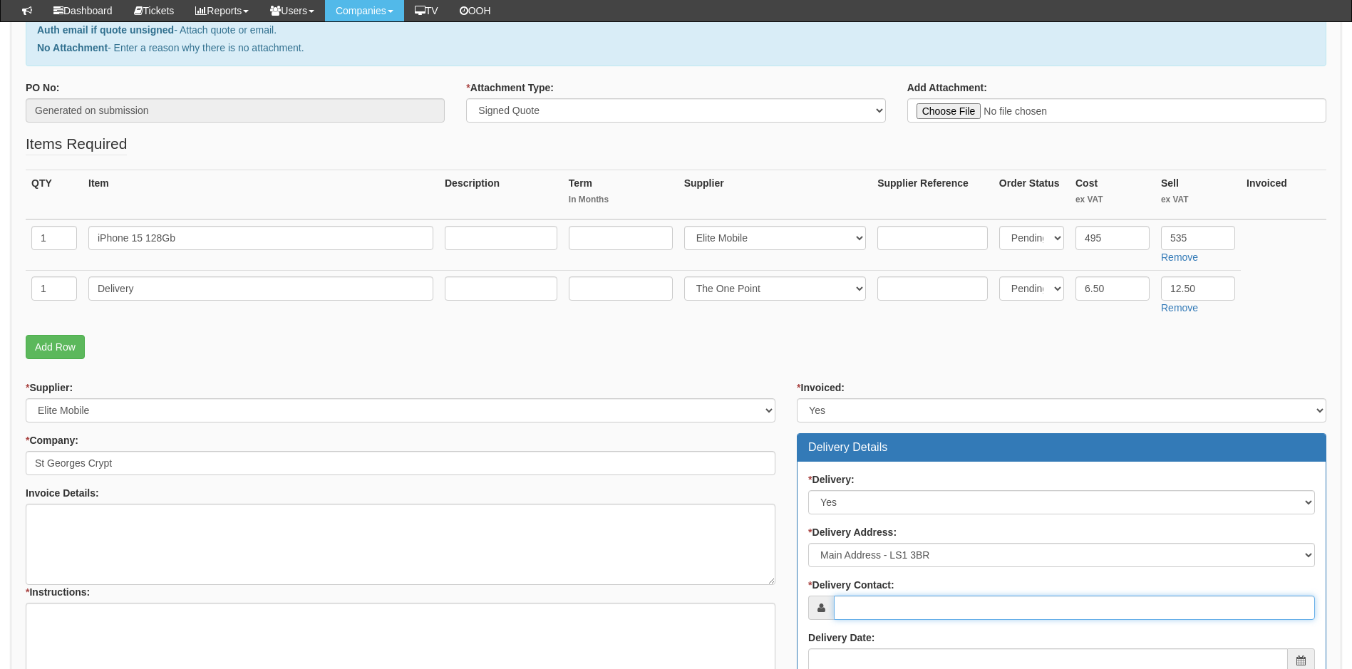
click at [930, 614] on input "* Delivery Contact:" at bounding box center [1074, 608] width 481 height 24
click at [889, 609] on input "* Delivery Contact:" at bounding box center [1074, 608] width 481 height 24
paste input "[EMAIL_ADDRESS][PERSON_NAME][DOMAIN_NAME]"
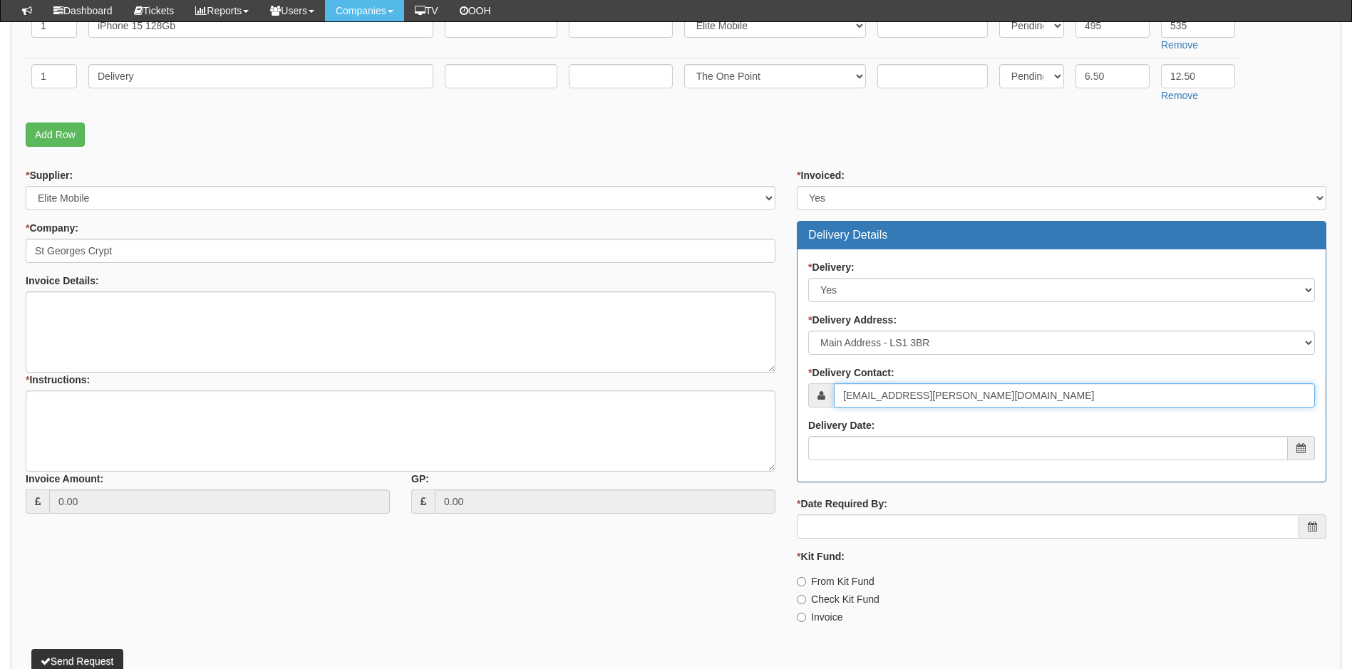
scroll to position [428, 0]
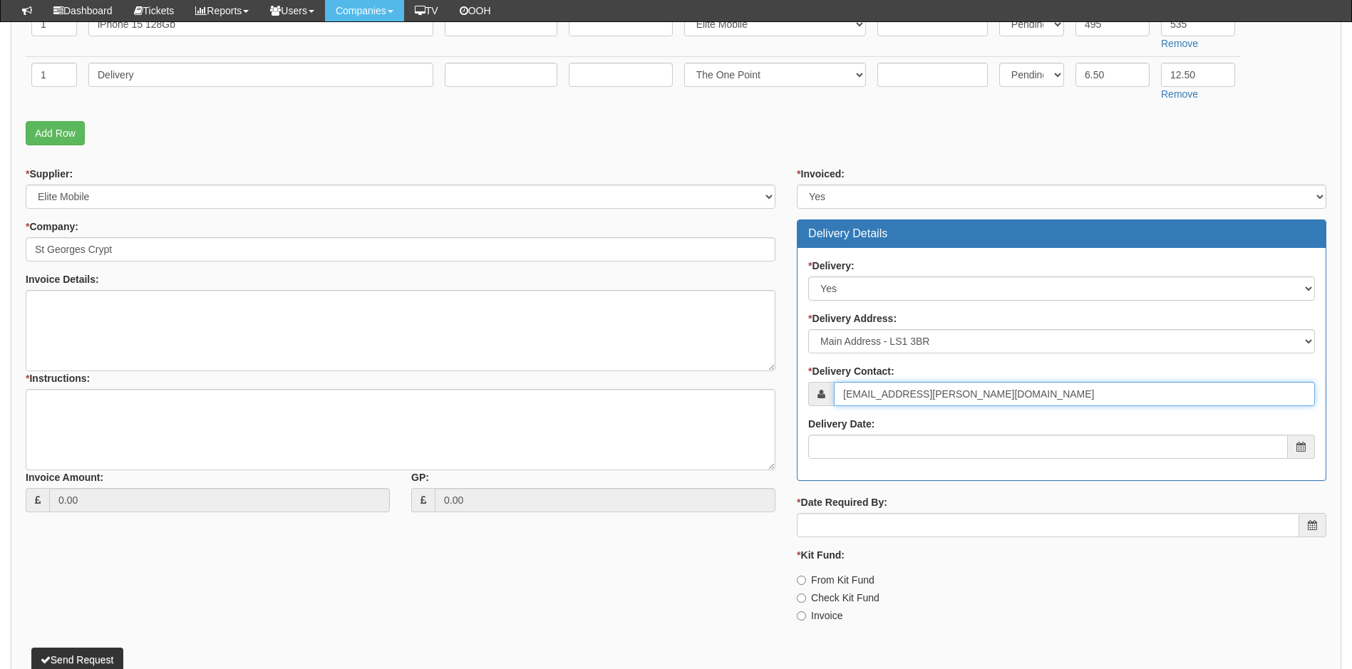
type input "[EMAIL_ADDRESS][PERSON_NAME][DOMAIN_NAME]"
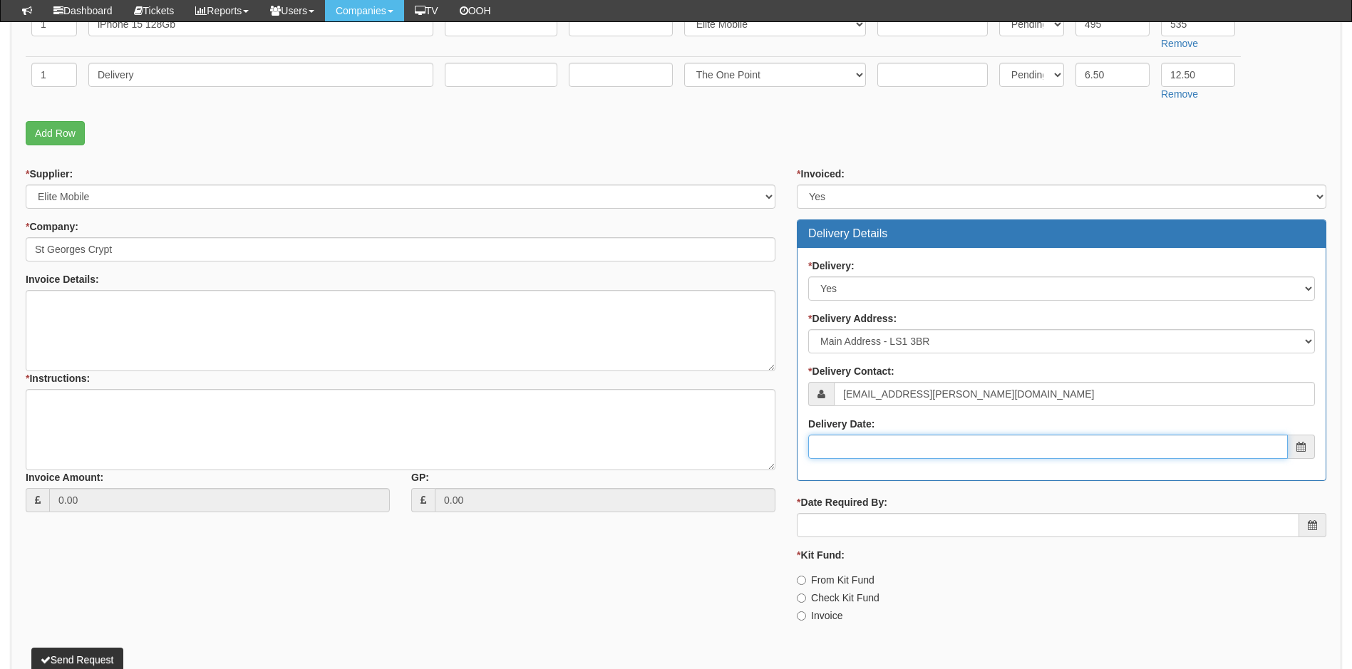
click at [940, 445] on input "Delivery Date:" at bounding box center [1048, 447] width 480 height 24
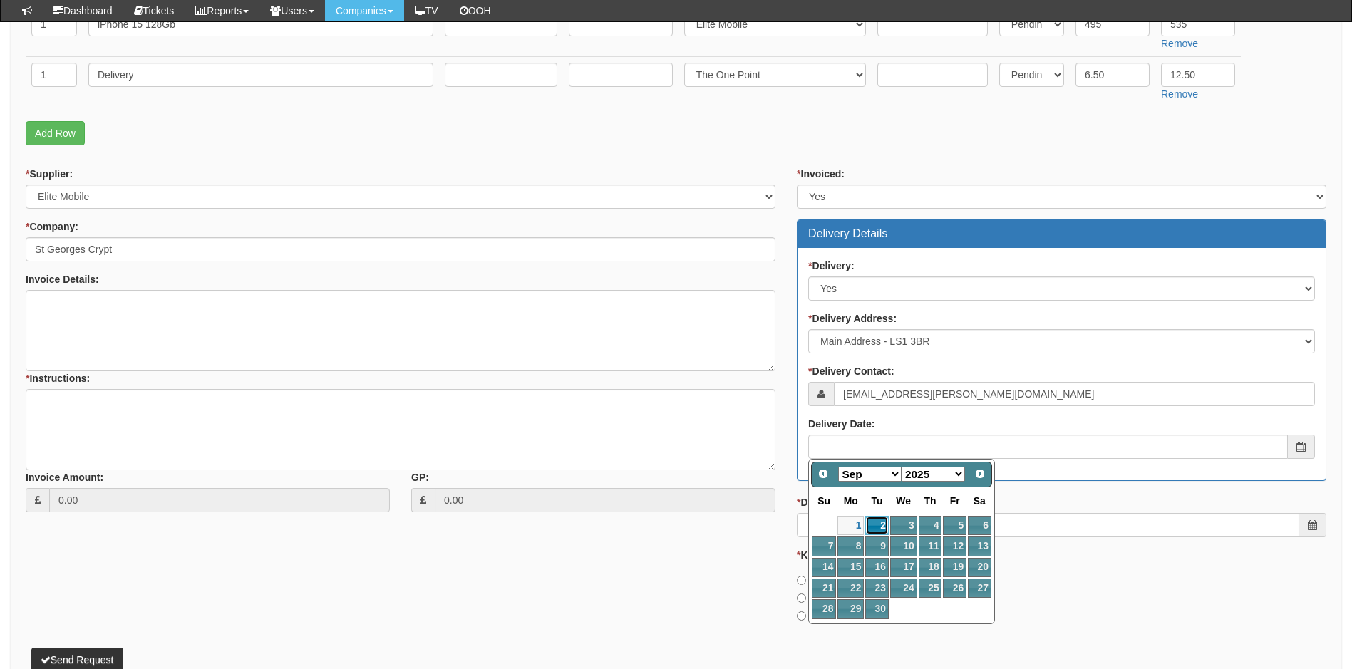
click at [879, 521] on link "2" at bounding box center [876, 525] width 23 height 19
type input "2025-09-02"
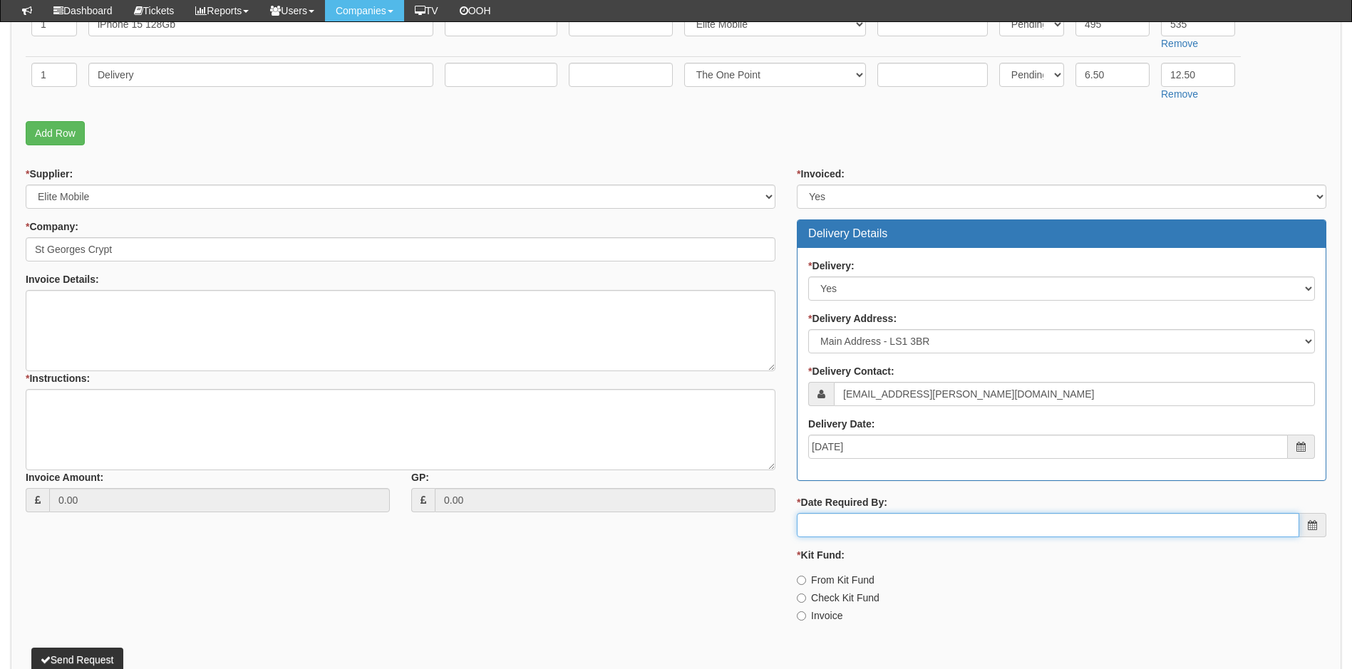
click at [883, 521] on input "* Date Required By:" at bounding box center [1048, 525] width 503 height 24
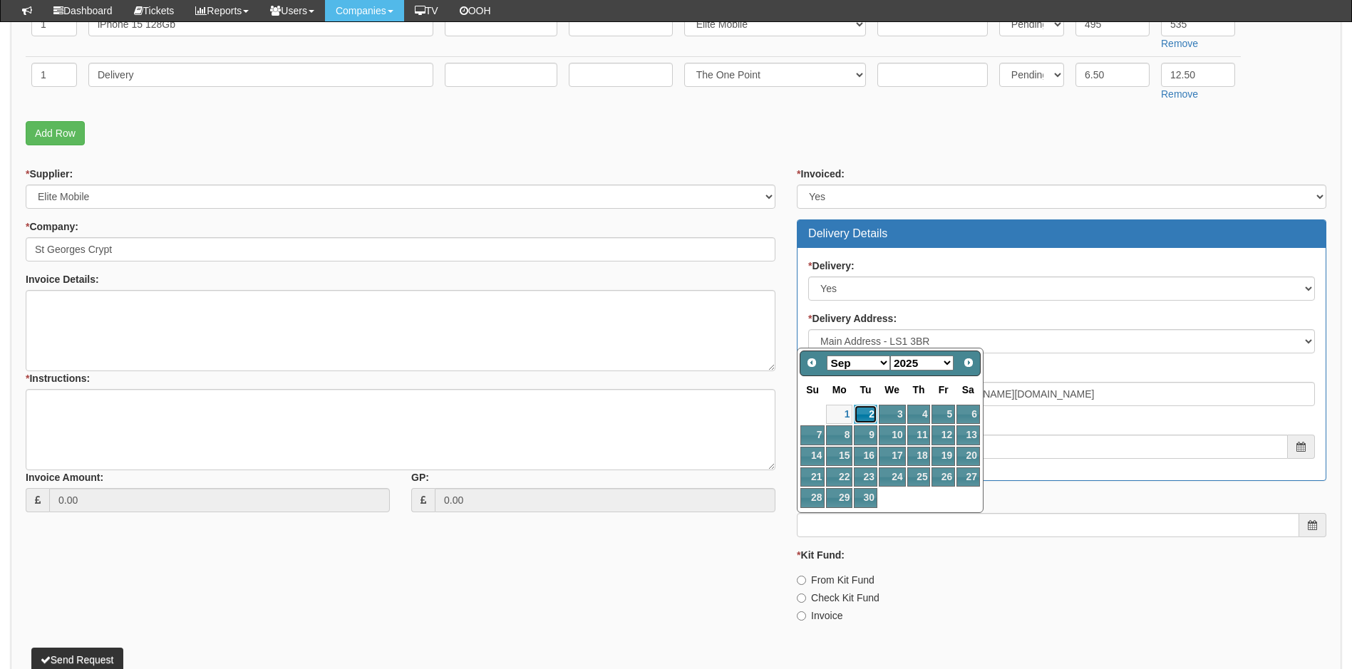
click at [868, 408] on link "2" at bounding box center [865, 414] width 23 height 19
type input "2025-09-02"
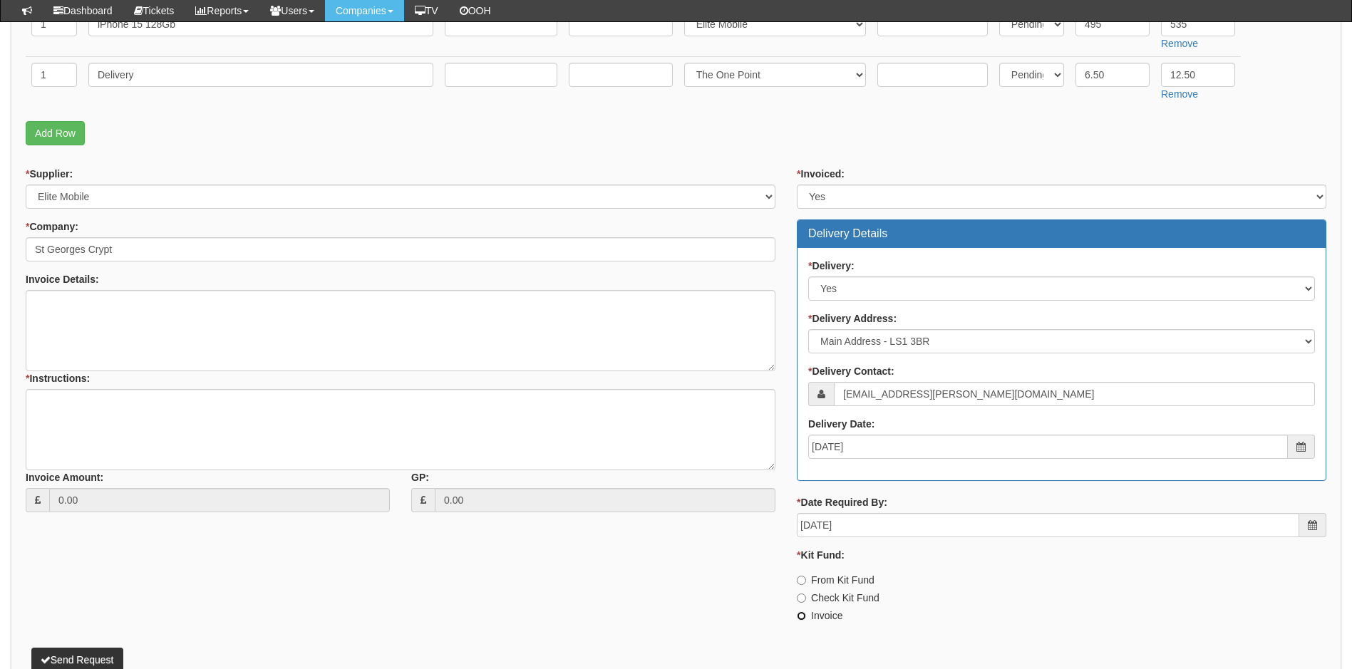
click at [800, 616] on input "Invoice" at bounding box center [801, 616] width 9 height 9
radio input "true"
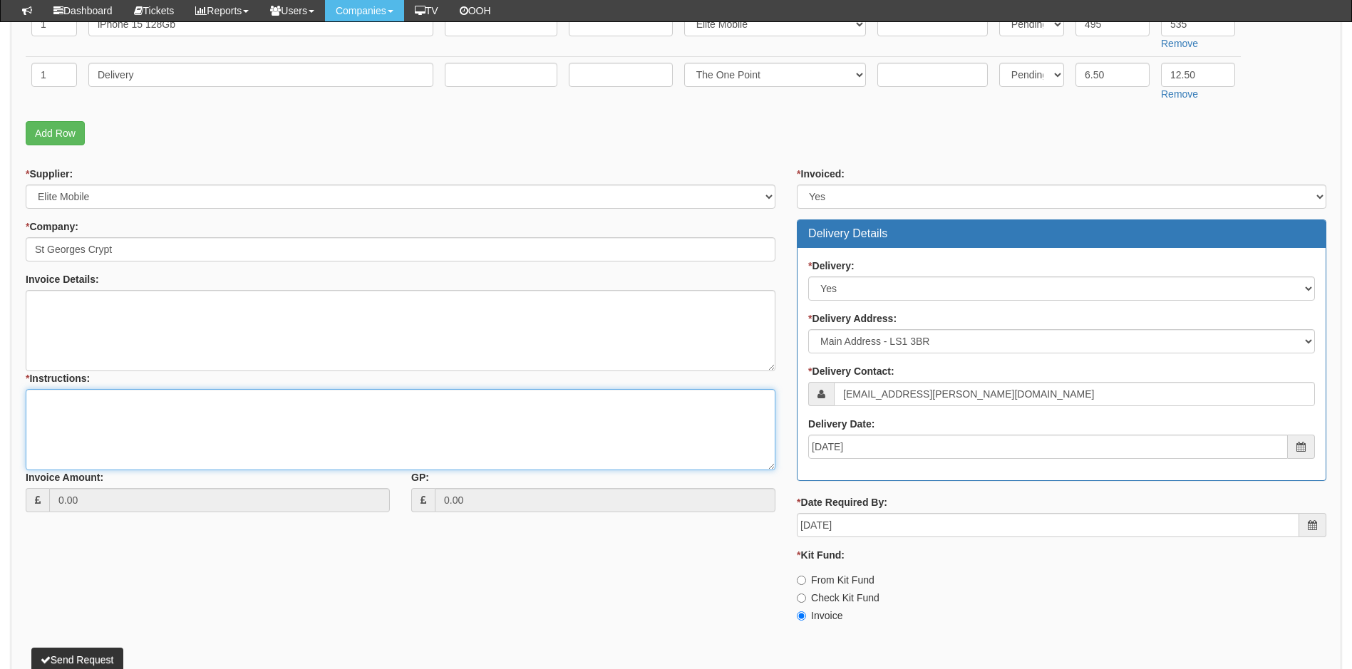
click at [74, 408] on textarea "* Instructions:" at bounding box center [401, 429] width 750 height 81
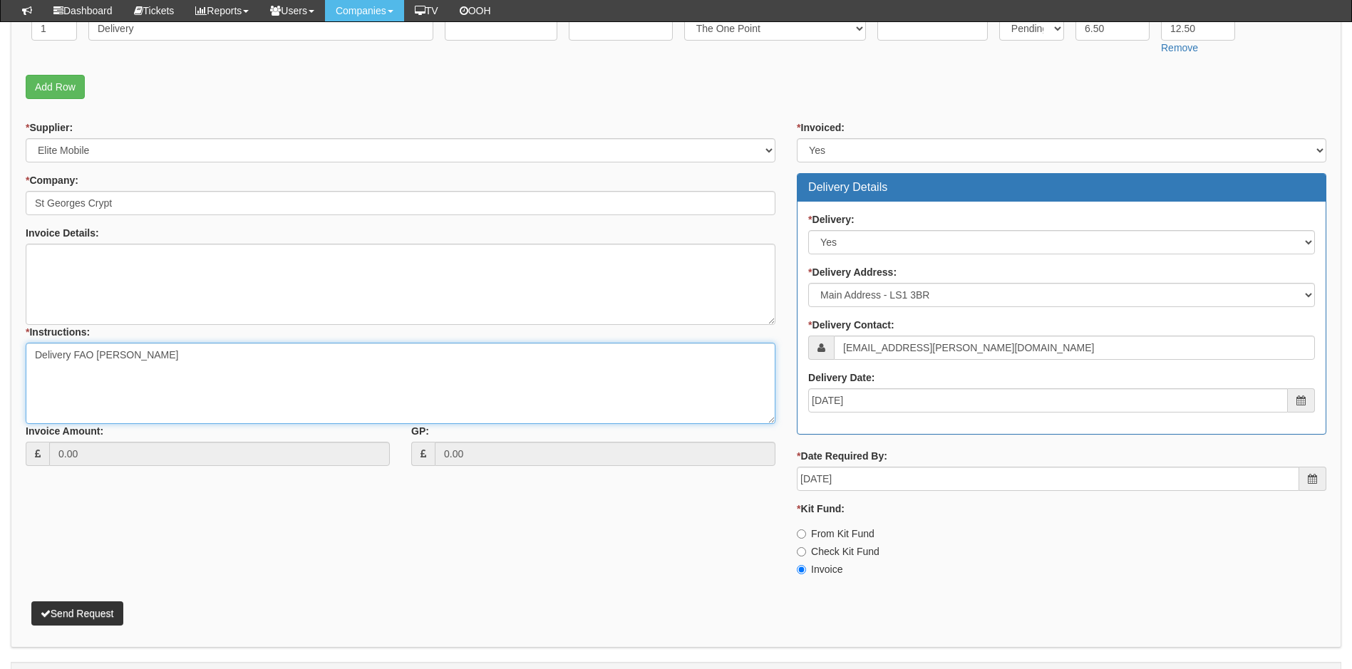
scroll to position [499, 0]
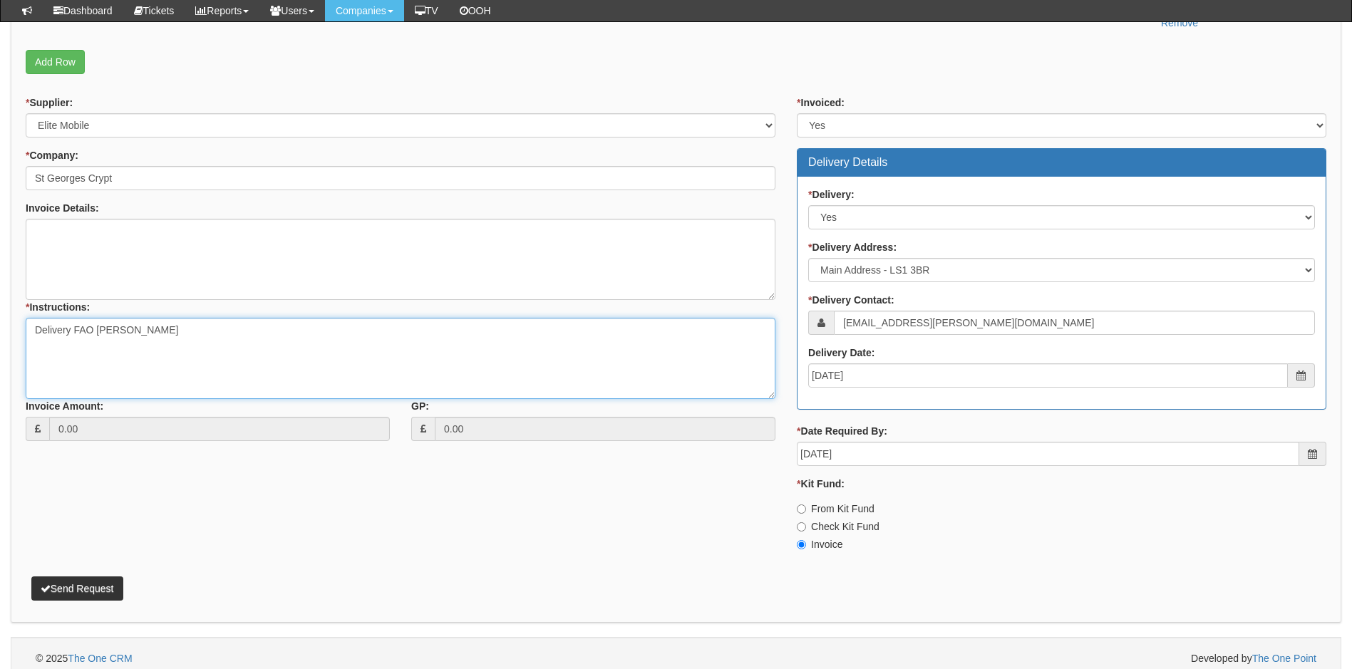
type textarea "Delivery FAO [PERSON_NAME]"
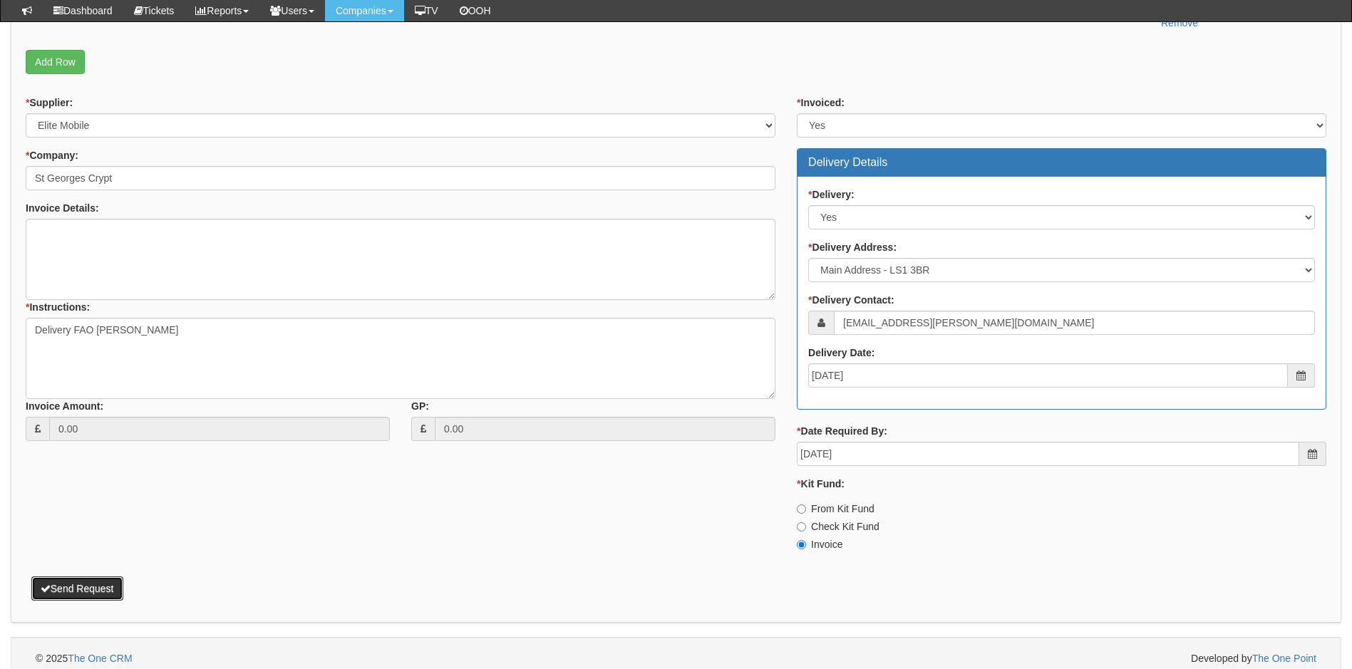
click at [82, 589] on button "Send Request" at bounding box center [77, 589] width 92 height 24
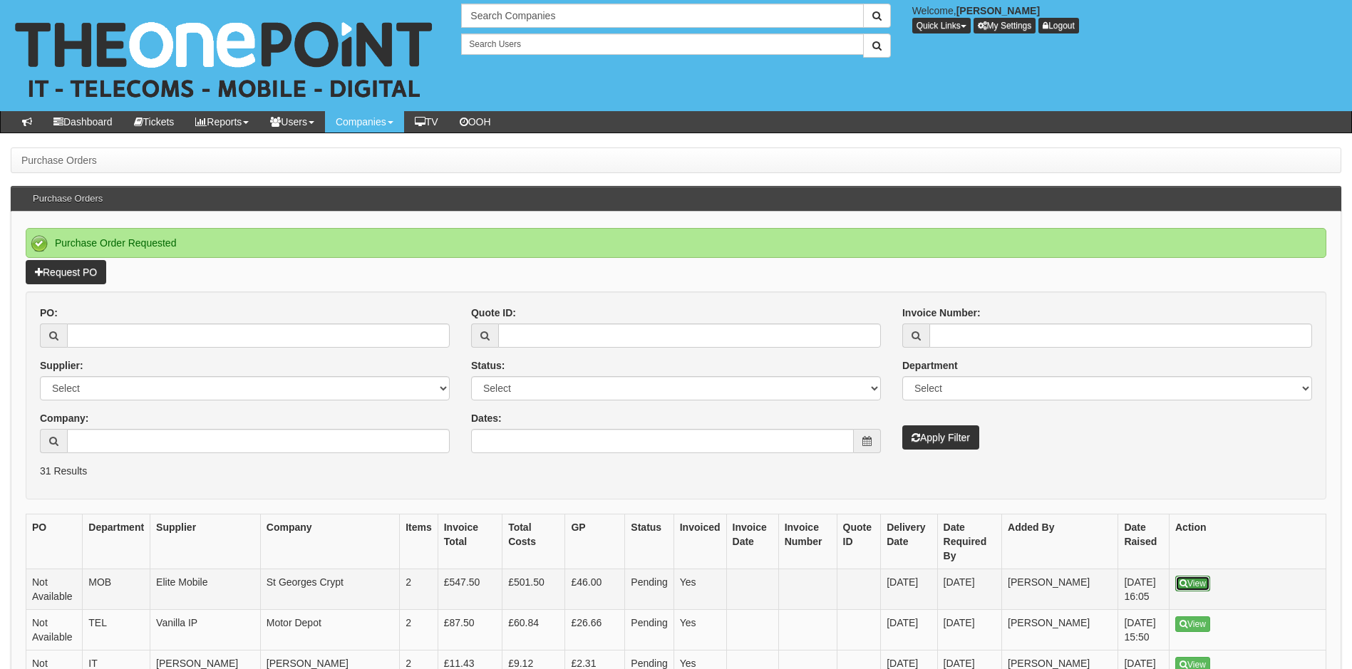
click at [1192, 576] on link "View" at bounding box center [1193, 584] width 35 height 16
